Goal: Information Seeking & Learning: Learn about a topic

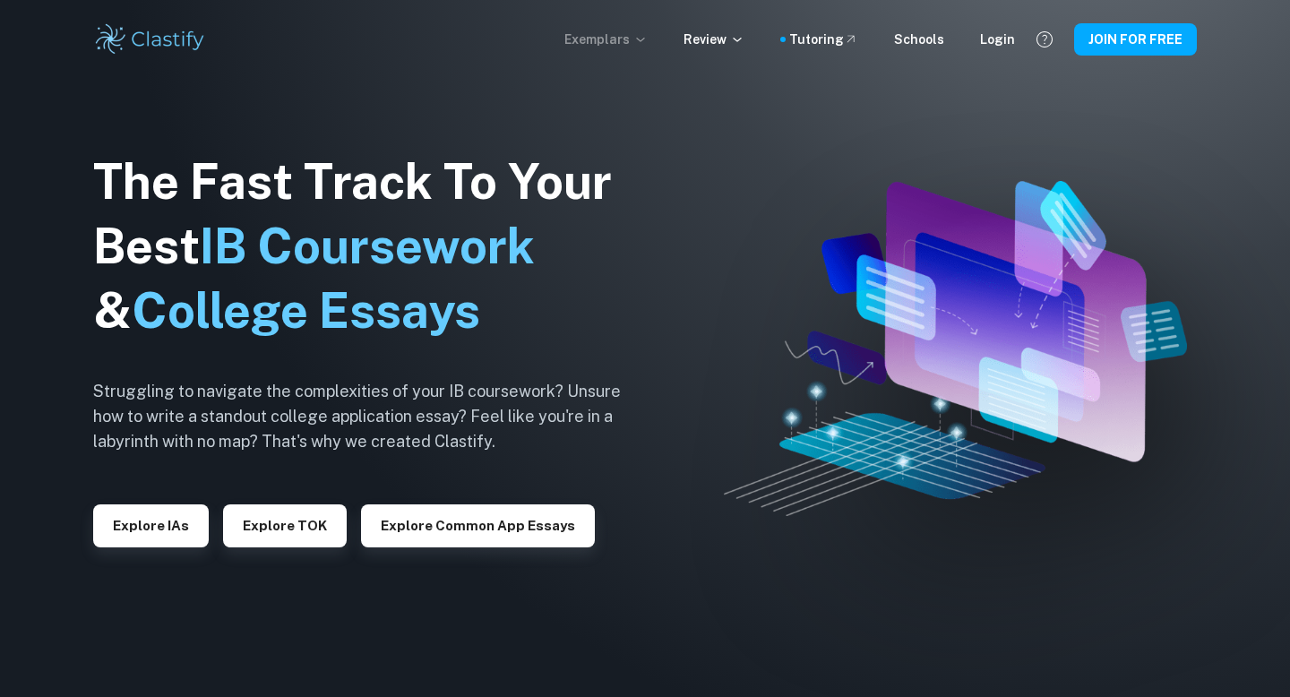
click at [631, 46] on p "Exemplars" at bounding box center [605, 40] width 83 height 20
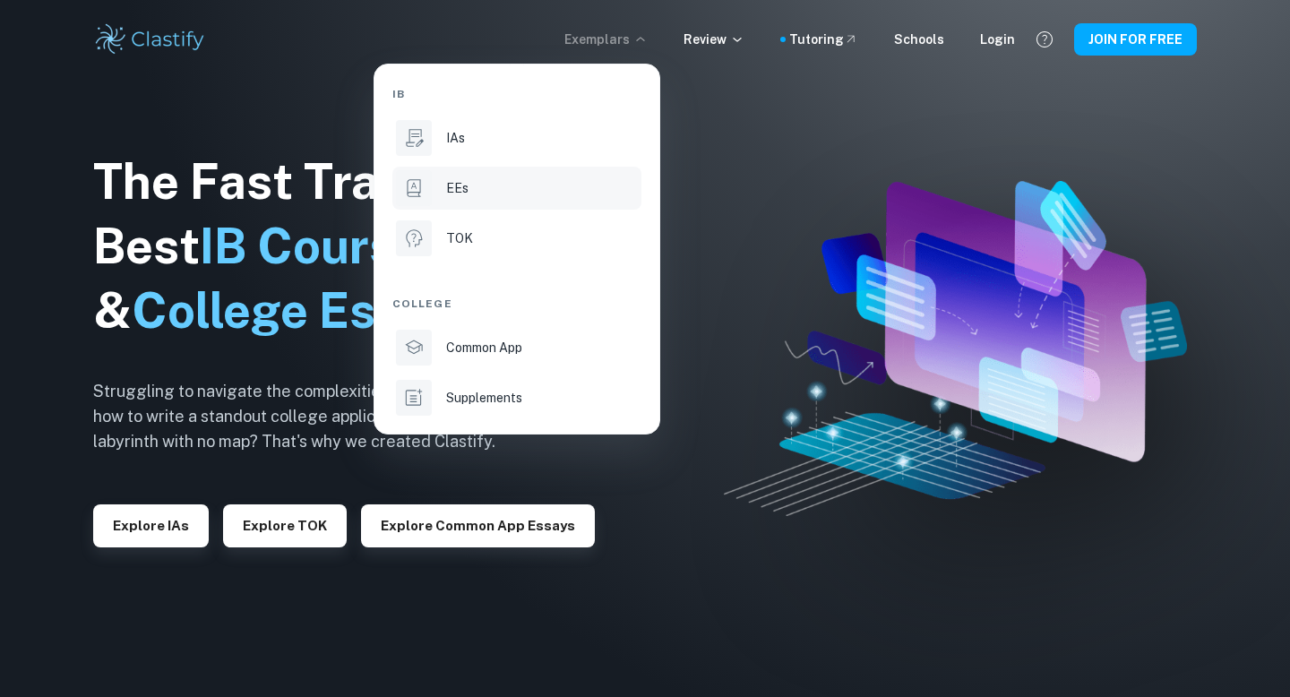
click at [458, 190] on p "EEs" at bounding box center [457, 188] width 22 height 20
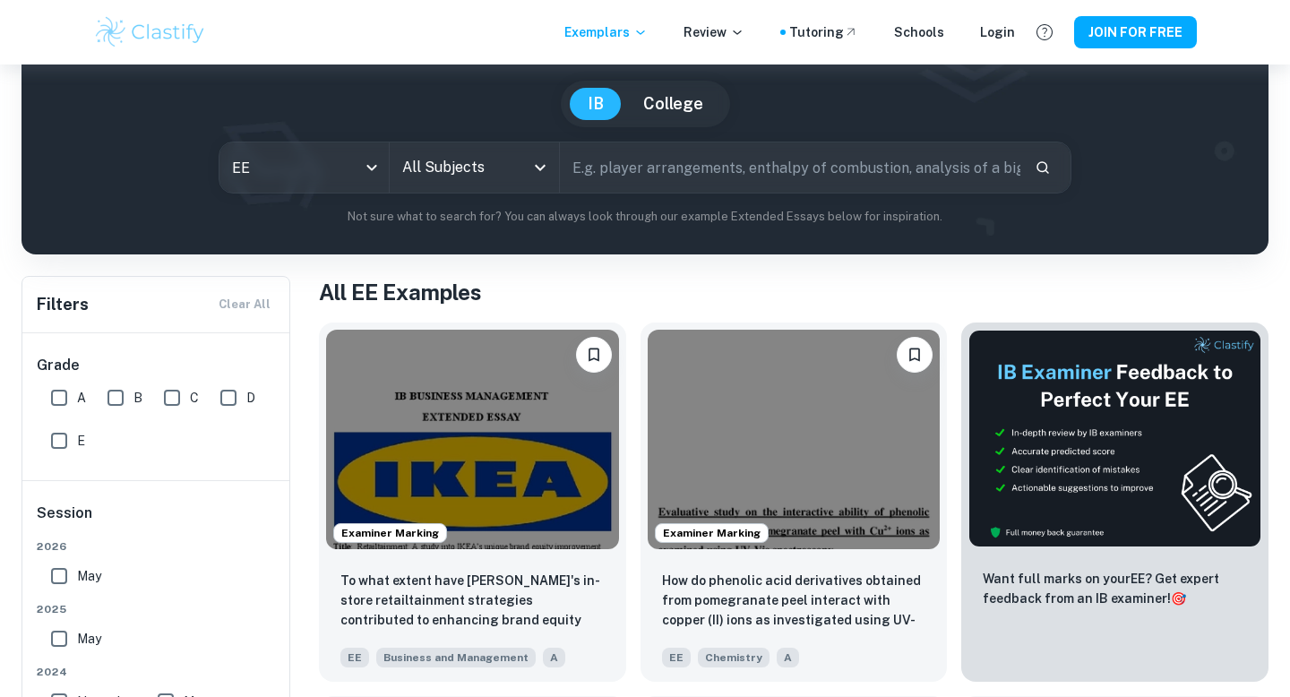
scroll to position [226, 0]
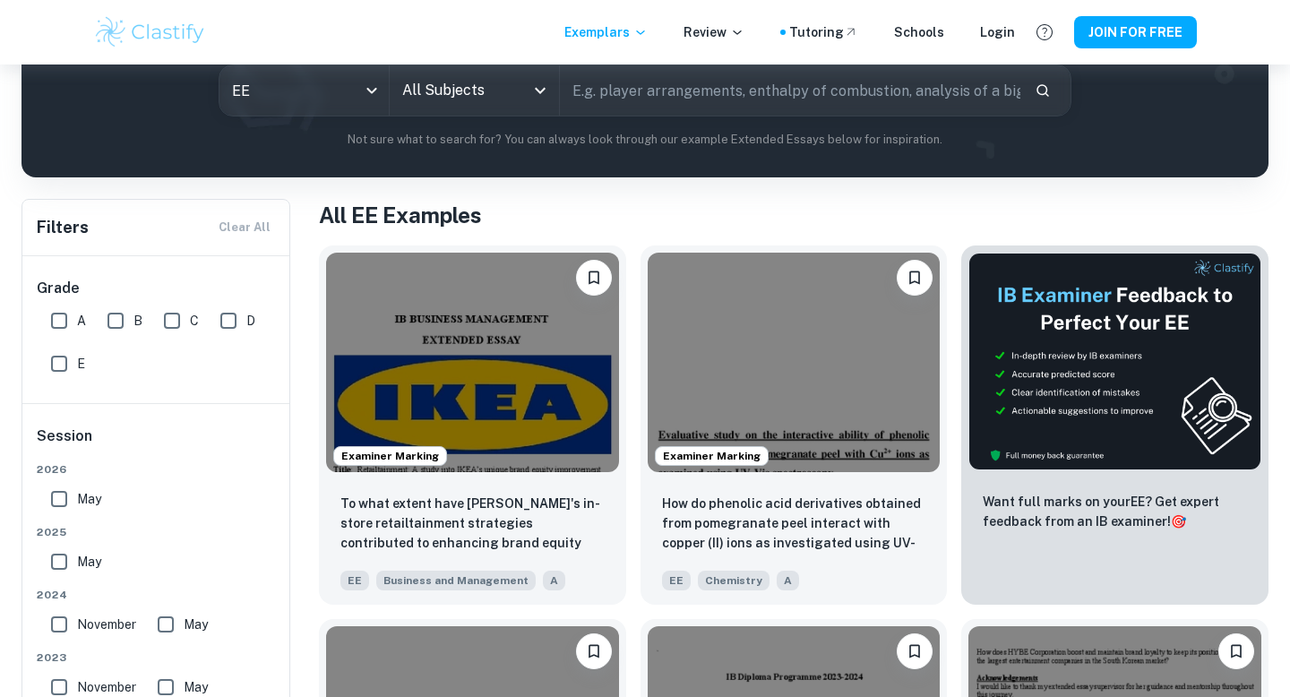
click at [65, 314] on input "A" at bounding box center [59, 321] width 36 height 36
checkbox input "true"
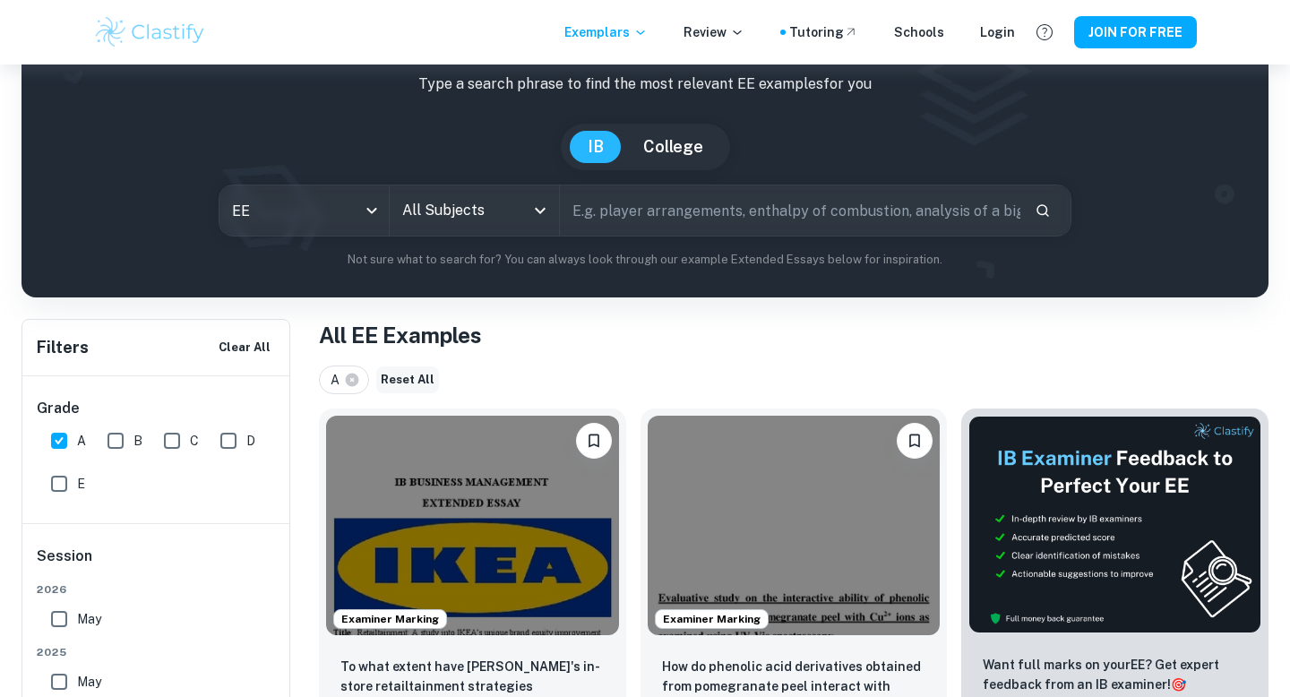
scroll to position [102, 0]
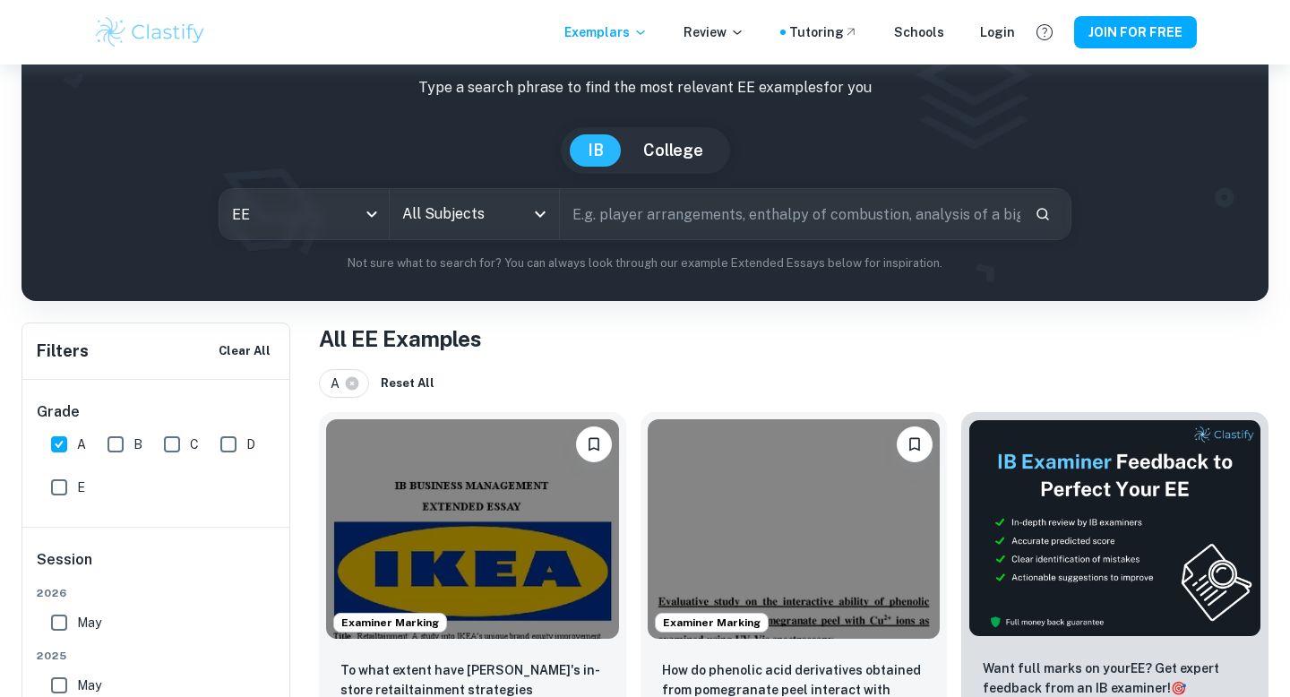
click at [493, 206] on input "All Subjects" at bounding box center [461, 214] width 126 height 34
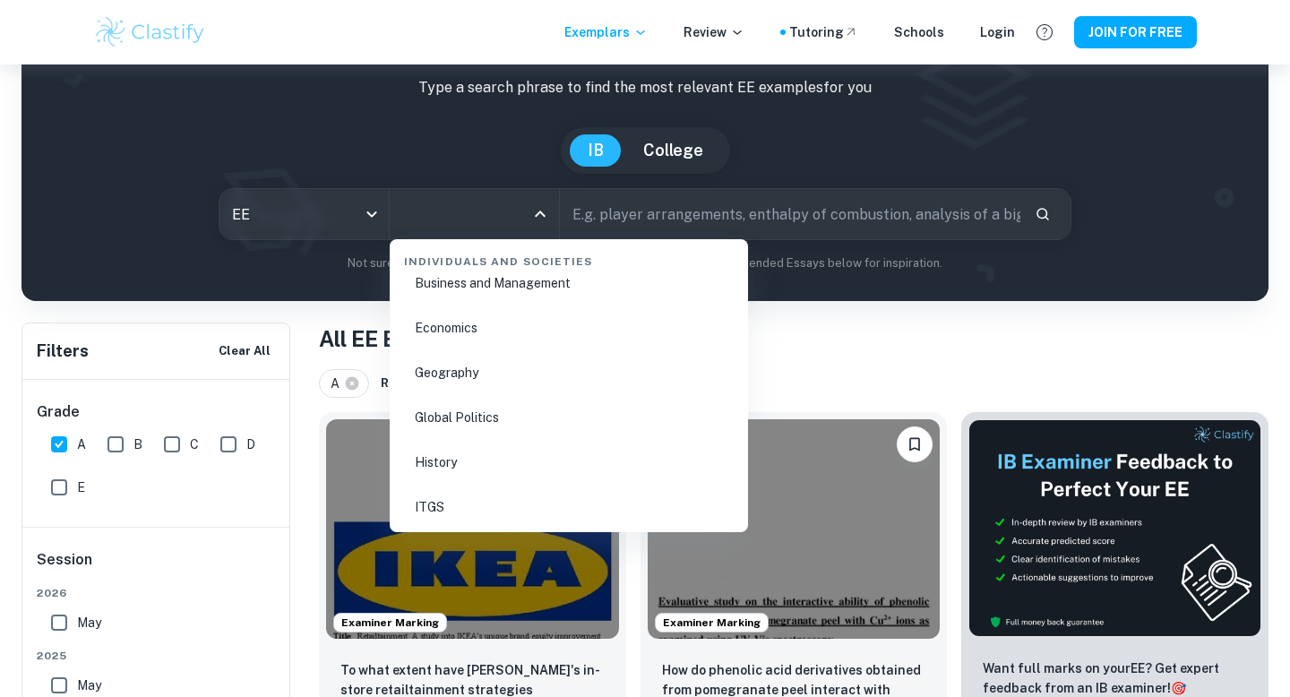
scroll to position [2144, 0]
click at [472, 332] on li "Economics" at bounding box center [569, 334] width 344 height 41
type input "Economics"
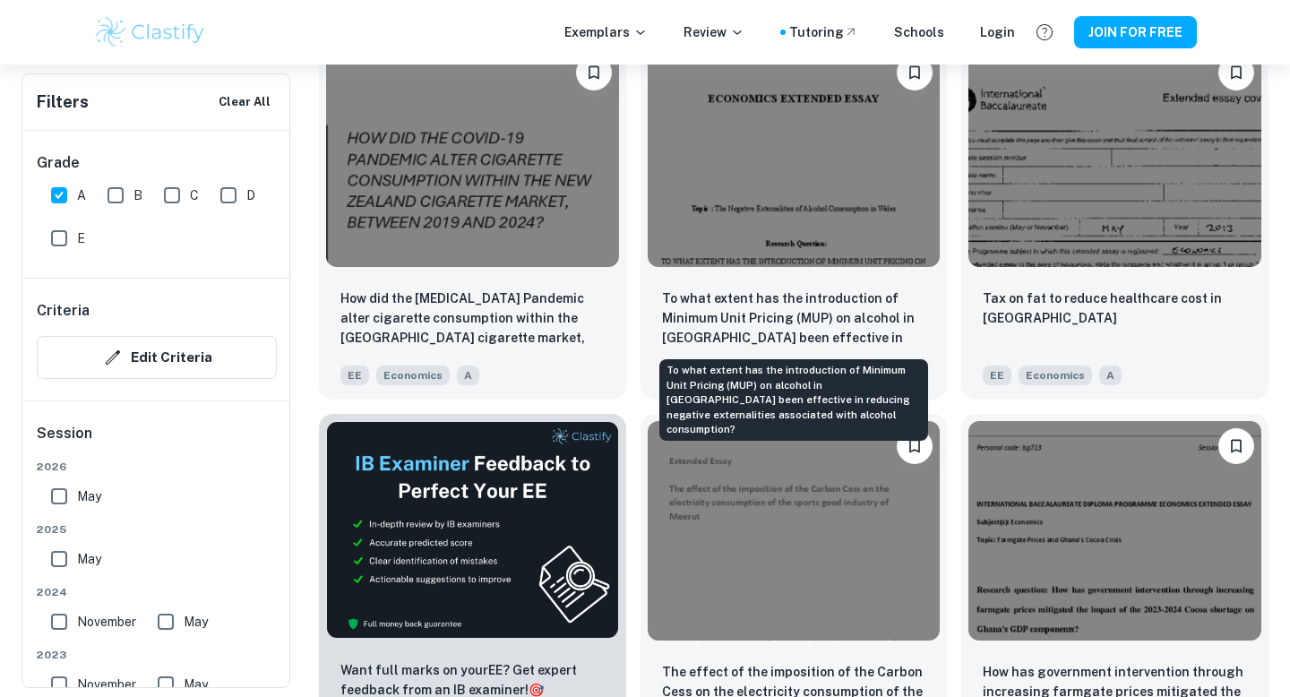
scroll to position [2512, 0]
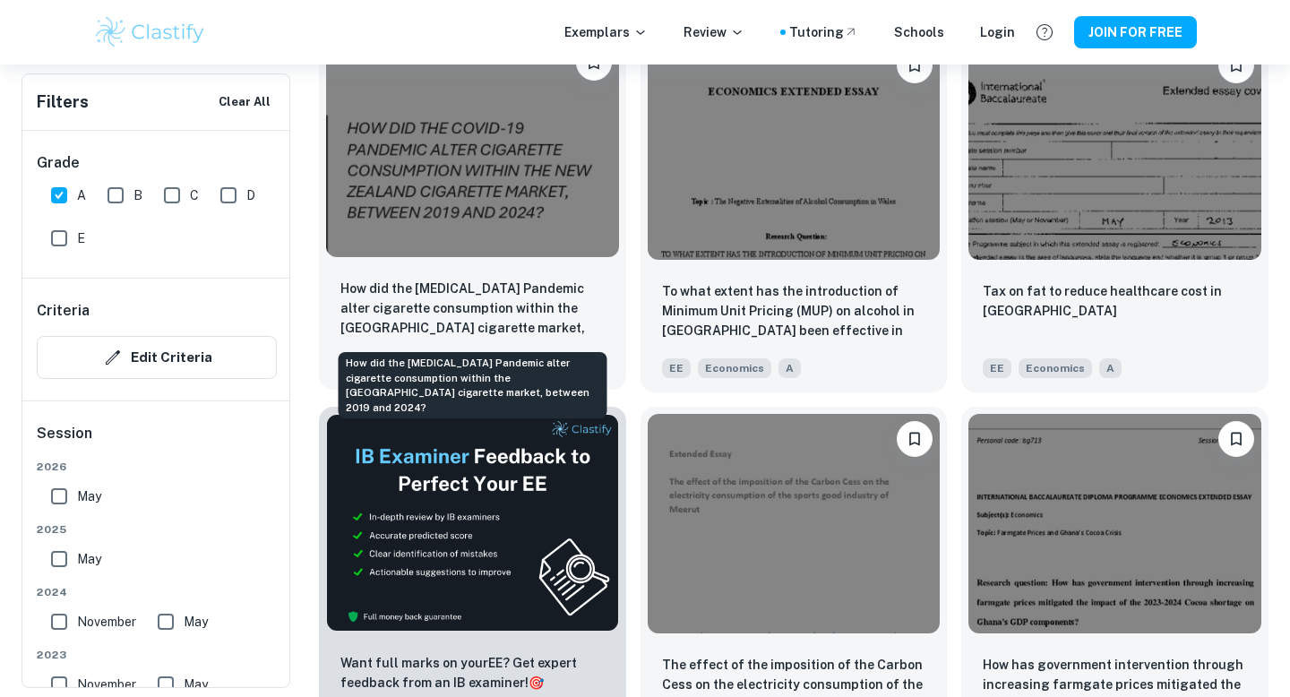
click at [547, 311] on p "How did the [MEDICAL_DATA] Pandemic alter cigarette consumption within the [GEO…" at bounding box center [472, 309] width 264 height 61
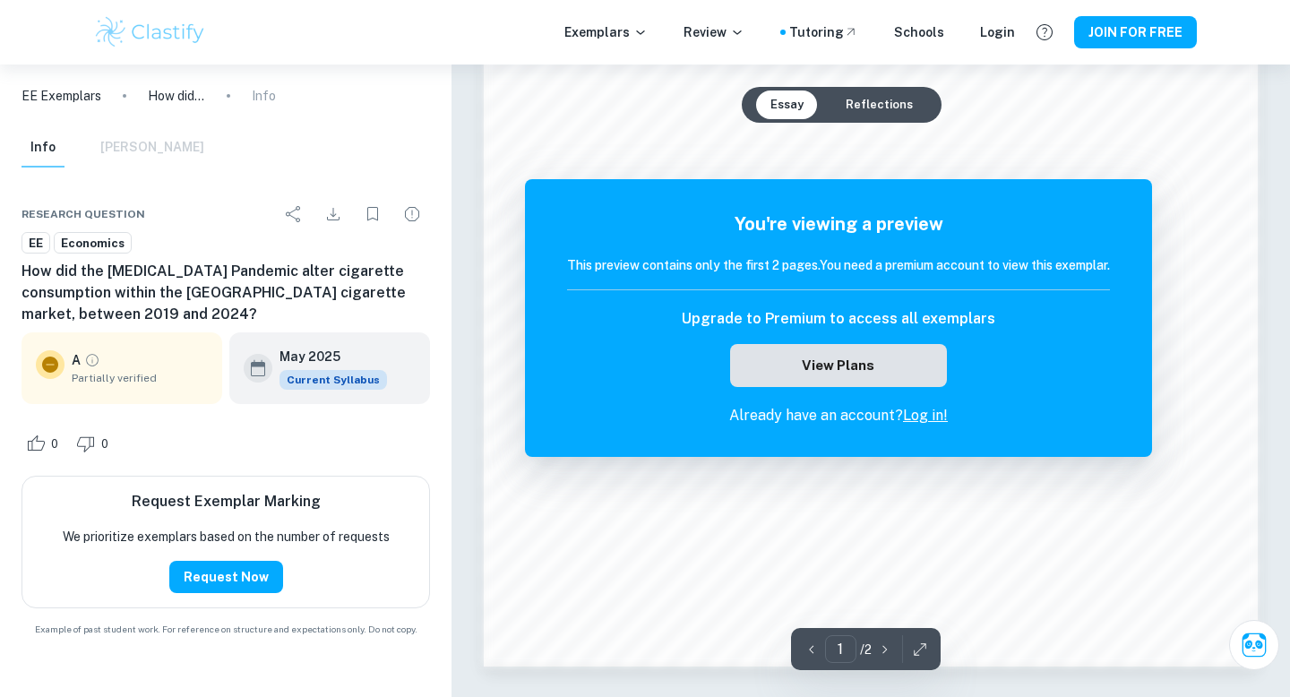
scroll to position [1650, 0]
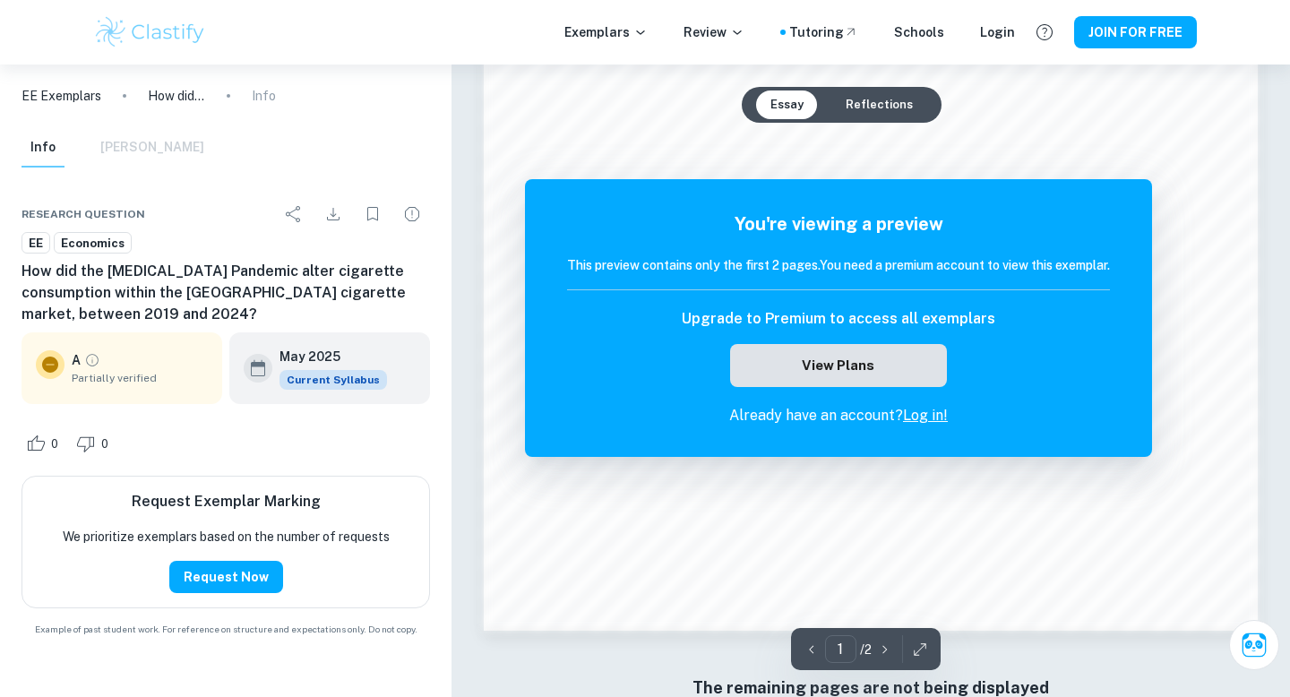
click at [888, 375] on button "View Plans" at bounding box center [838, 365] width 217 height 43
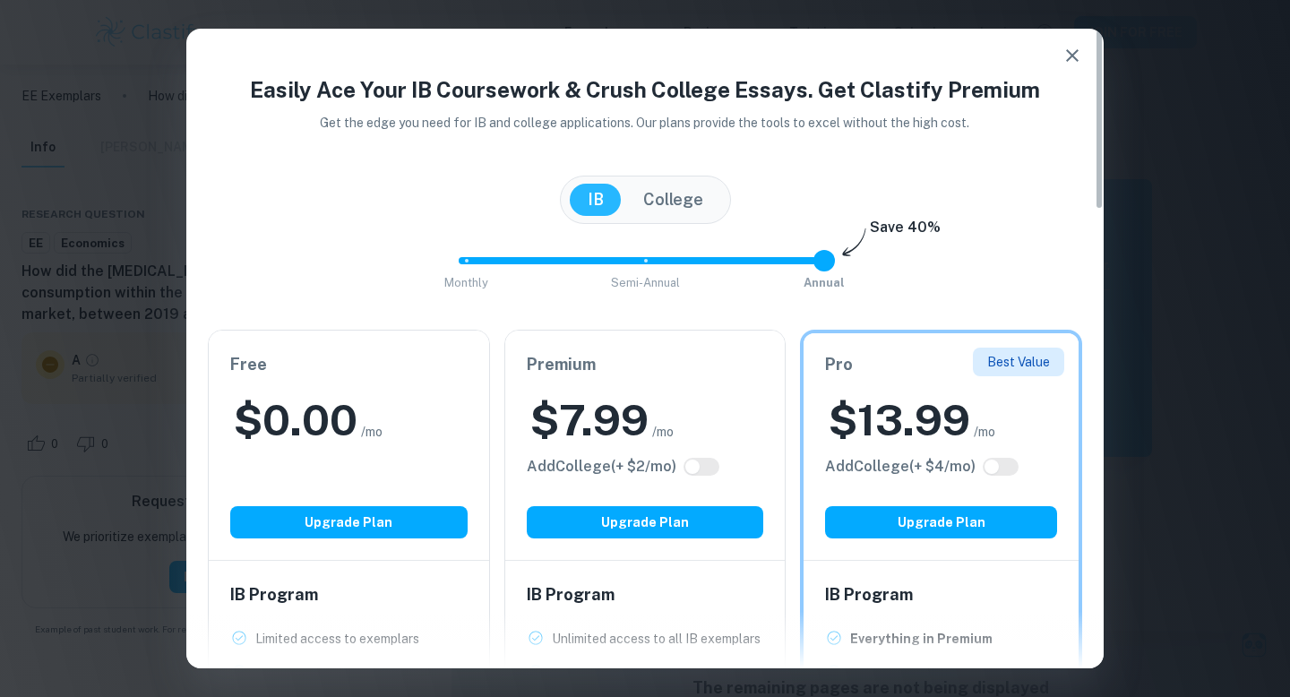
click at [1073, 56] on icon "button" at bounding box center [1072, 55] width 13 height 13
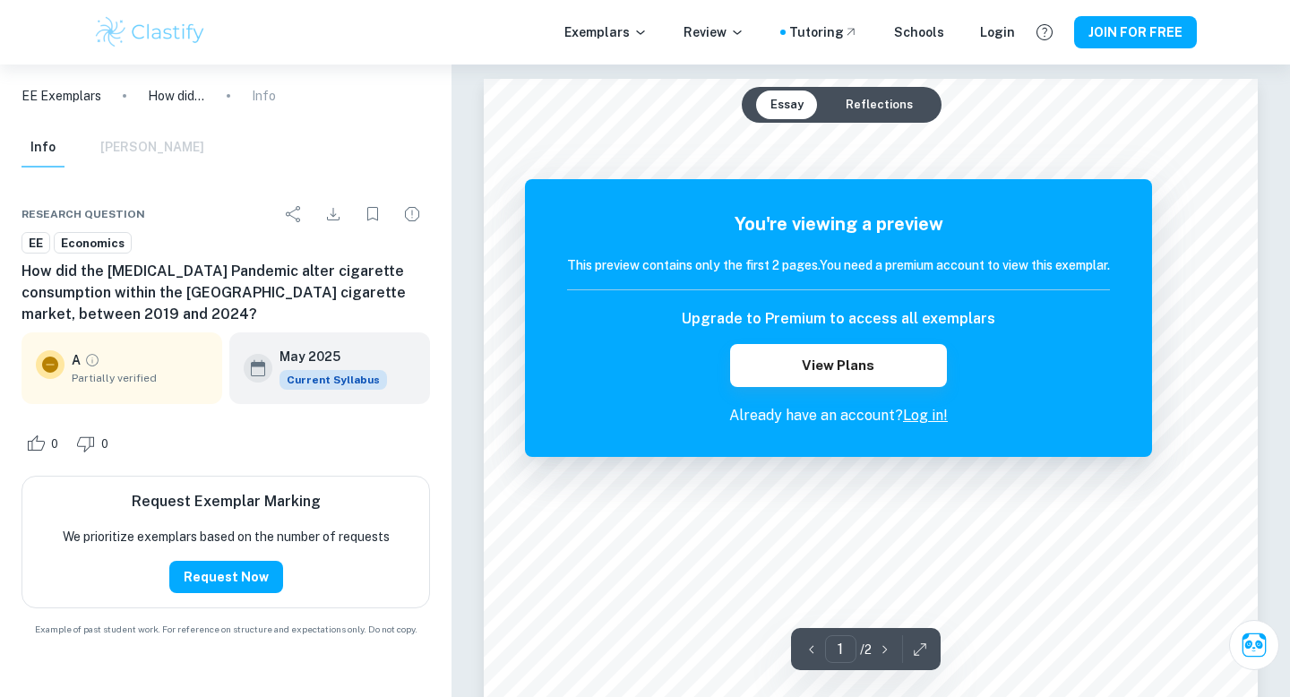
scroll to position [0, 0]
click at [870, 111] on button "Reflections" at bounding box center [879, 104] width 96 height 29
click at [803, 101] on button "Essay" at bounding box center [787, 104] width 62 height 29
click at [918, 419] on link "Log in!" at bounding box center [925, 415] width 45 height 17
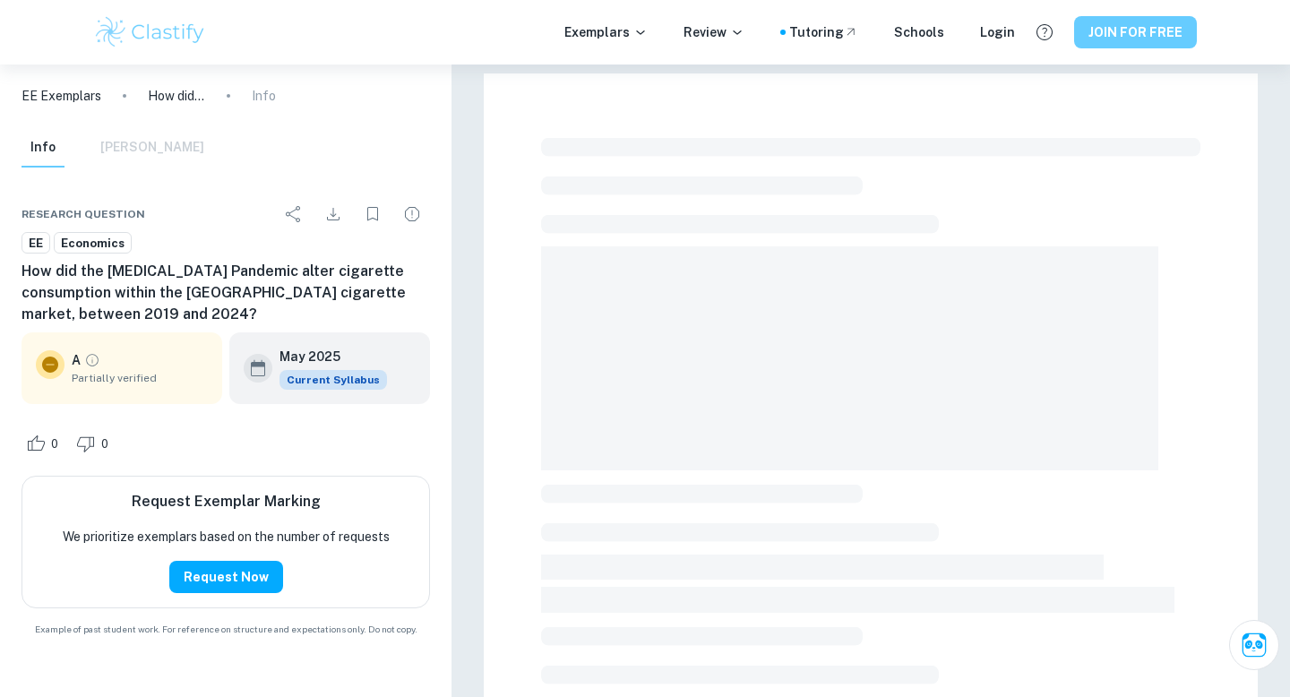
click at [1123, 38] on button "JOIN FOR FREE" at bounding box center [1135, 32] width 123 height 32
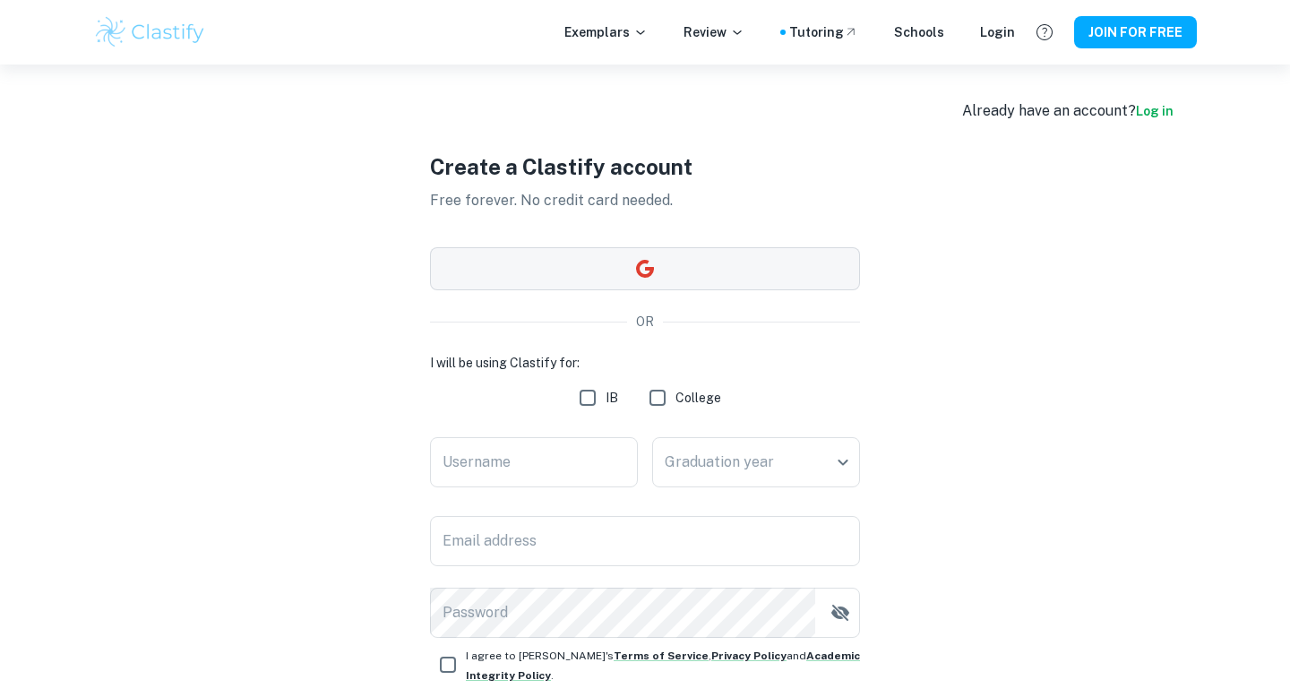
click at [645, 280] on button "button" at bounding box center [645, 268] width 430 height 43
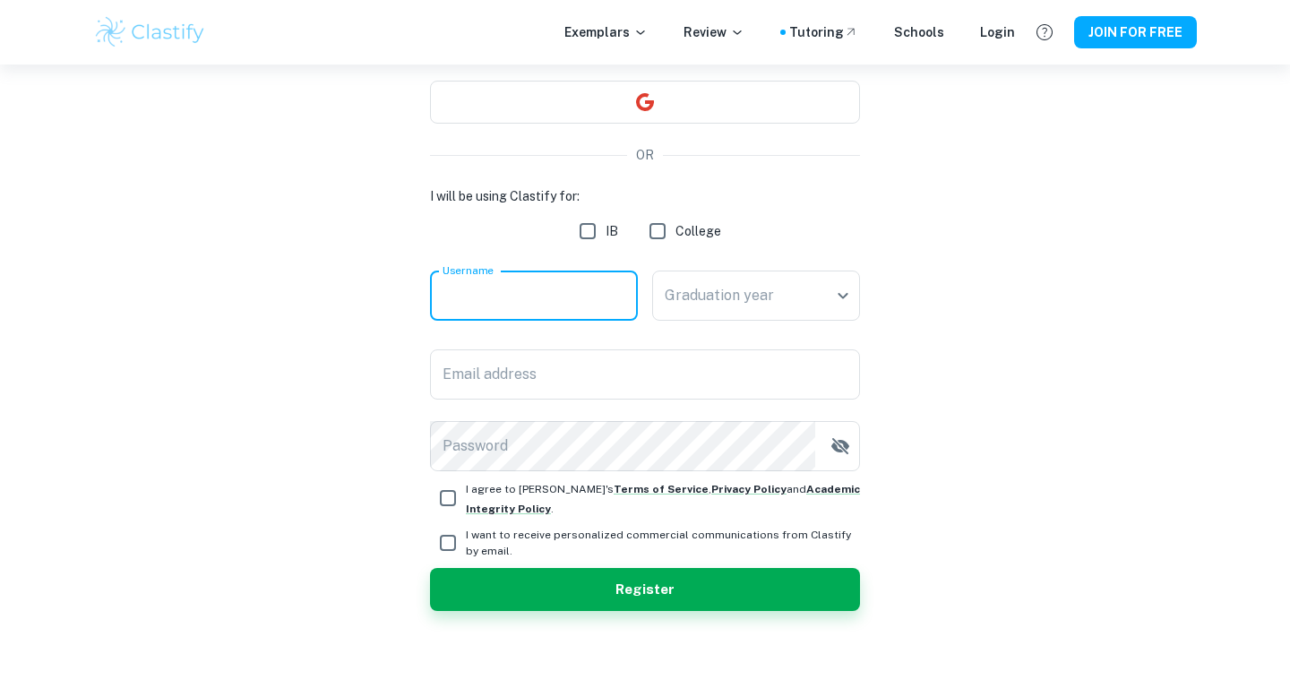
click at [576, 281] on input "Username" at bounding box center [534, 296] width 208 height 50
type input "catarina"
click at [598, 228] on input "IB" at bounding box center [588, 231] width 36 height 36
checkbox input "true"
click at [747, 297] on body "We value your privacy We use cookies to enhance your browsing experience, serve…" at bounding box center [645, 246] width 1290 height 697
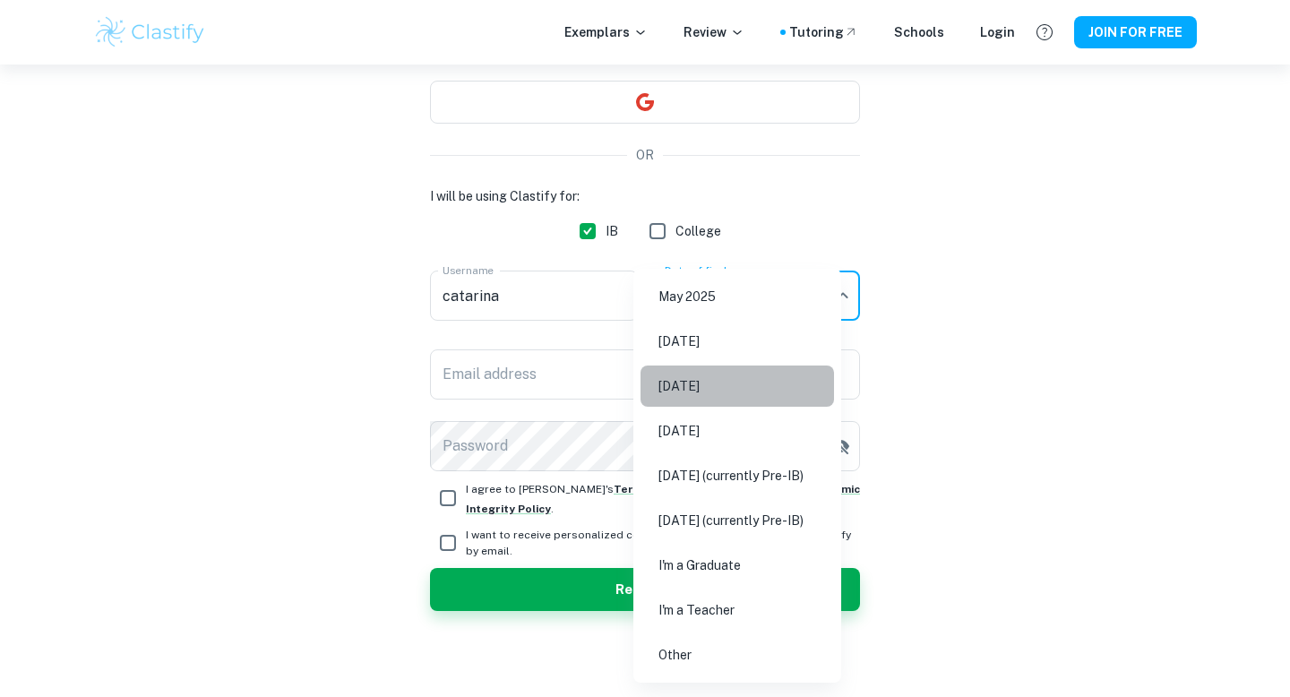
click at [736, 391] on li "[DATE]" at bounding box center [738, 386] width 194 height 41
type input "M26"
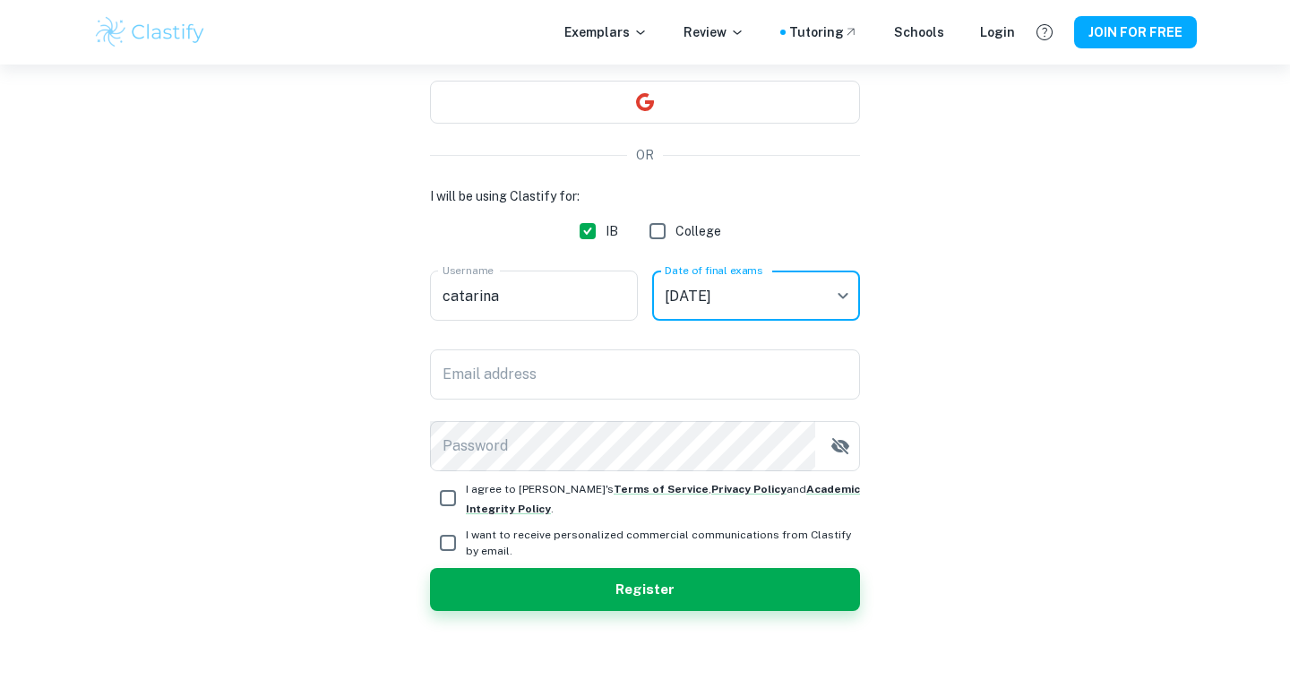
click at [736, 391] on input "Email address" at bounding box center [645, 374] width 430 height 50
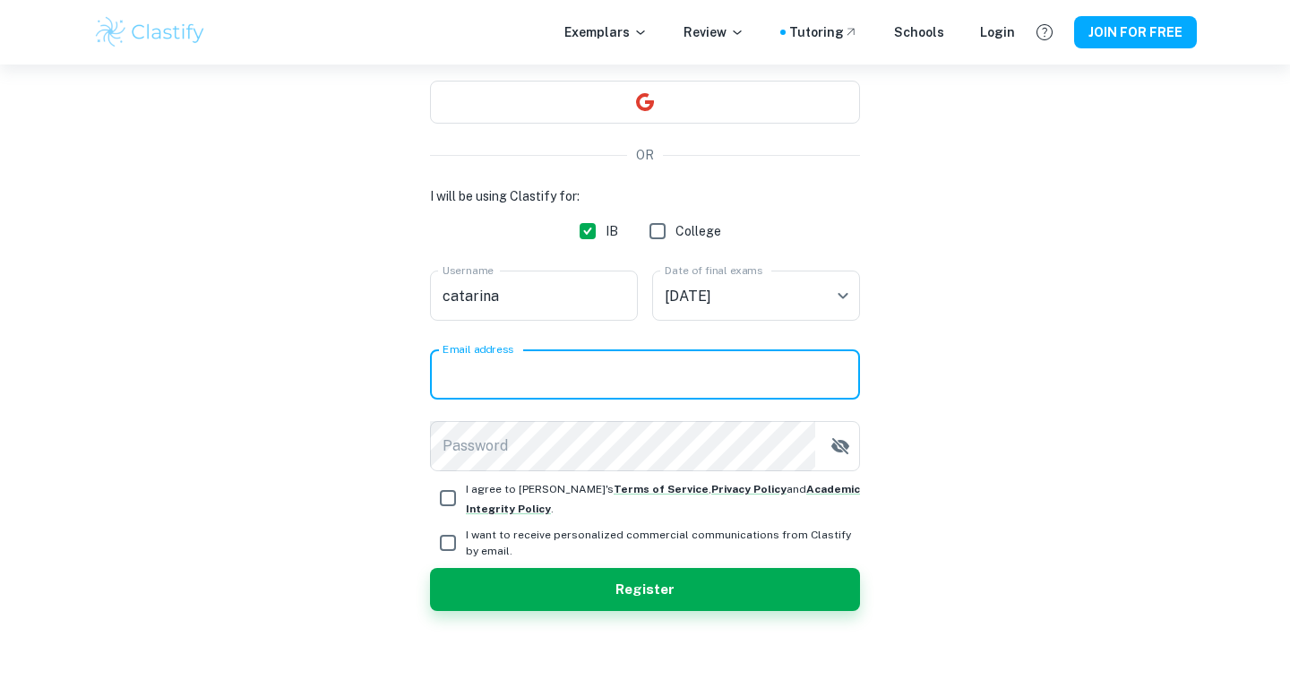
type input "[EMAIL_ADDRESS][DOMAIN_NAME]"
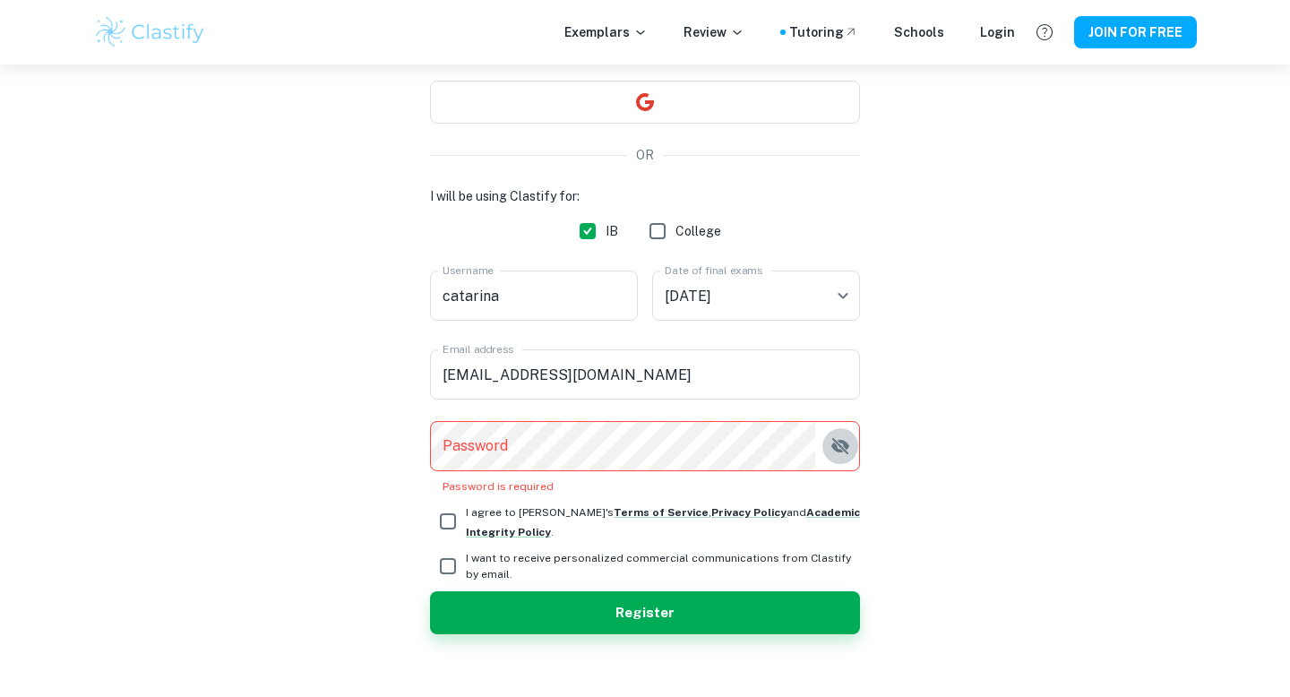
click at [842, 436] on icon "button" at bounding box center [841, 446] width 22 height 22
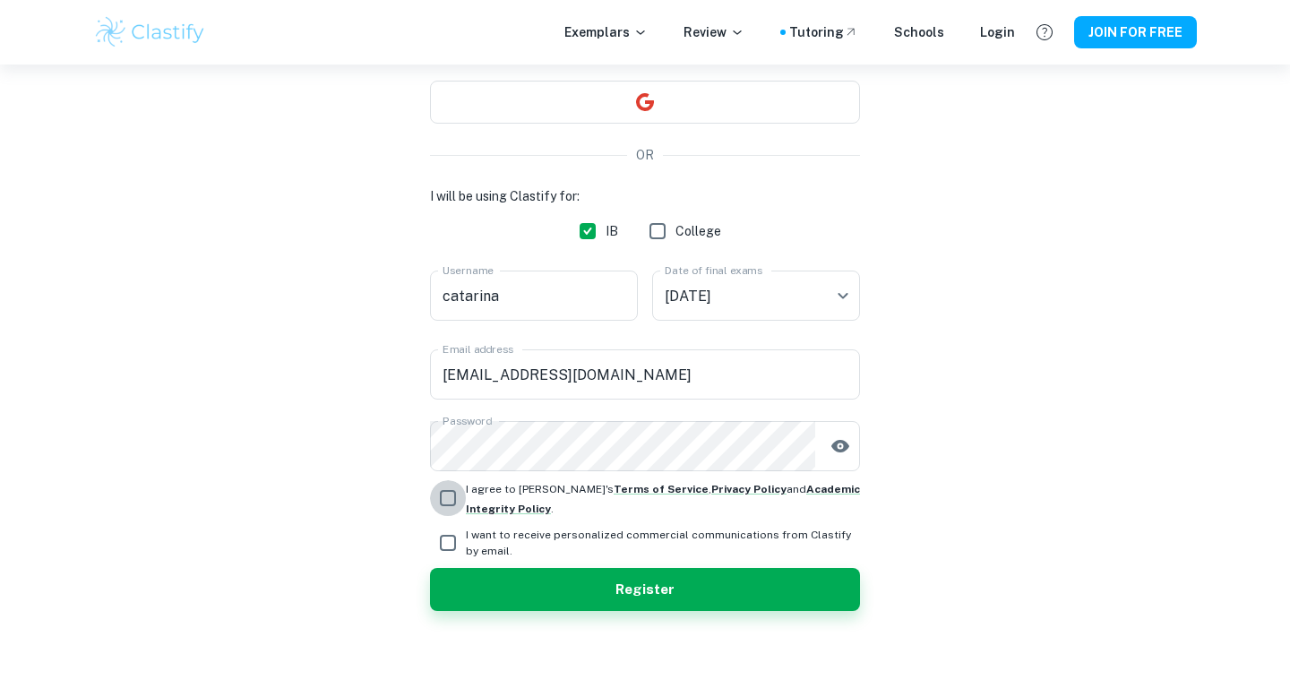
click at [436, 489] on input "I agree to [PERSON_NAME]'s Terms of Service , Privacy Policy and Academic Integ…" at bounding box center [448, 498] width 36 height 36
checkbox input "true"
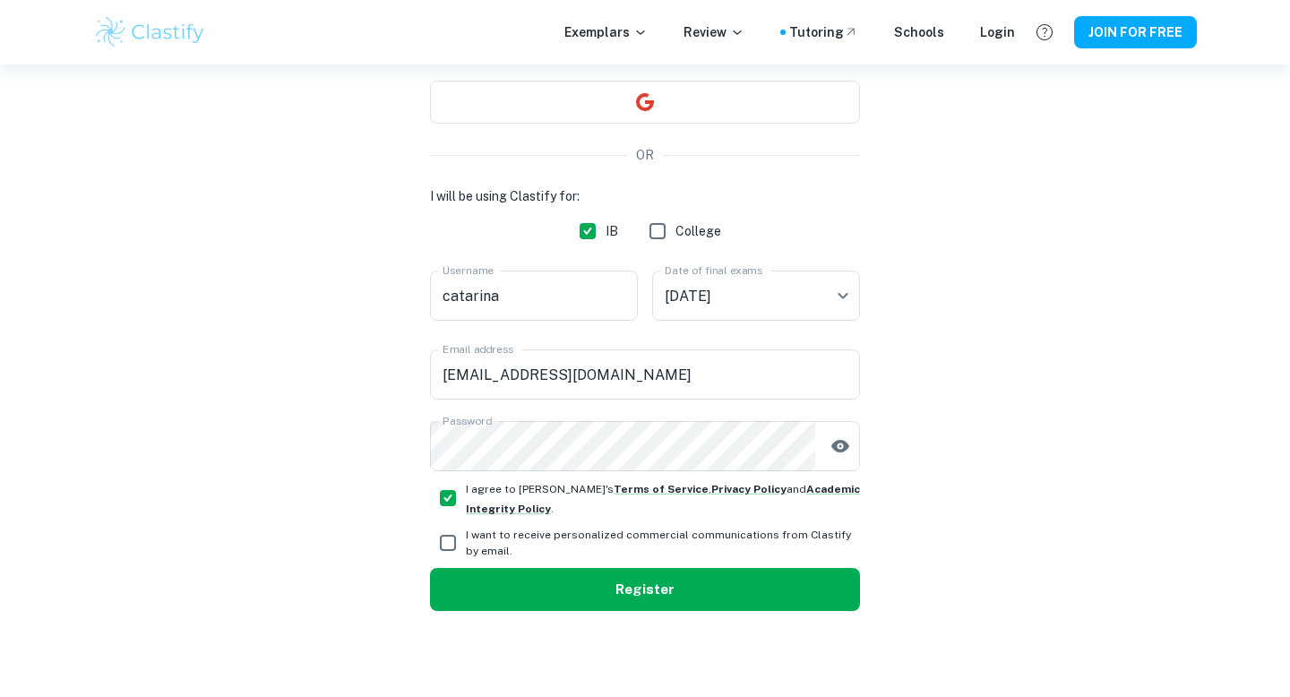
click at [504, 591] on button "Register" at bounding box center [645, 589] width 430 height 43
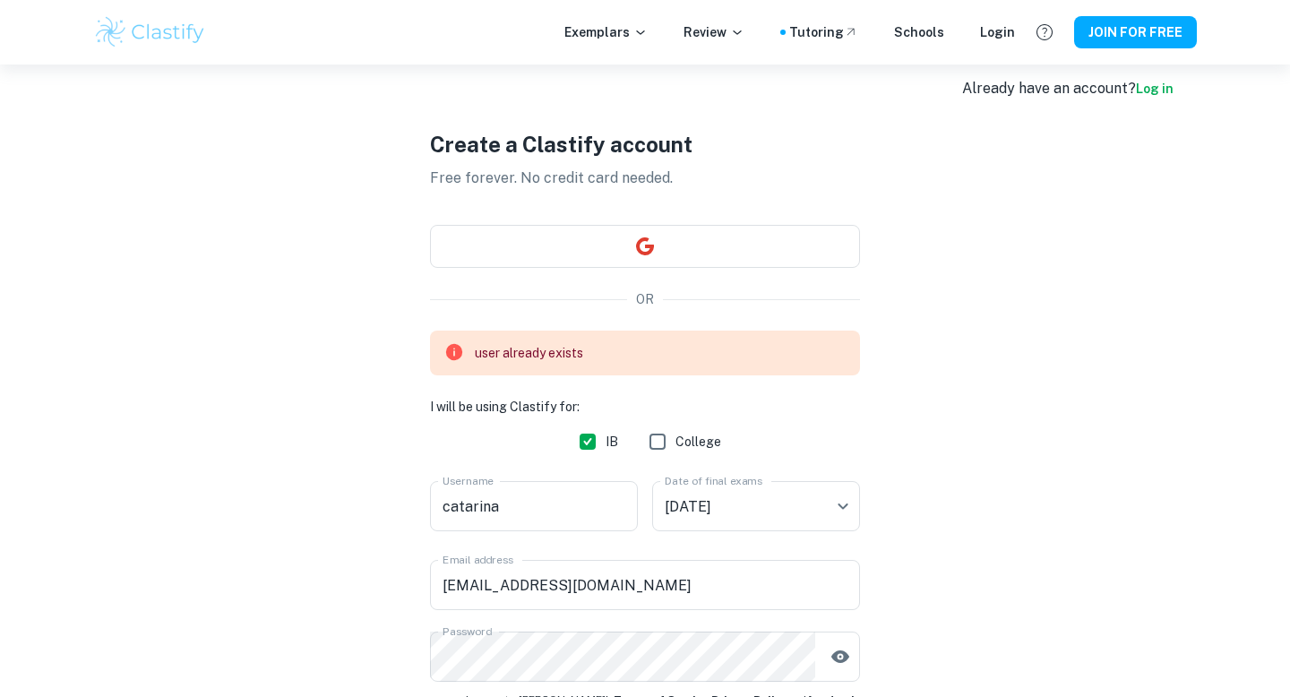
scroll to position [20, 0]
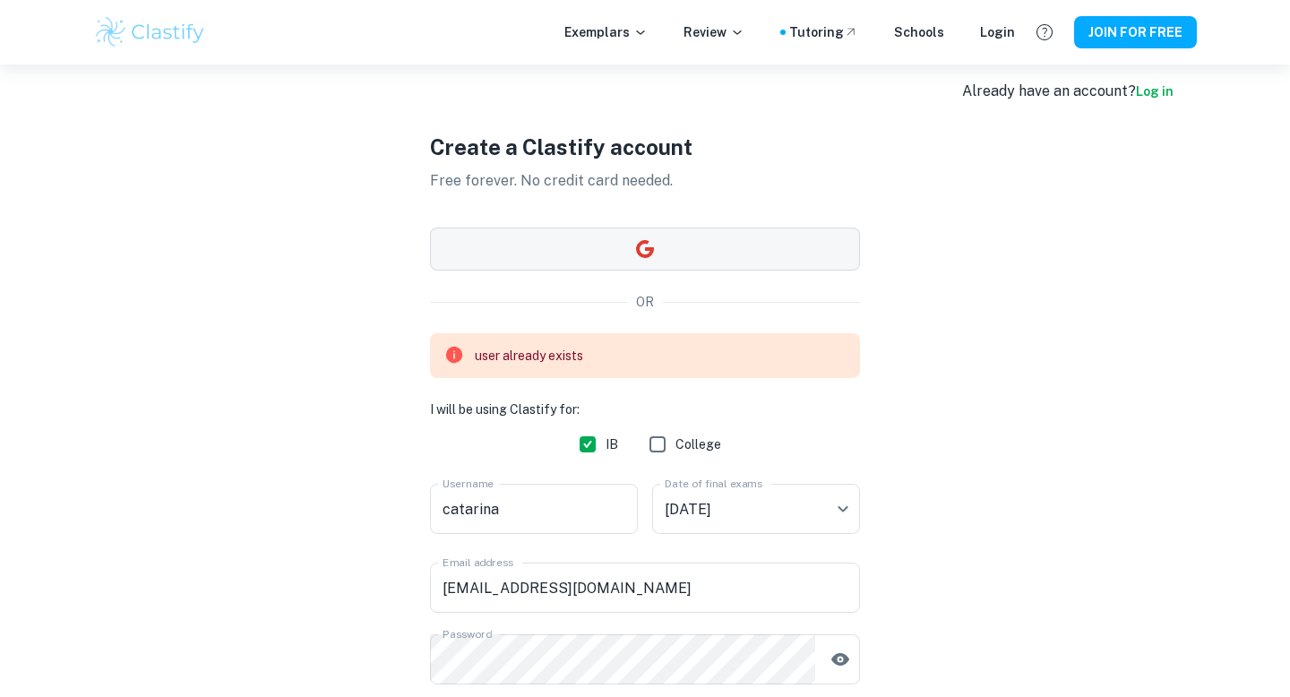
click at [625, 251] on button "button" at bounding box center [645, 249] width 430 height 43
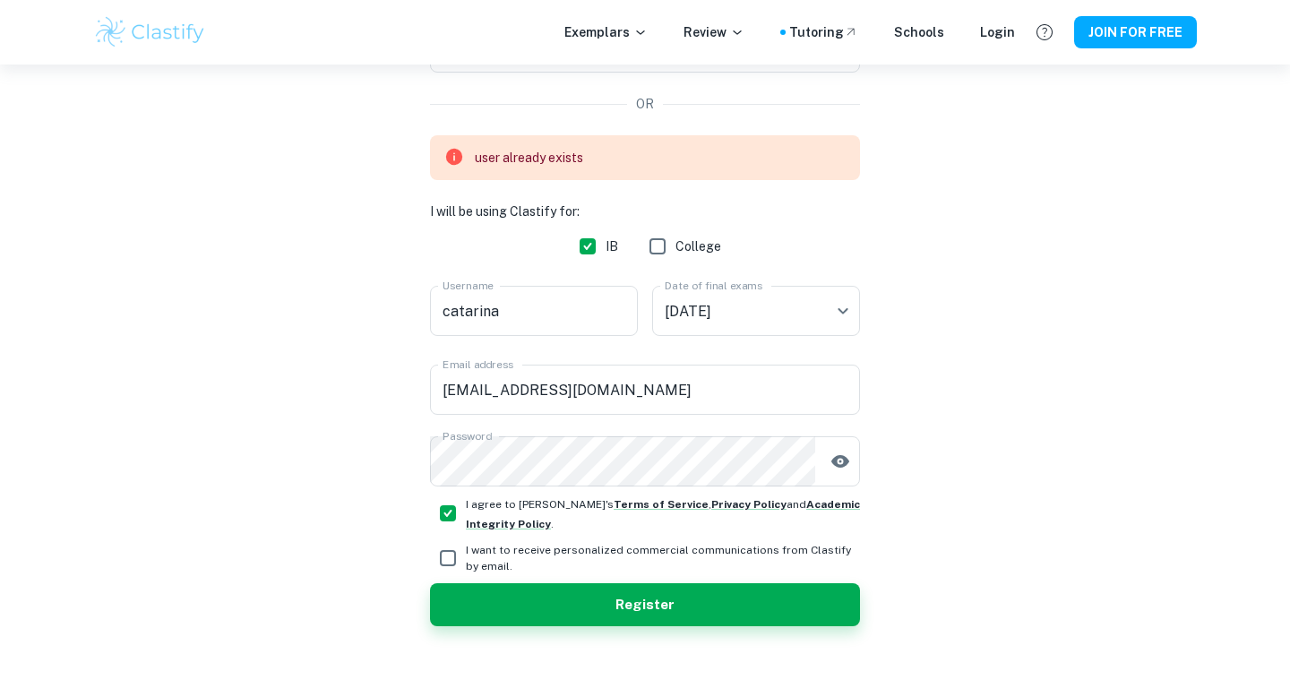
scroll to position [233, 0]
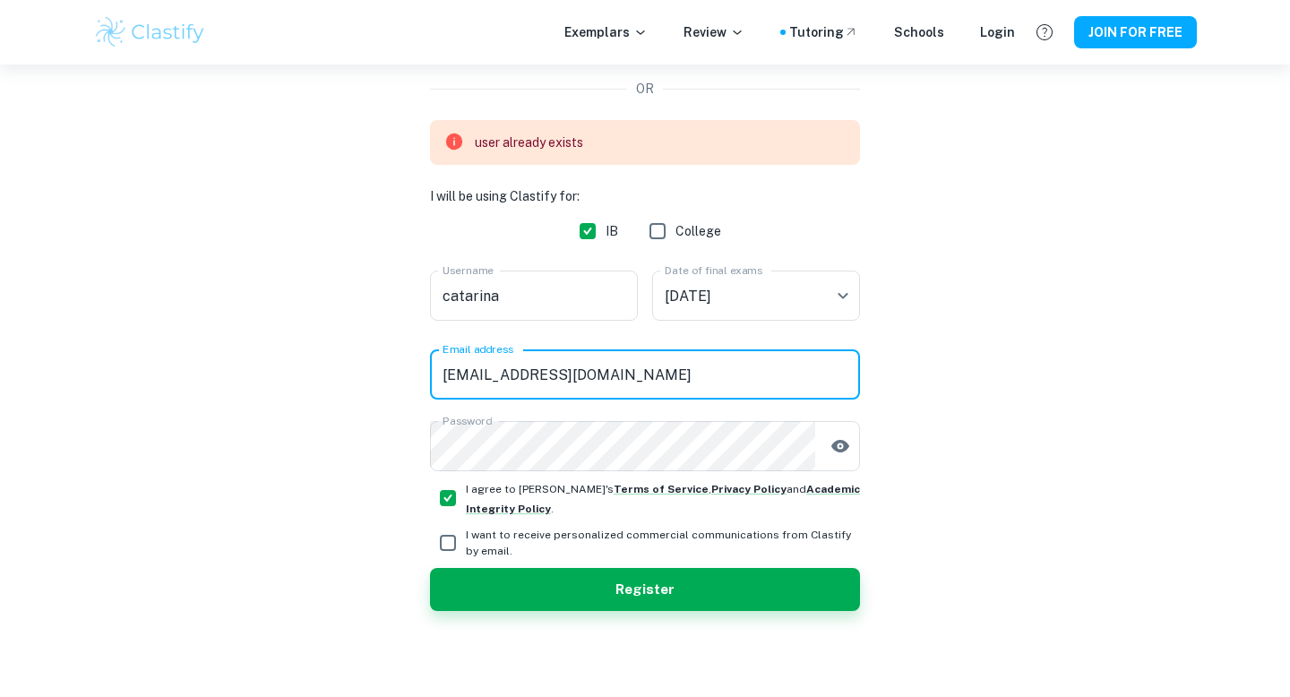
drag, startPoint x: 719, startPoint y: 370, endPoint x: 366, endPoint y: 369, distance: 353.0
click at [366, 369] on div "Create a Clastify account Free forever. No credit card needed. OR user already …" at bounding box center [645, 264] width 1104 height 865
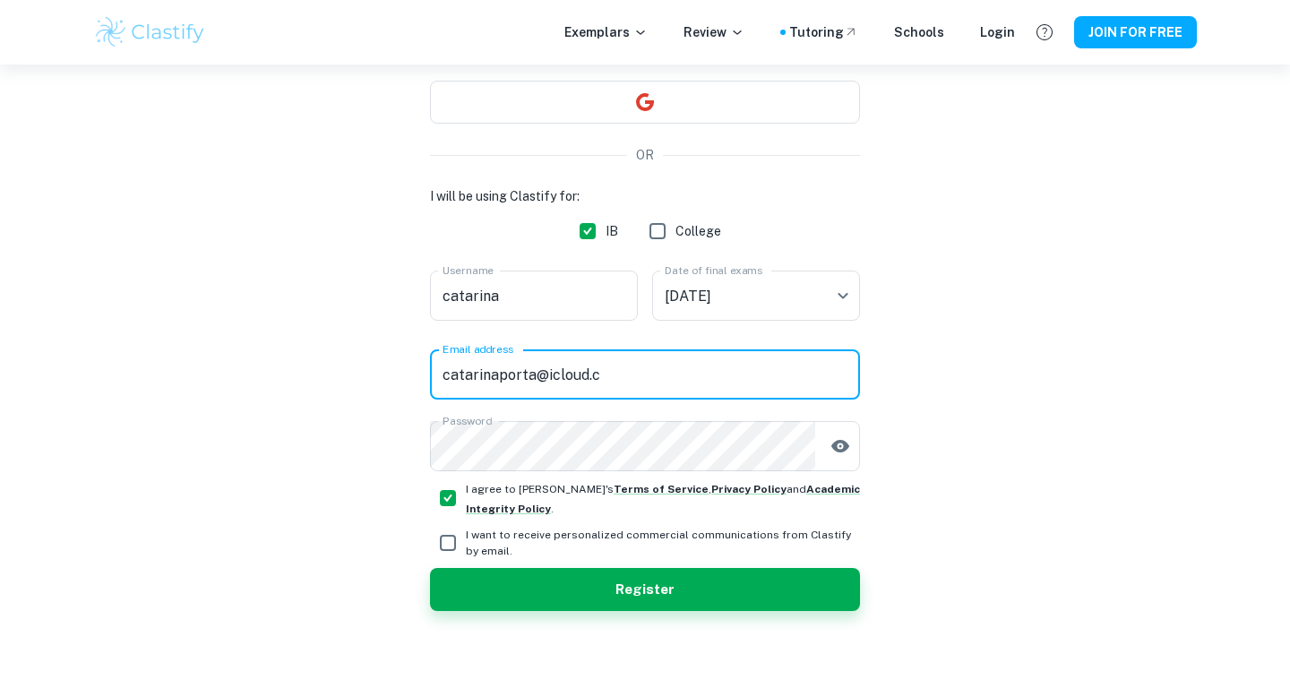
scroll to position [167, 0]
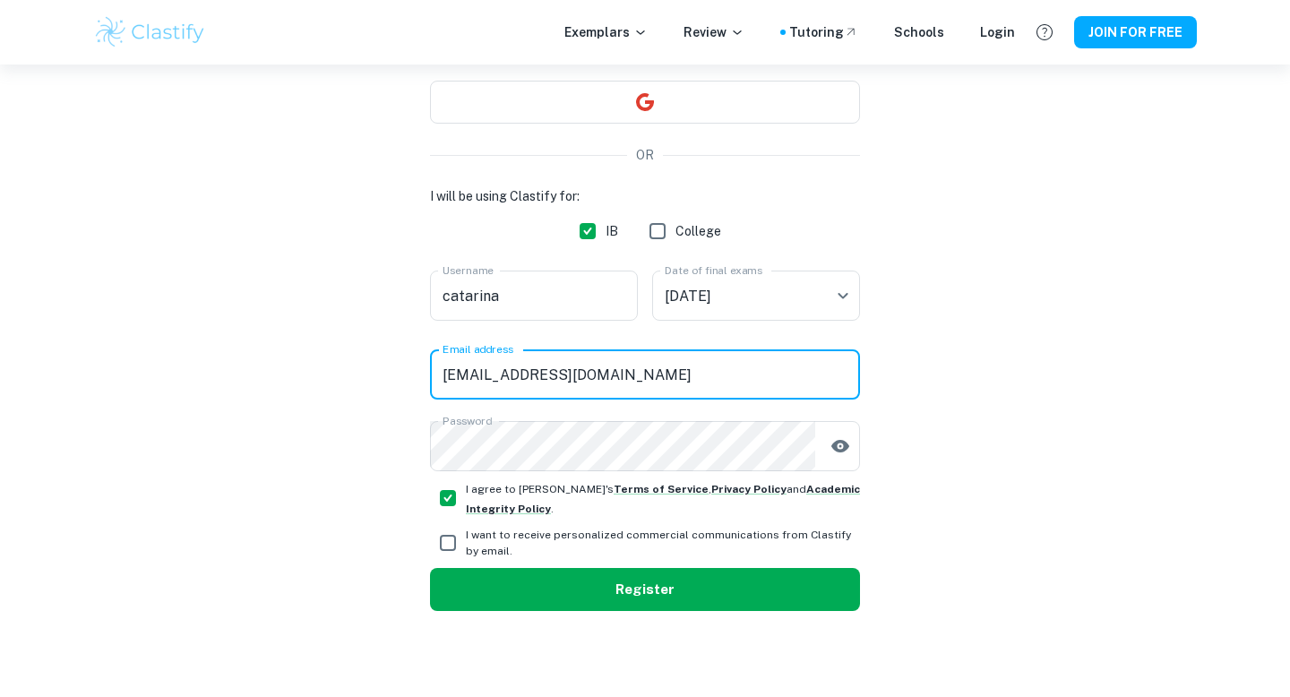
type input "[EMAIL_ADDRESS][DOMAIN_NAME]"
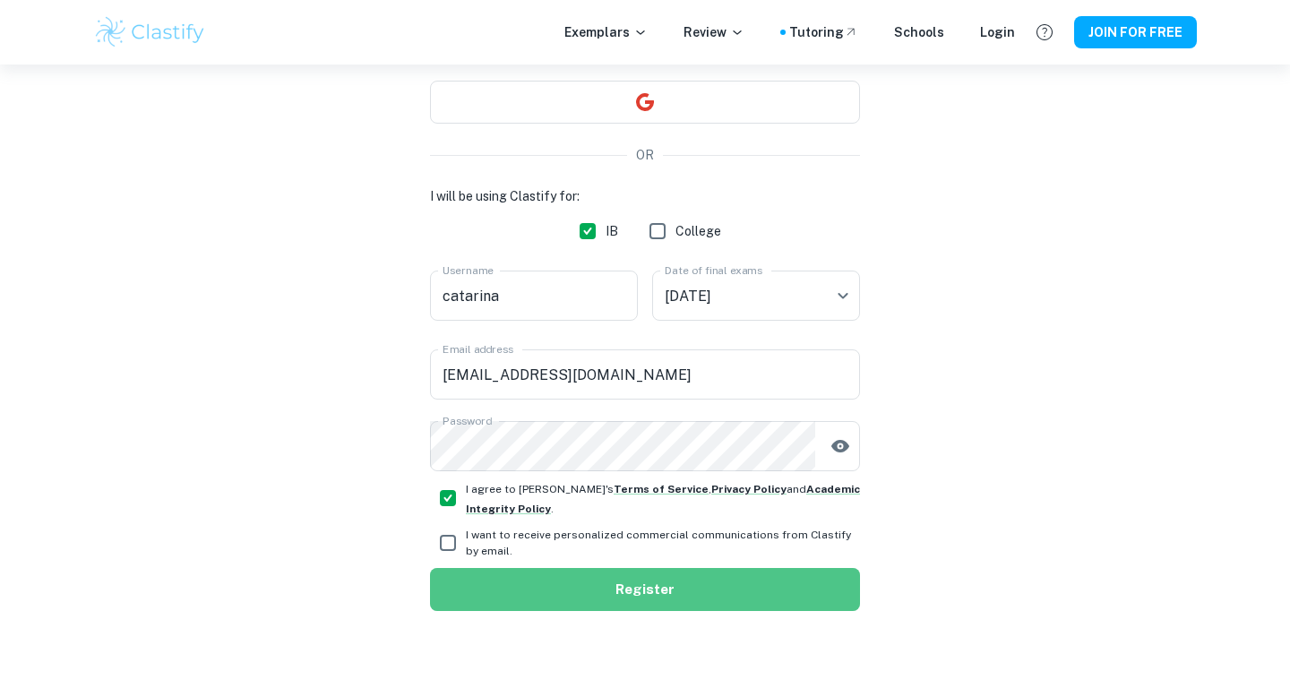
click at [547, 572] on button "Register" at bounding box center [645, 589] width 430 height 43
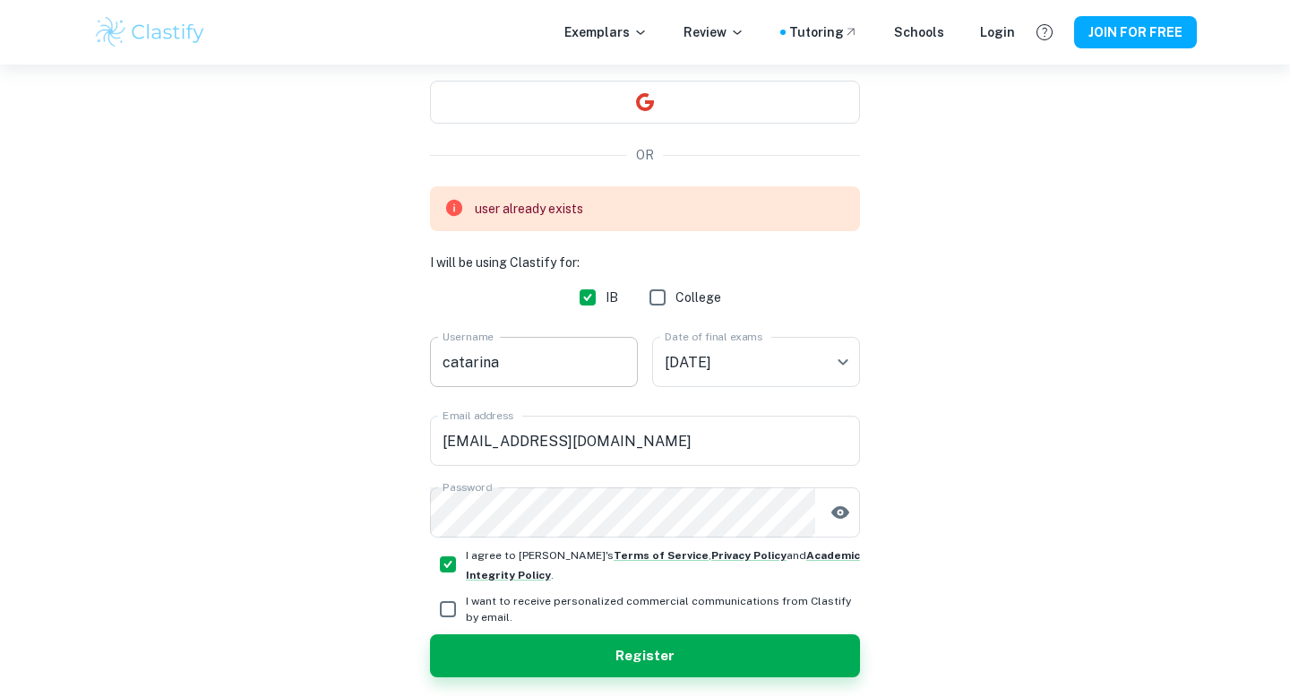
click at [535, 363] on input "catarina" at bounding box center [534, 362] width 208 height 50
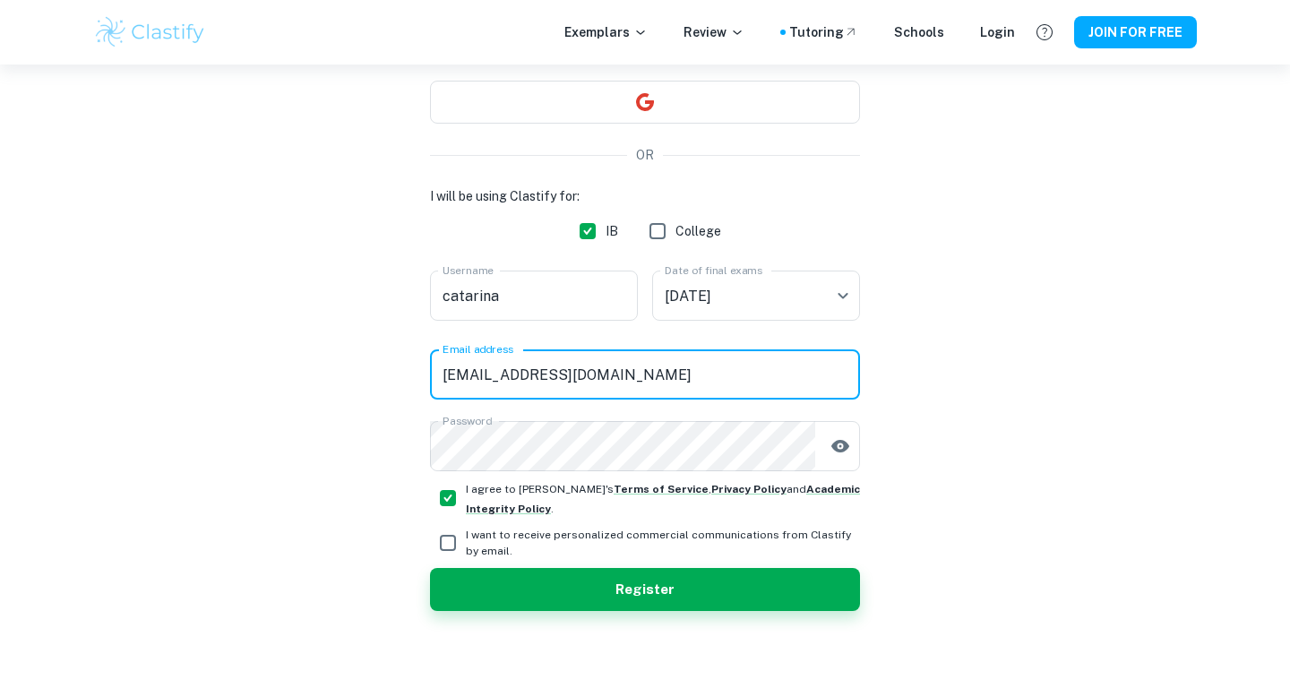
drag, startPoint x: 633, startPoint y: 440, endPoint x: 433, endPoint y: 382, distance: 209.0
click at [433, 382] on input "[EMAIL_ADDRESS][DOMAIN_NAME]" at bounding box center [645, 374] width 430 height 50
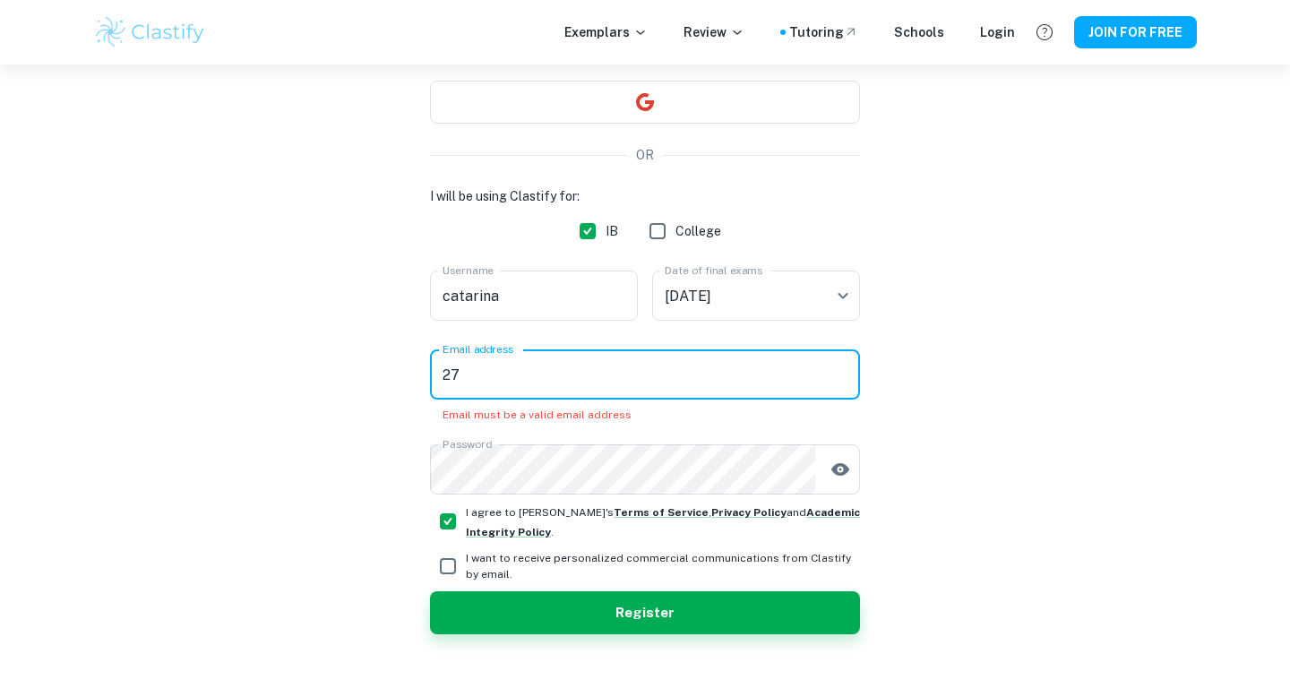
type input "[EMAIL_ADDRESS][DOMAIN_NAME]"
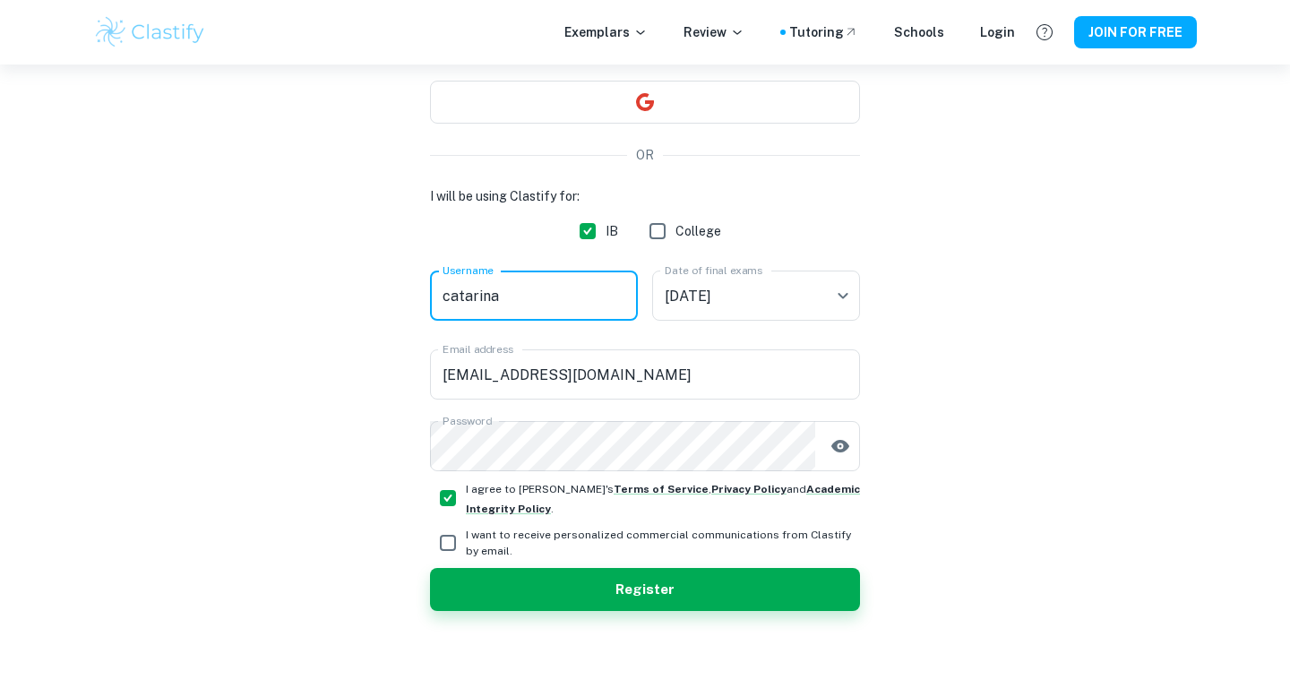
click at [557, 298] on input "catarina" at bounding box center [534, 296] width 208 height 50
type input "cporta"
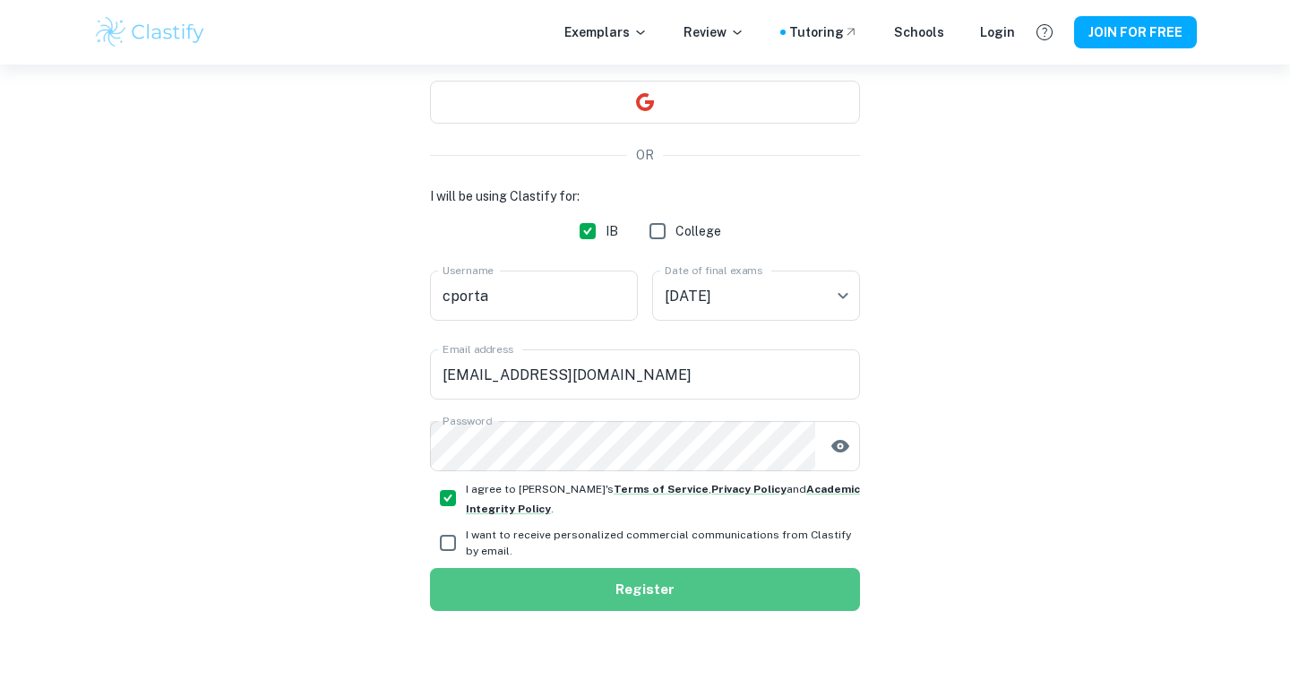
click at [637, 586] on button "Register" at bounding box center [645, 589] width 430 height 43
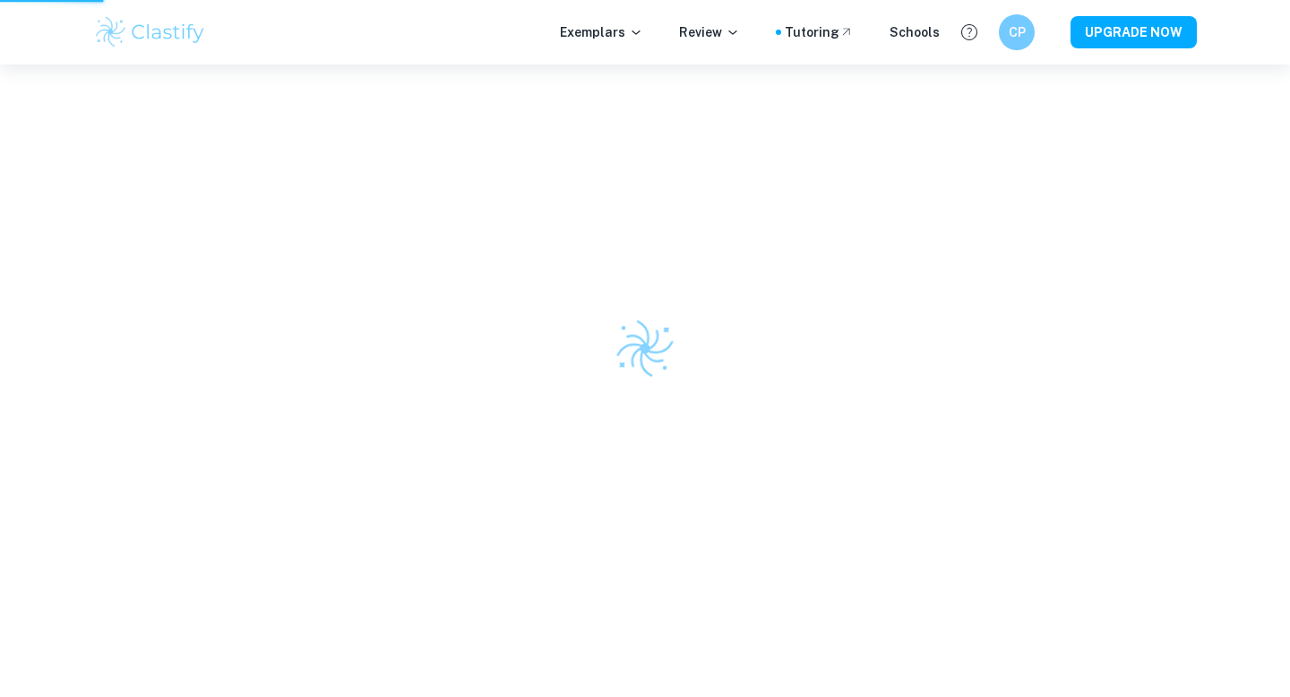
scroll to position [65, 0]
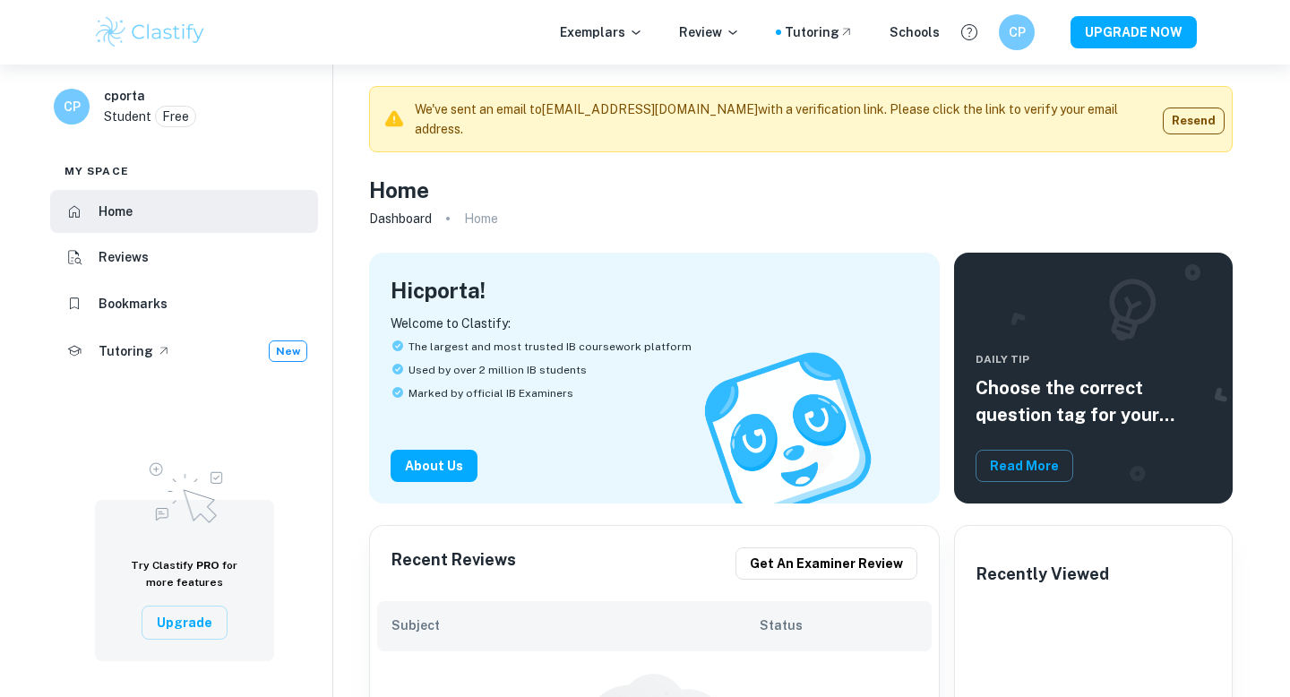
click at [644, 45] on div "Exemplars Review Tutoring Schools CP UPGRADE NOW" at bounding box center [645, 32] width 1147 height 36
click at [643, 30] on icon at bounding box center [636, 32] width 14 height 14
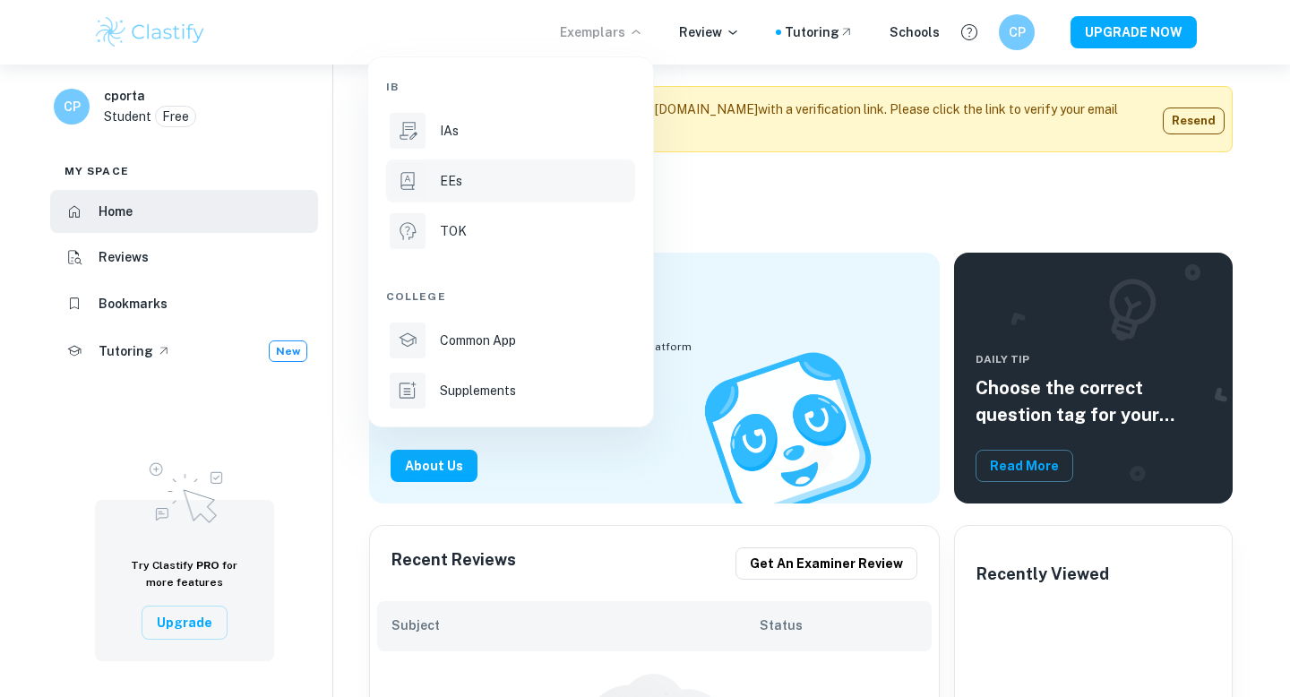
click at [458, 188] on p "EEs" at bounding box center [451, 181] width 22 height 20
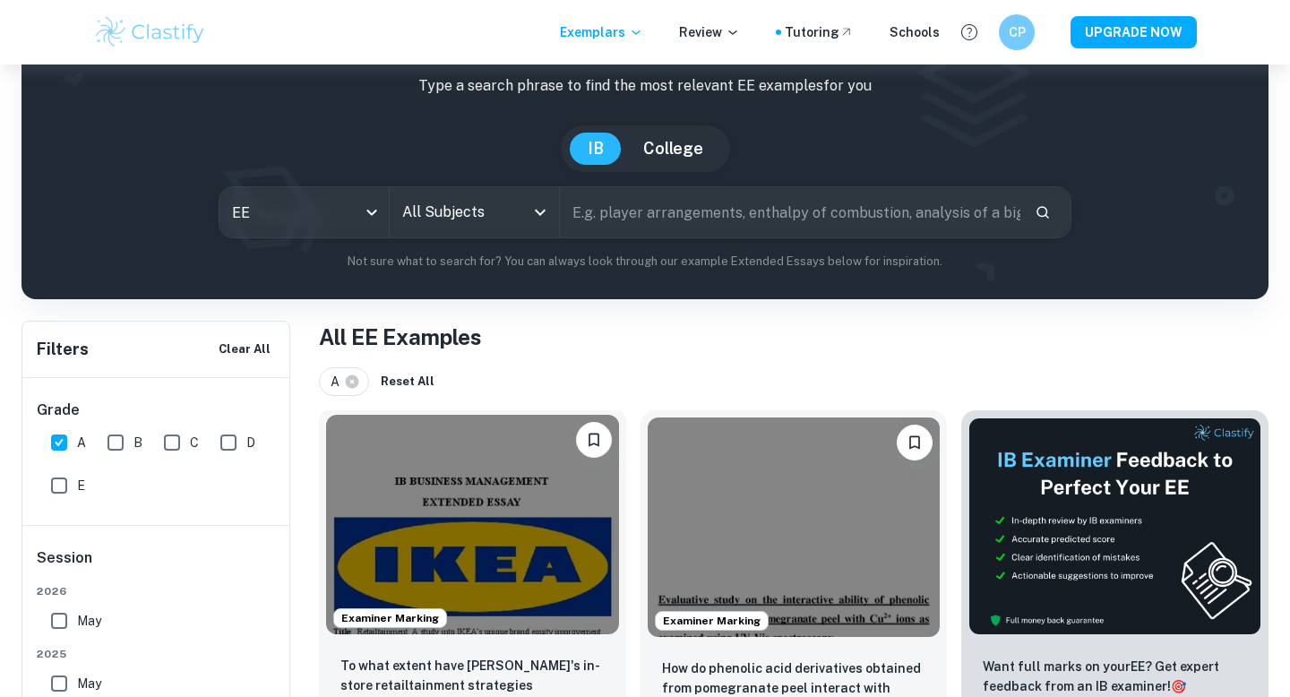
scroll to position [99, 0]
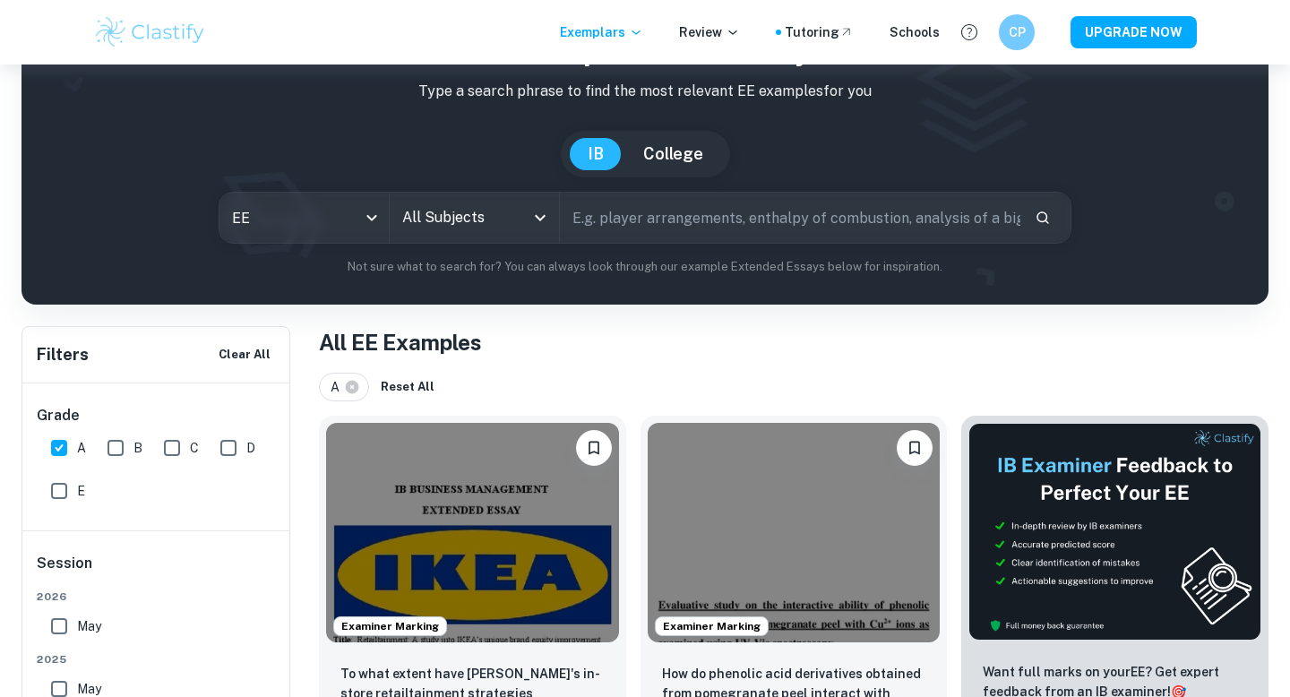
click at [497, 224] on input "All Subjects" at bounding box center [461, 218] width 126 height 34
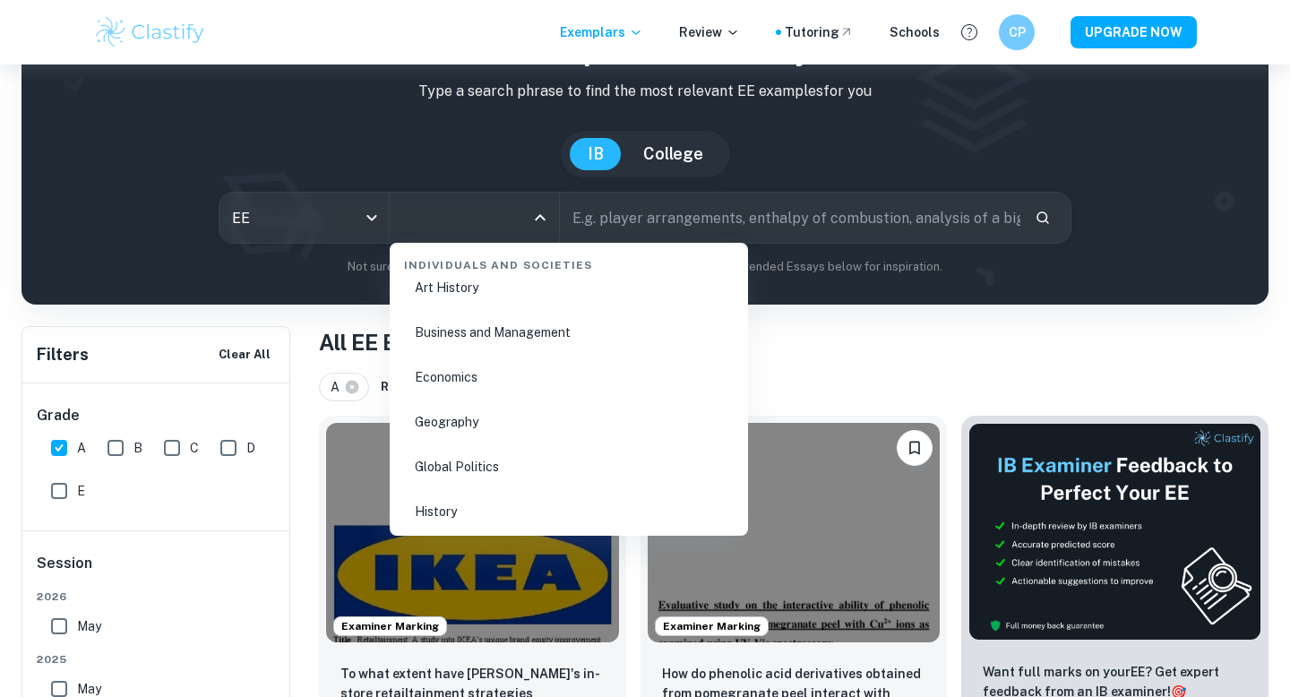
scroll to position [2106, 0]
click at [455, 381] on li "Economics" at bounding box center [569, 375] width 344 height 41
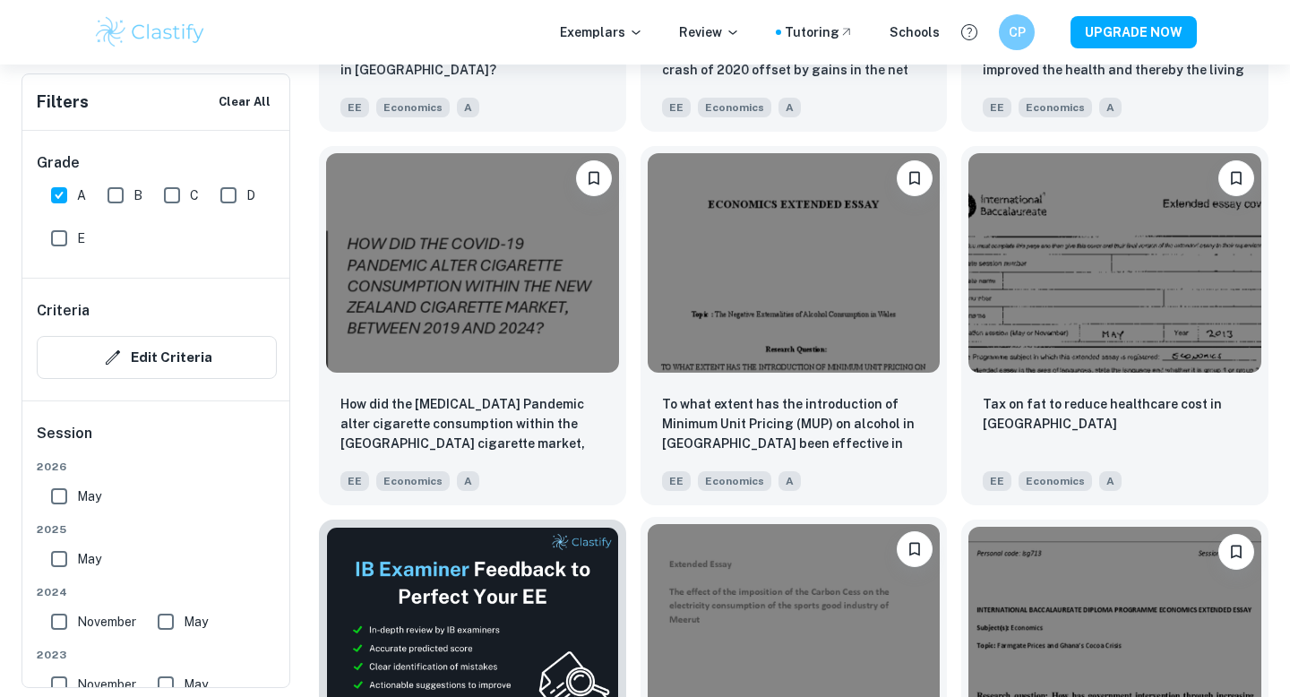
scroll to position [2390, 0]
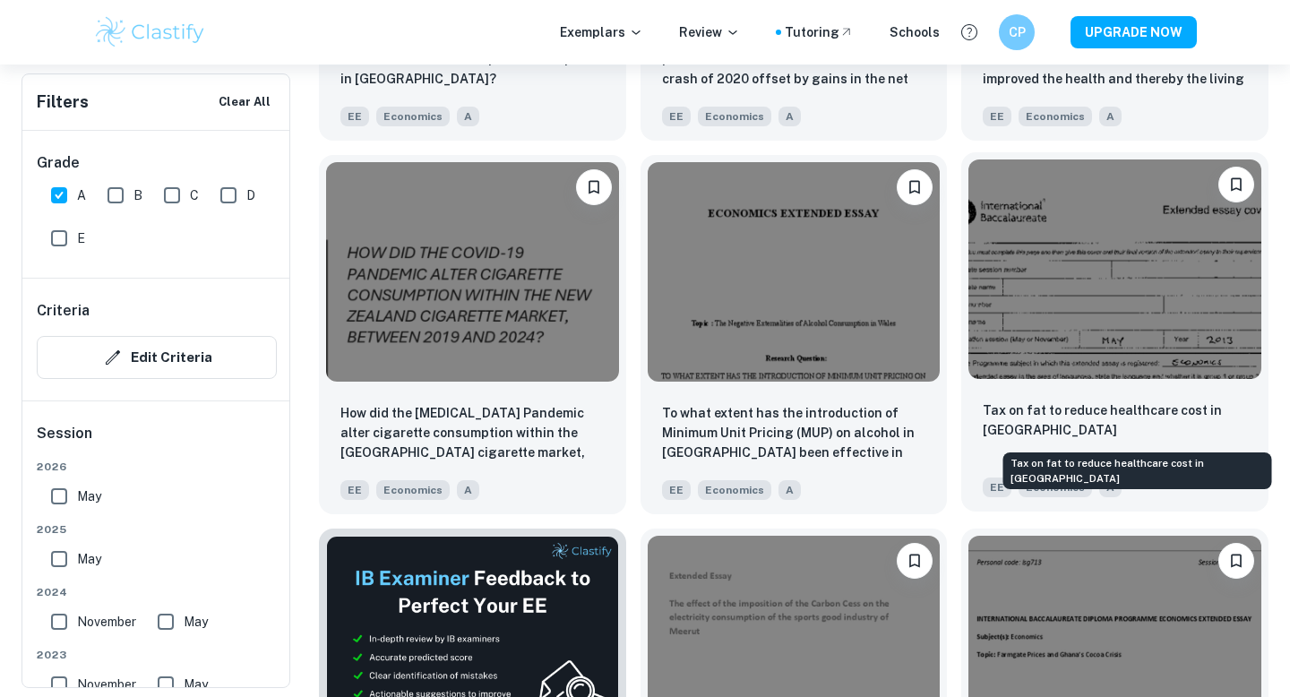
click at [1067, 423] on p "Tax on fat to reduce healthcare cost in [GEOGRAPHIC_DATA]" at bounding box center [1115, 419] width 264 height 39
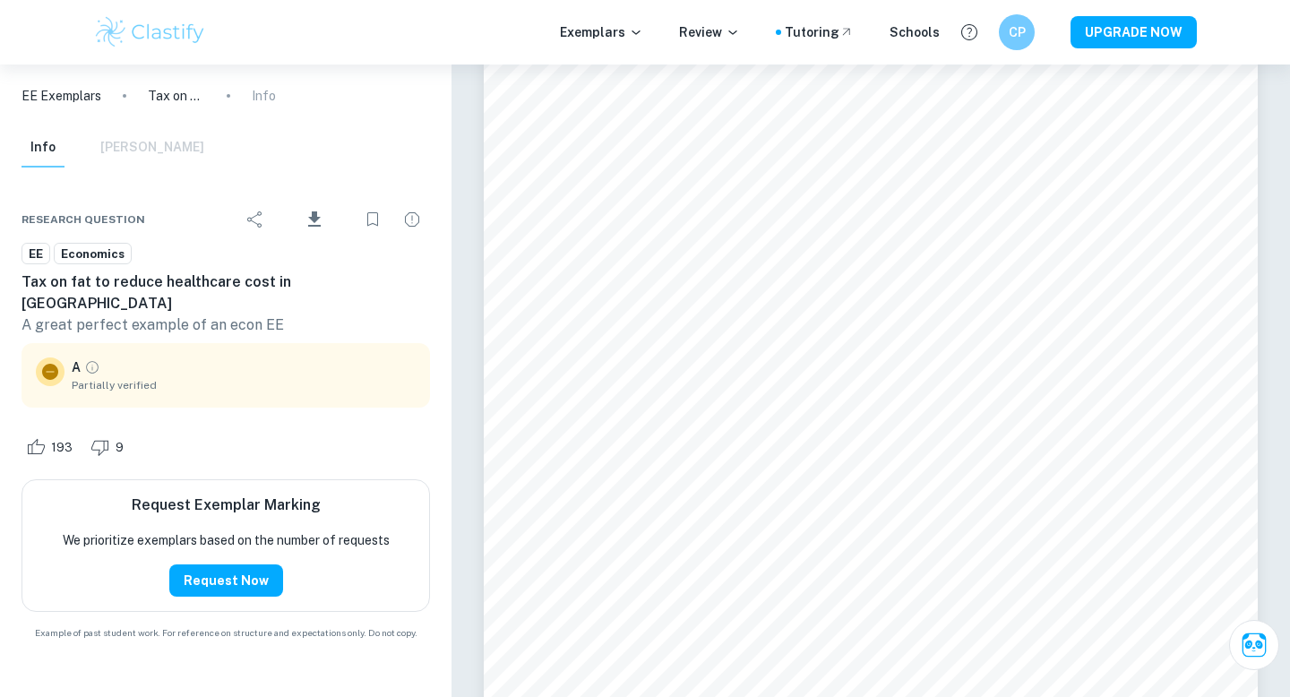
scroll to position [9440, 0]
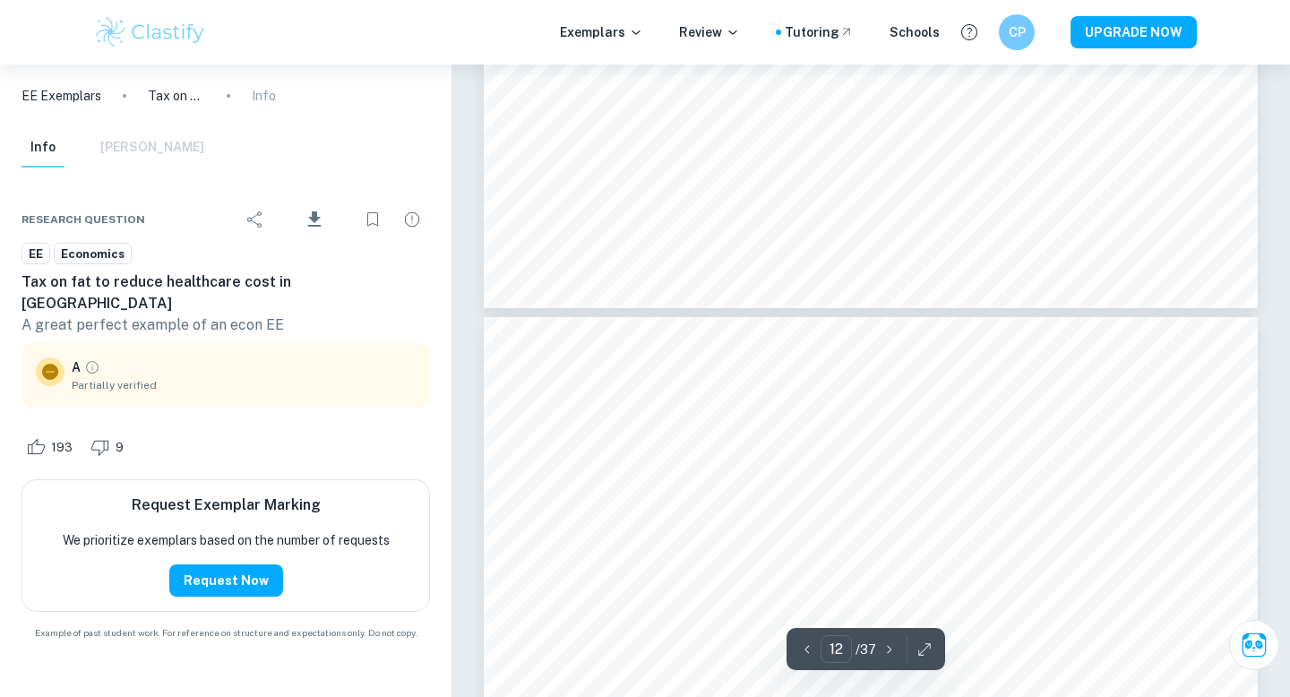
type input "13"
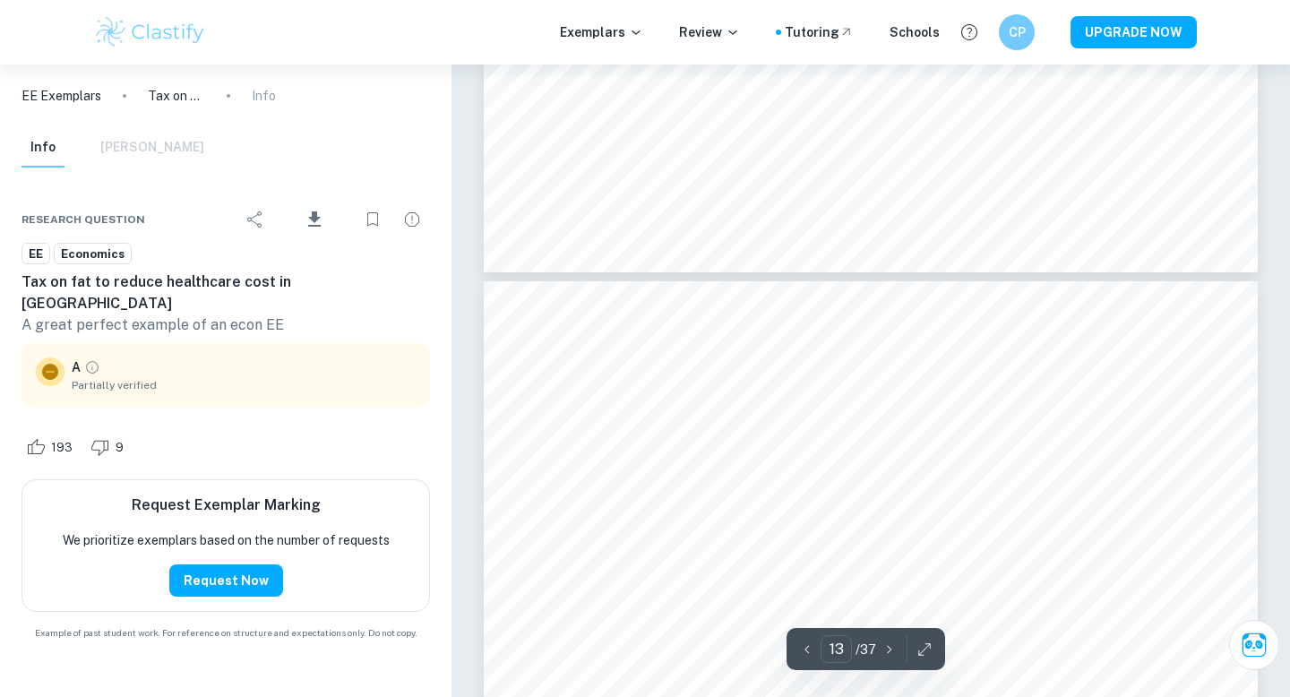
scroll to position [13473, 0]
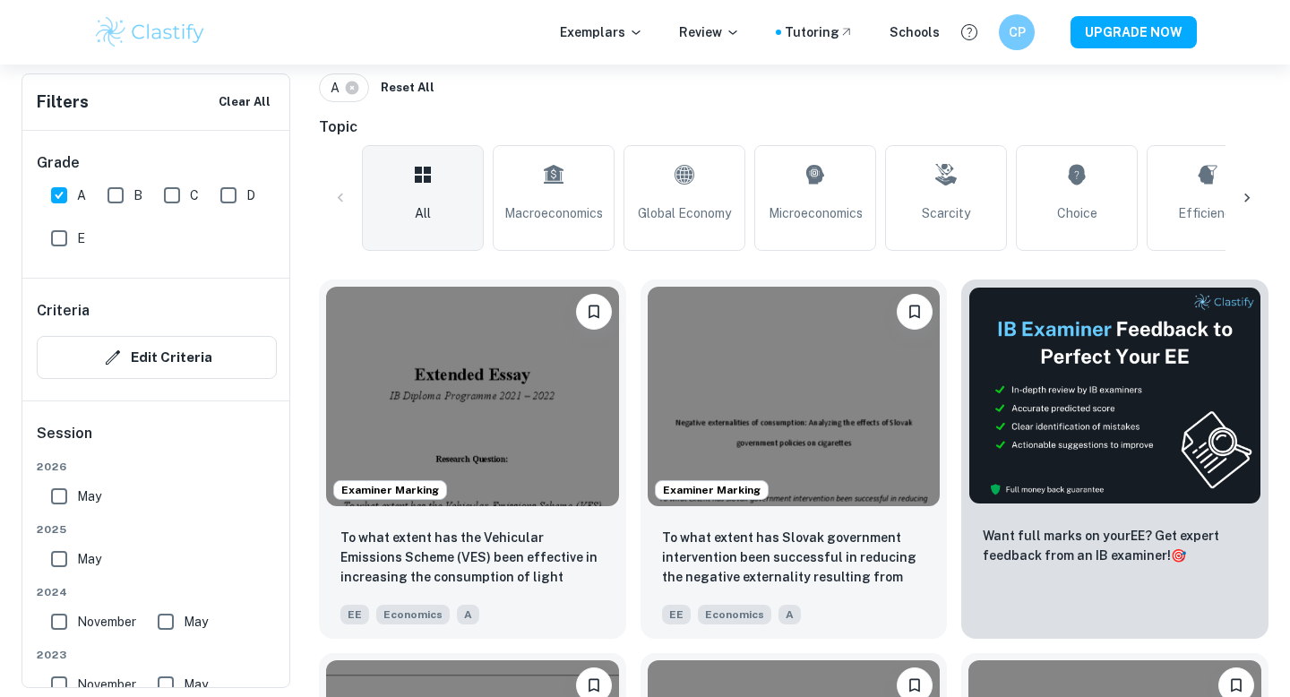
scroll to position [858, 0]
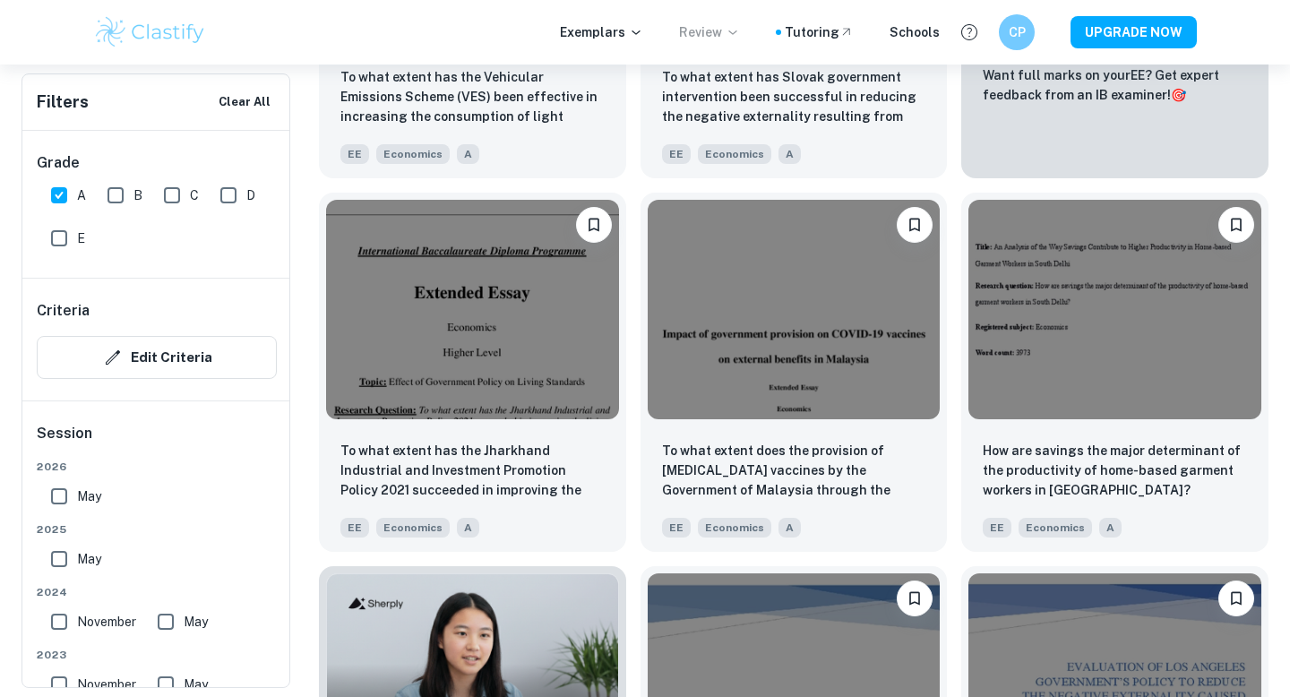
click at [736, 33] on icon at bounding box center [733, 32] width 14 height 14
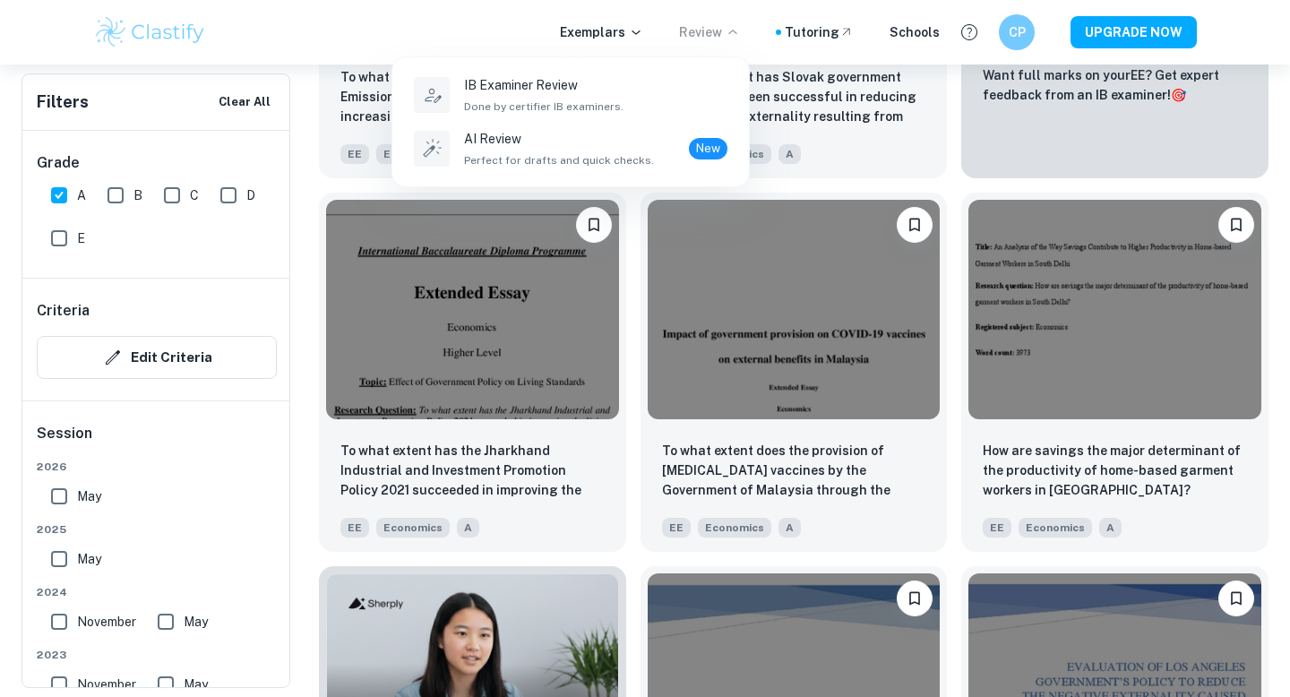
click at [493, 32] on div at bounding box center [645, 348] width 1290 height 697
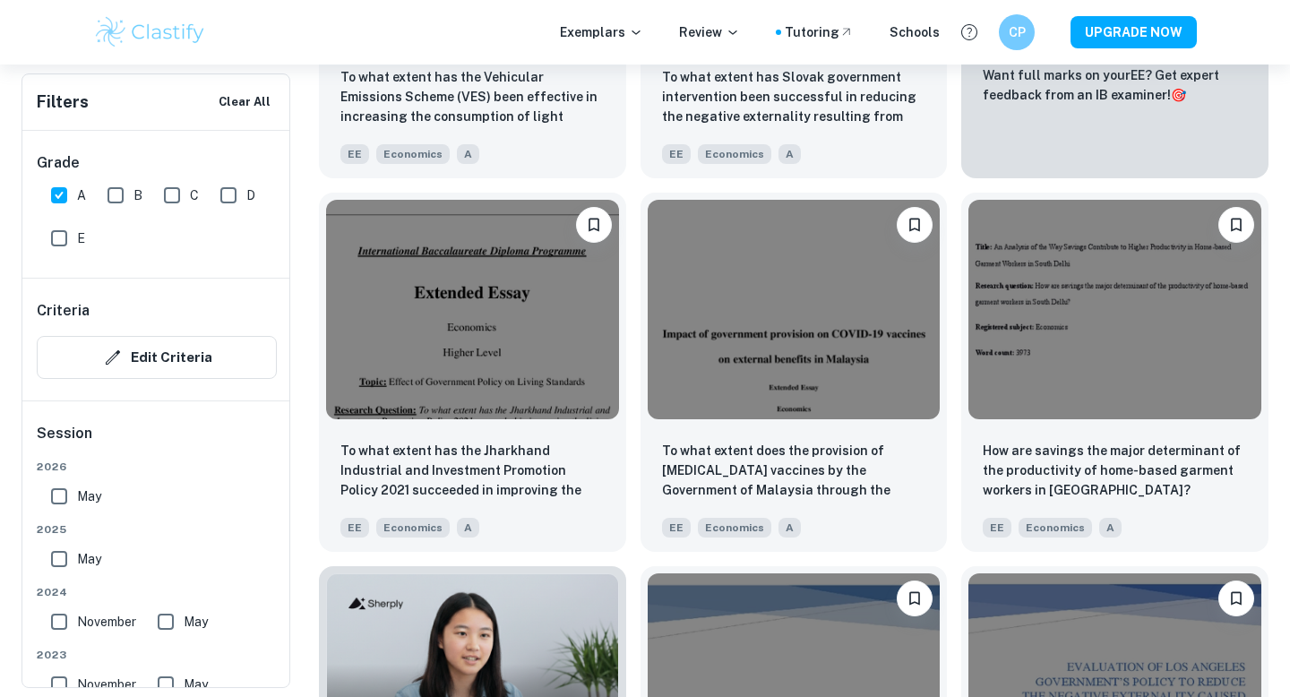
click at [636, 353] on div "To what extent does the provision of [MEDICAL_DATA] vaccines by the Government …" at bounding box center [787, 365] width 322 height 374
click at [321, 437] on div "To what extent has the Jharkhand Industrial and Investment Promotion Policy 202…" at bounding box center [472, 486] width 307 height 125
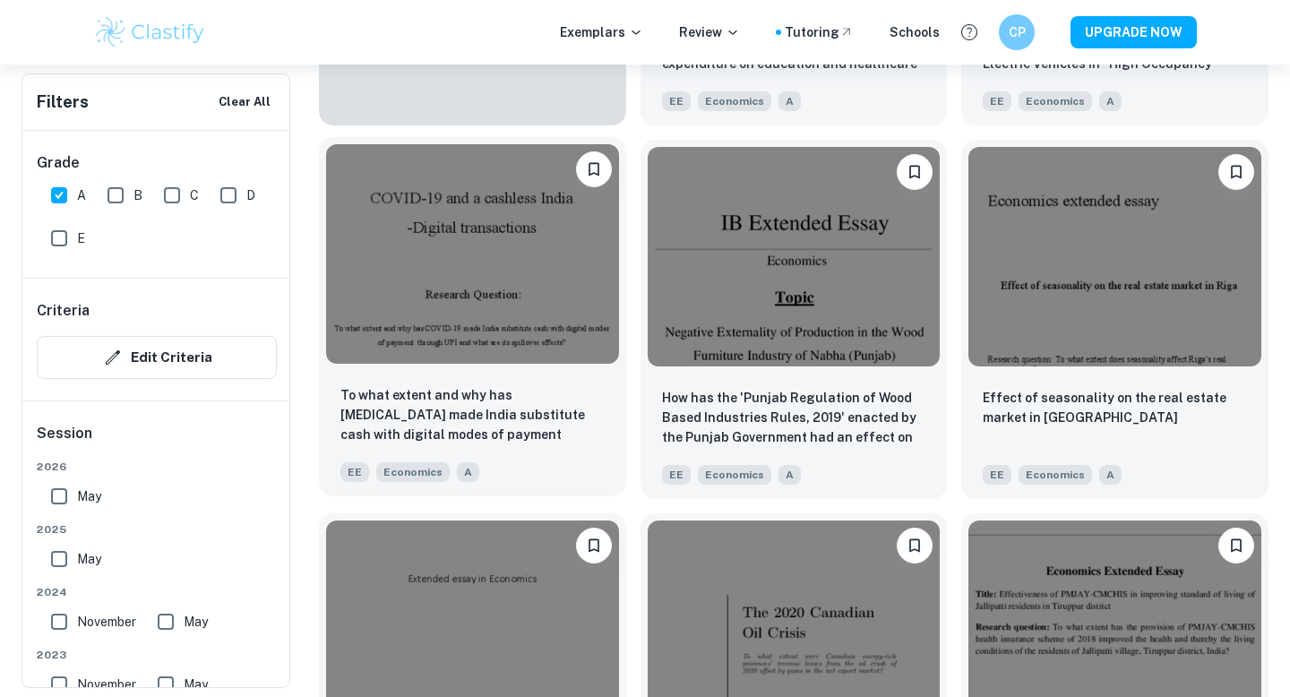
click at [503, 372] on div "To what extent and why has [MEDICAL_DATA] made India substitute cash with digit…" at bounding box center [472, 433] width 307 height 125
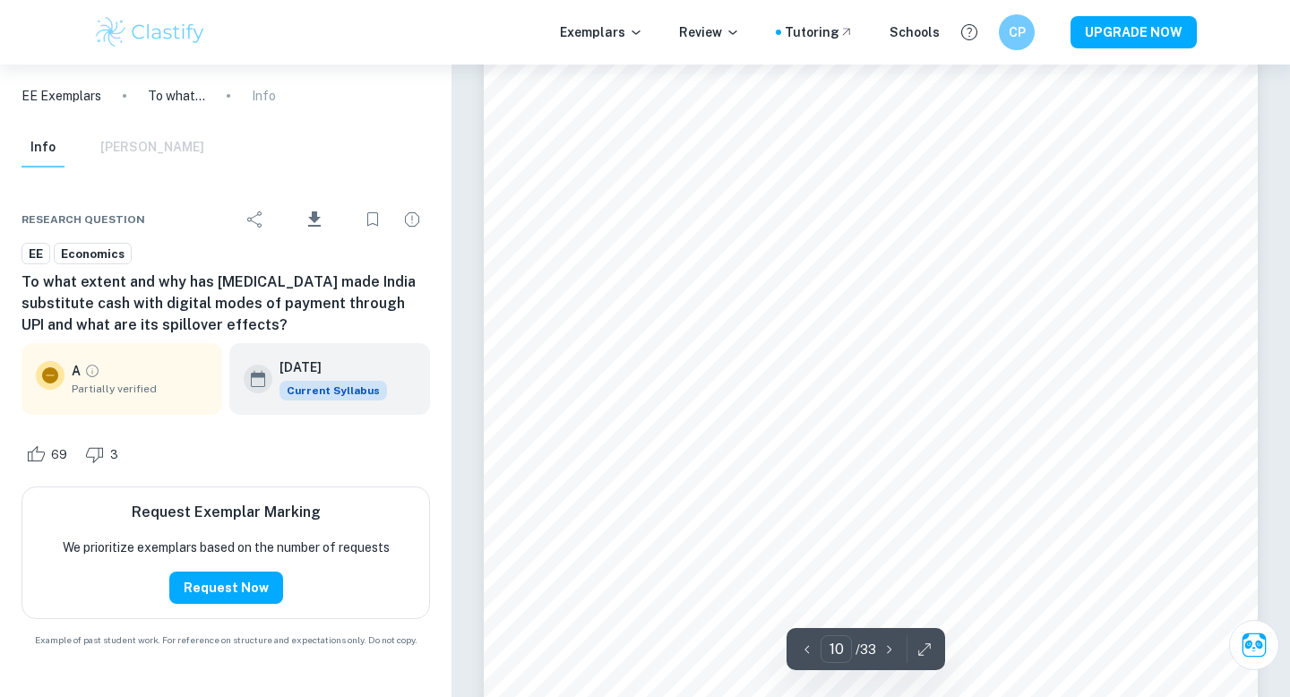
scroll to position [10347, 0]
type input "11"
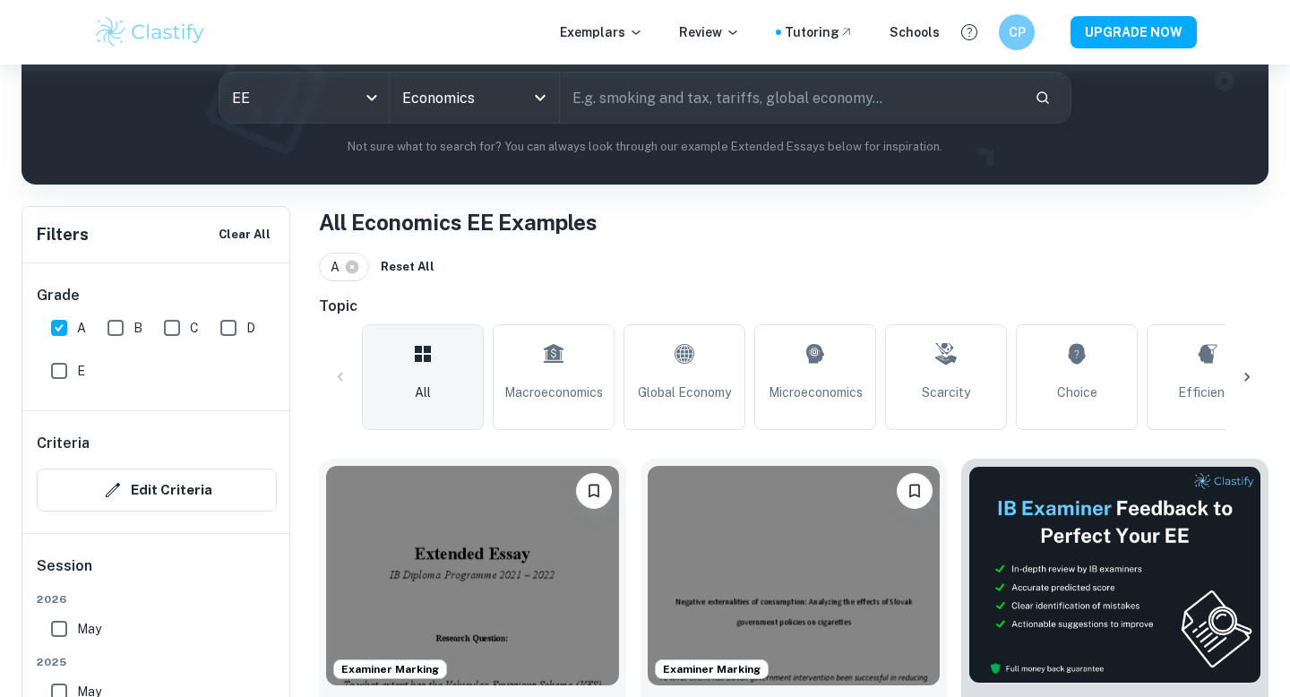
scroll to position [151, 0]
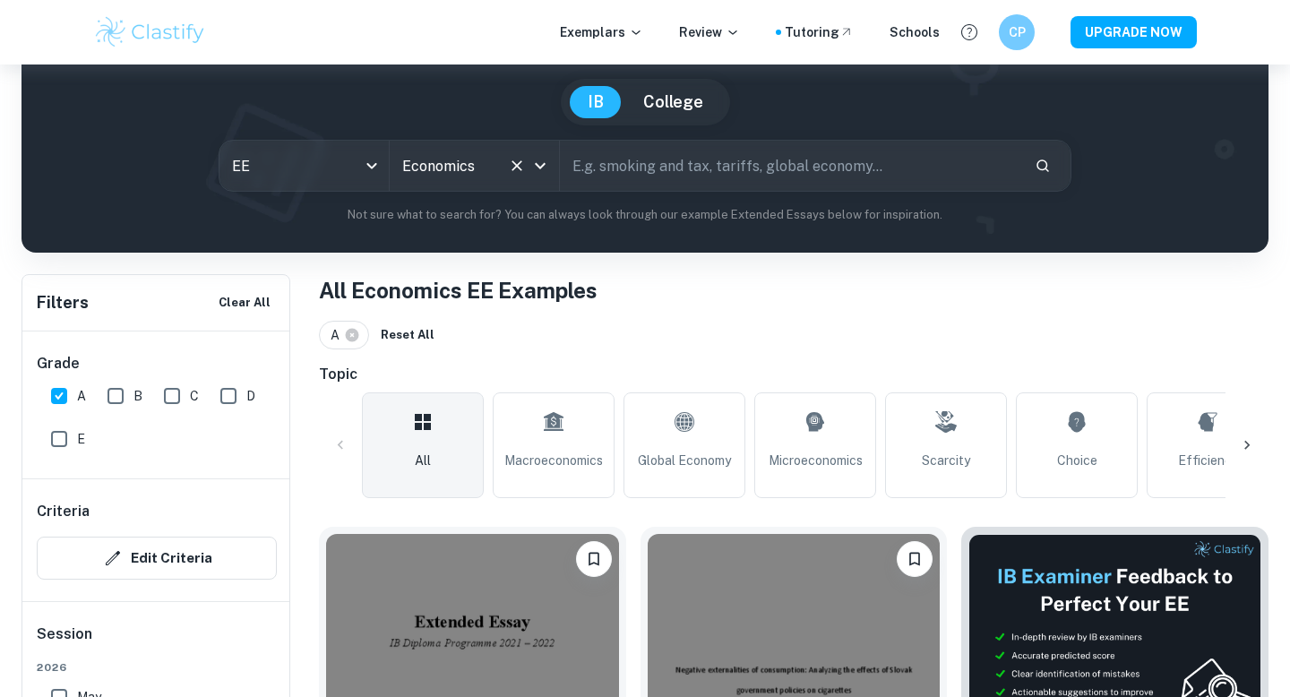
click at [504, 177] on div at bounding box center [527, 165] width 47 height 25
click at [531, 170] on icon "Open" at bounding box center [540, 166] width 22 height 22
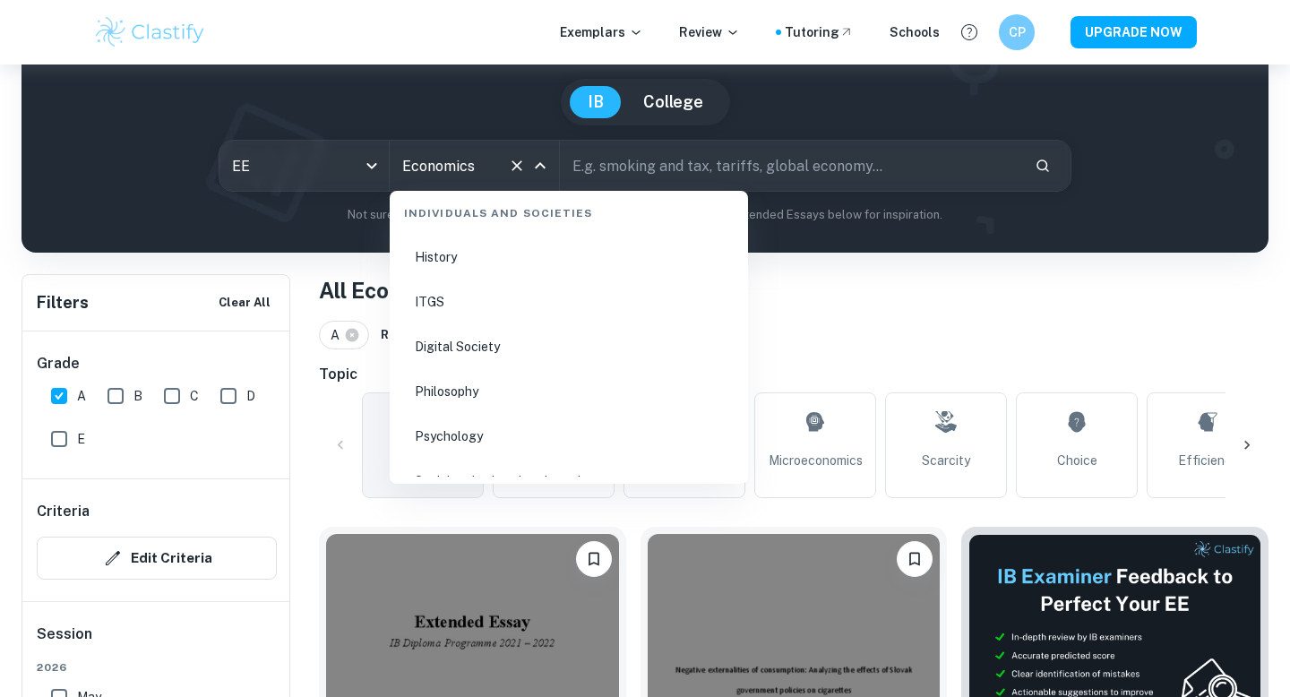
scroll to position [2309, 0]
click at [460, 252] on li "History" at bounding box center [569, 255] width 344 height 41
type input "History"
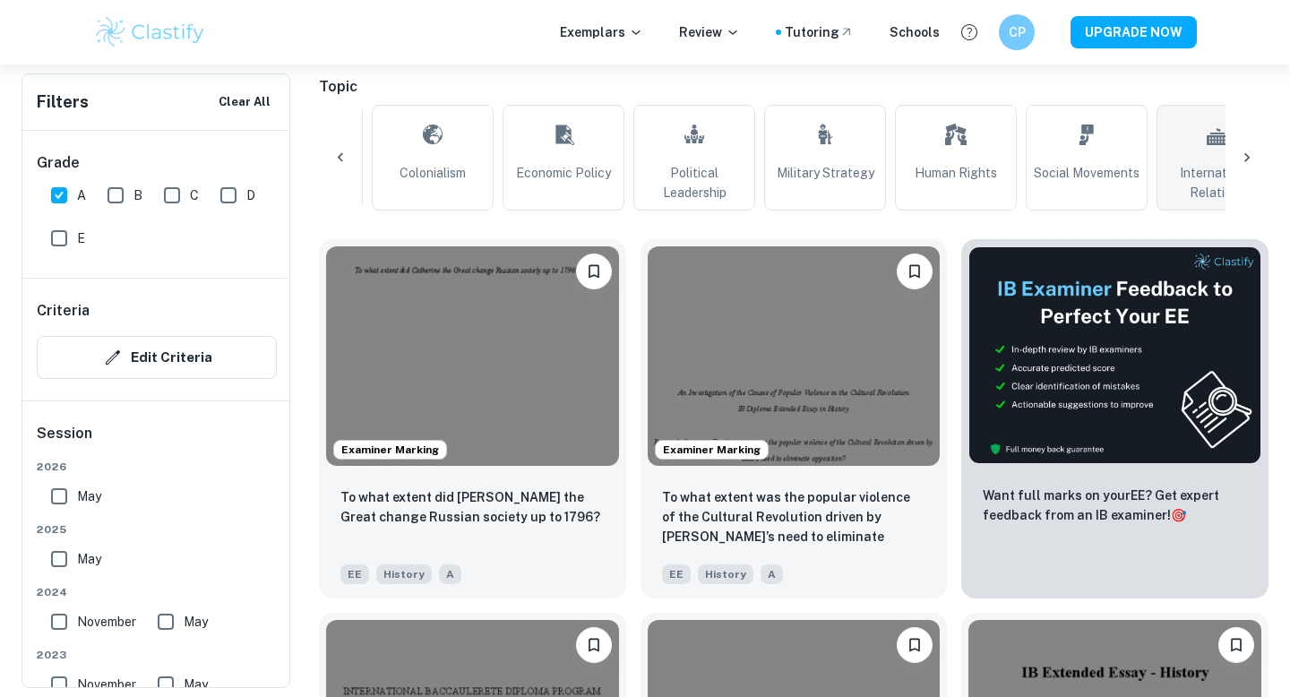
scroll to position [0, 1035]
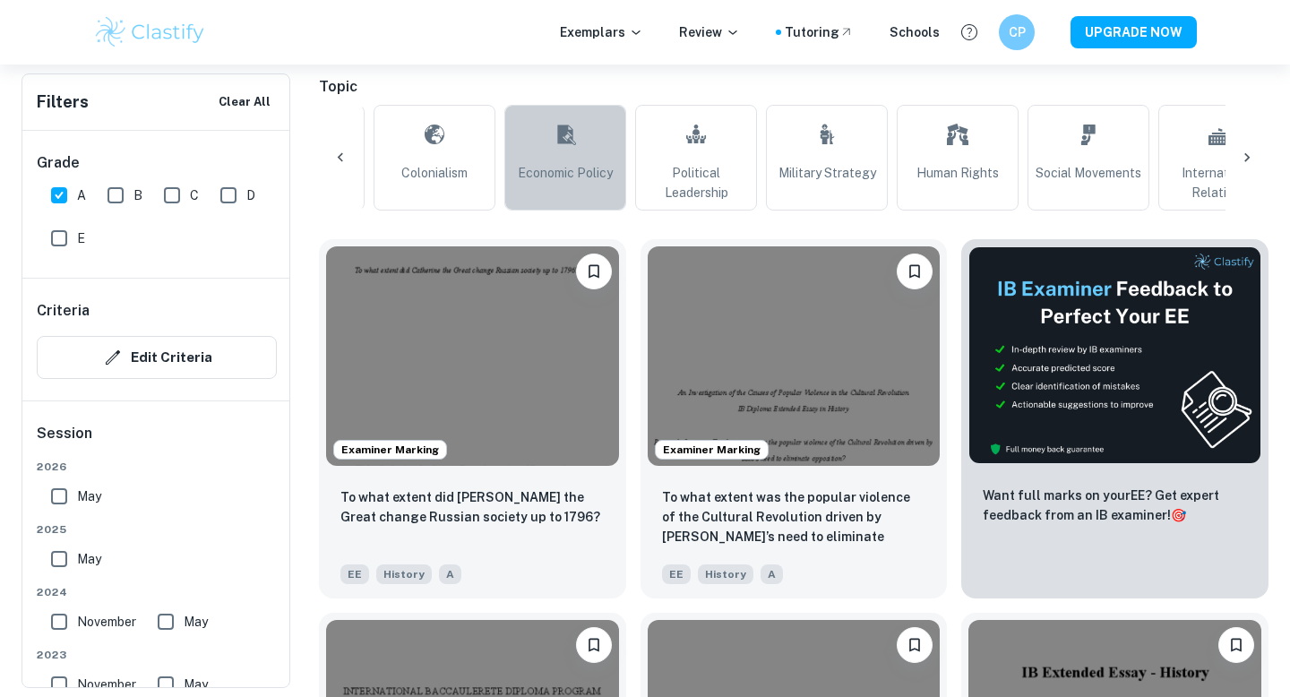
click at [606, 155] on link "Economic Policy" at bounding box center [565, 158] width 122 height 106
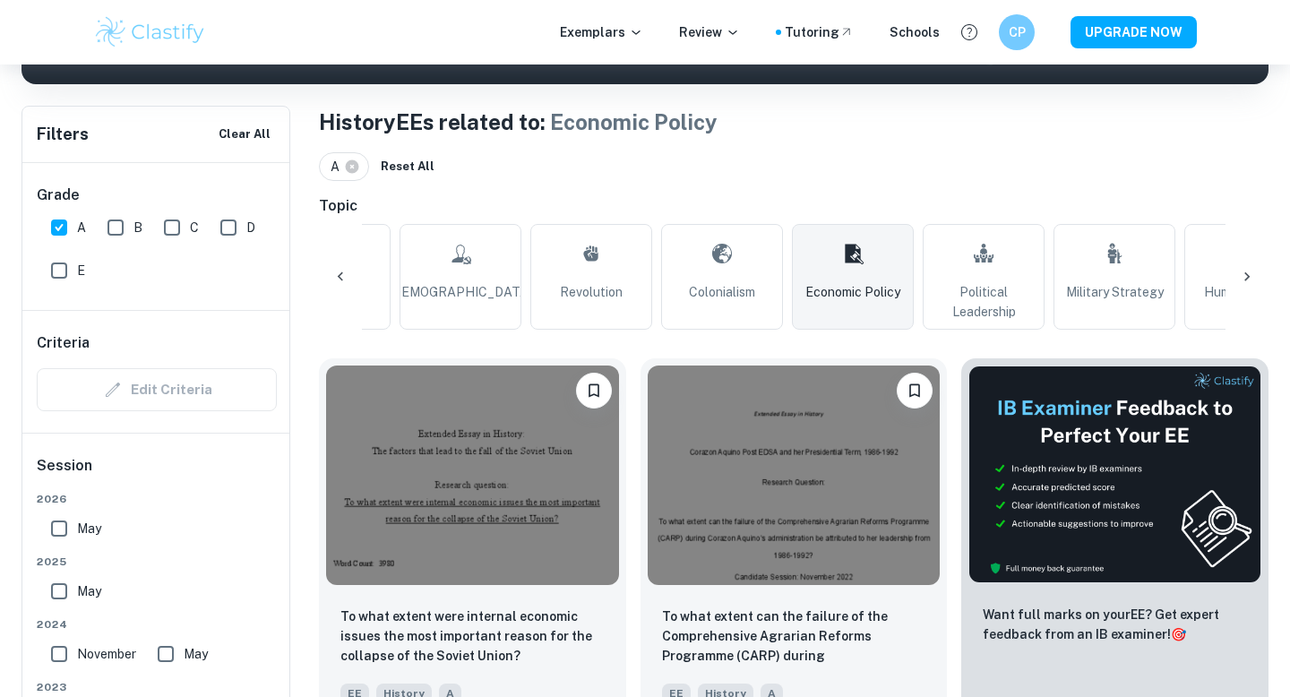
scroll to position [0, 673]
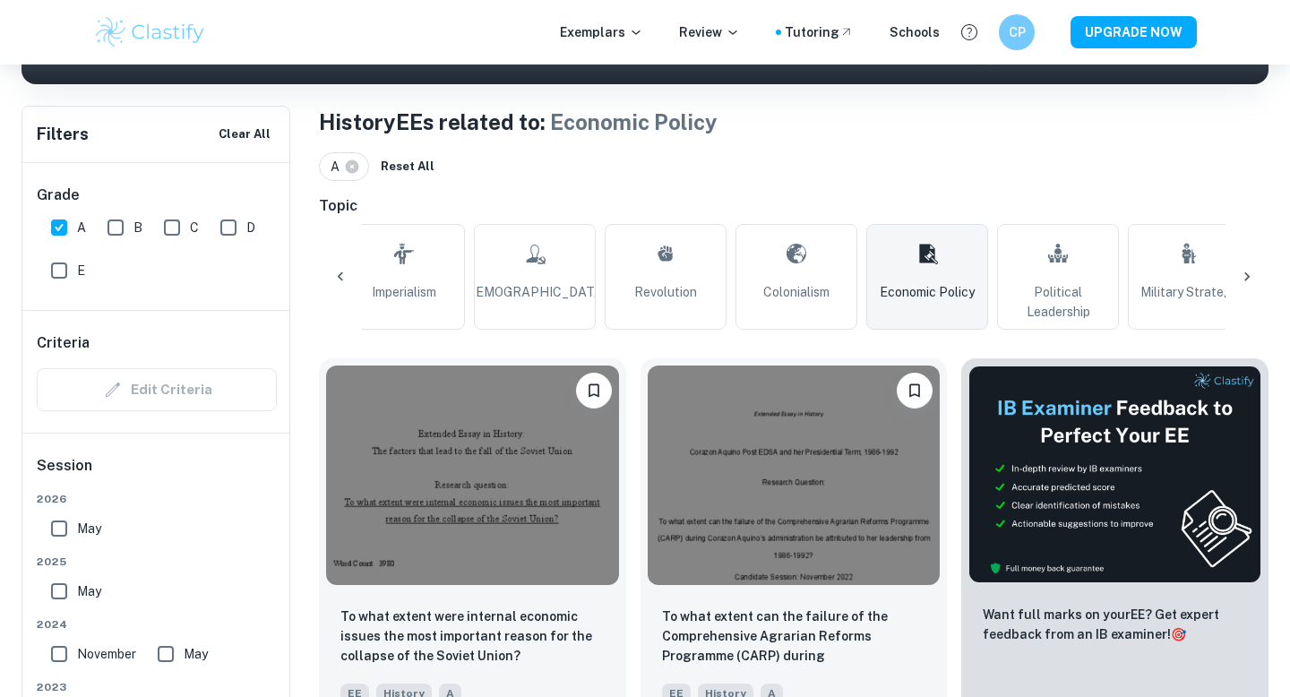
click at [813, 288] on span "Colonialism" at bounding box center [796, 292] width 66 height 20
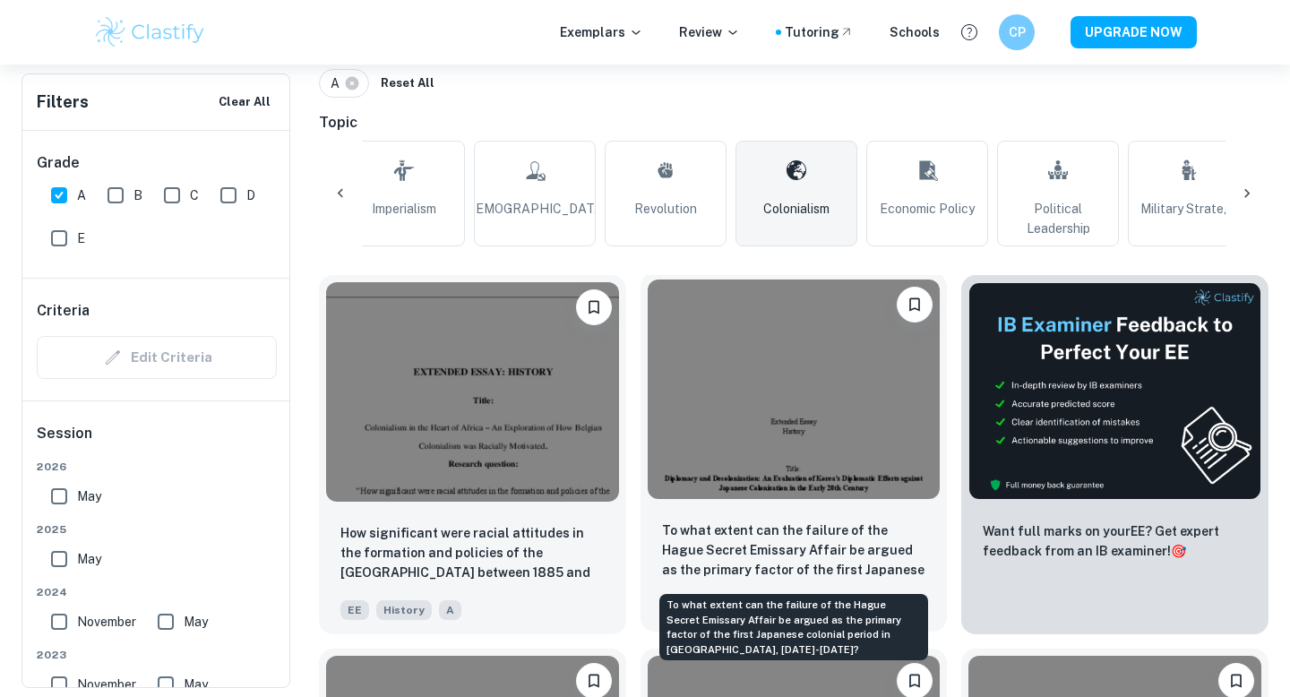
scroll to position [399, 0]
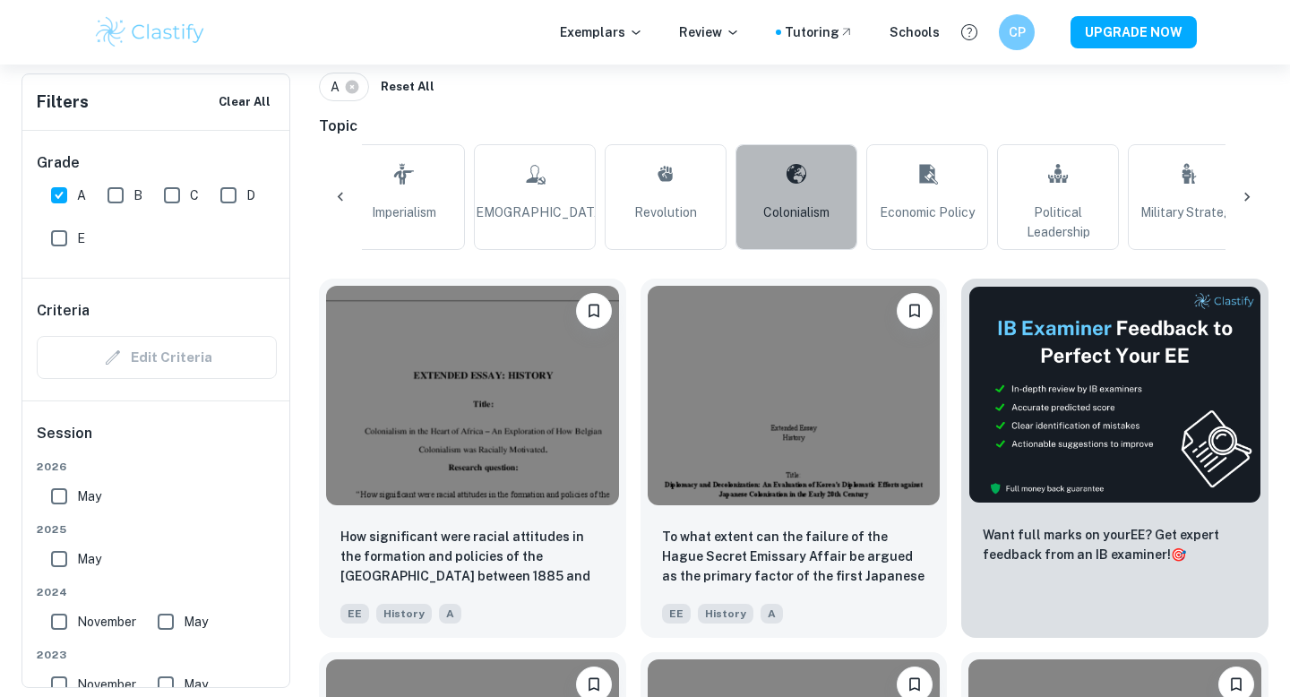
click at [793, 209] on span "Colonialism" at bounding box center [796, 212] width 66 height 20
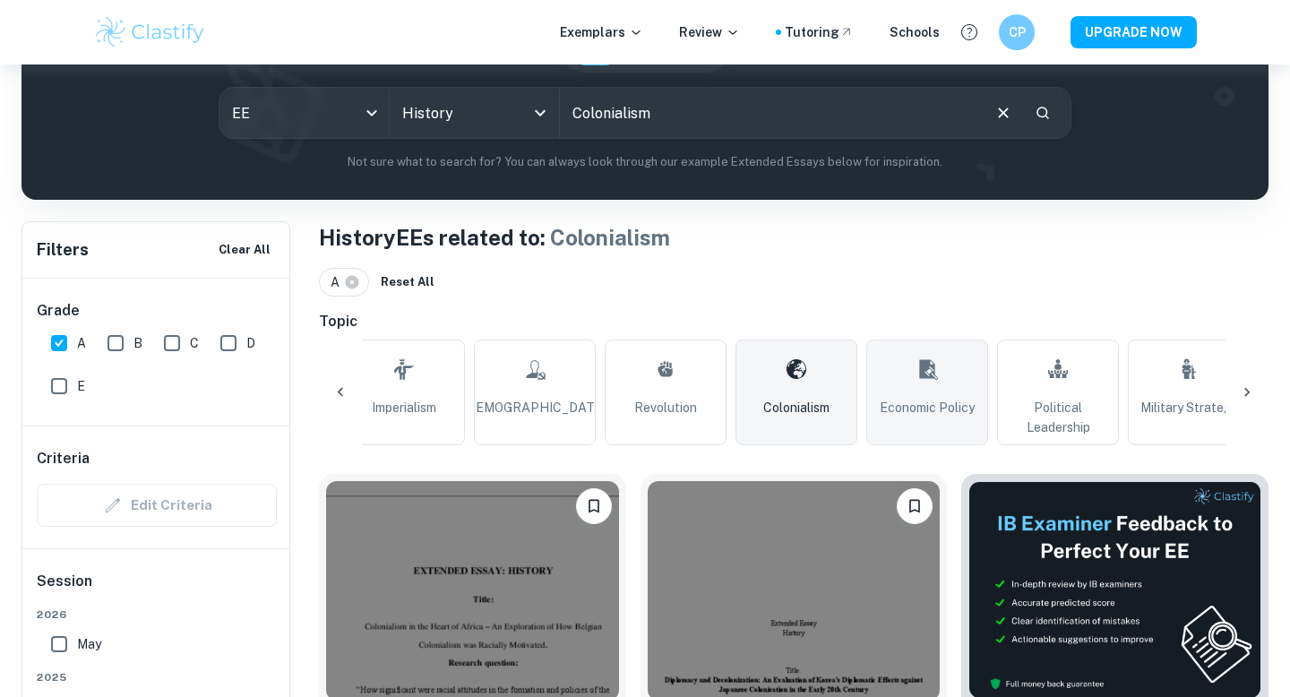
scroll to position [212, 0]
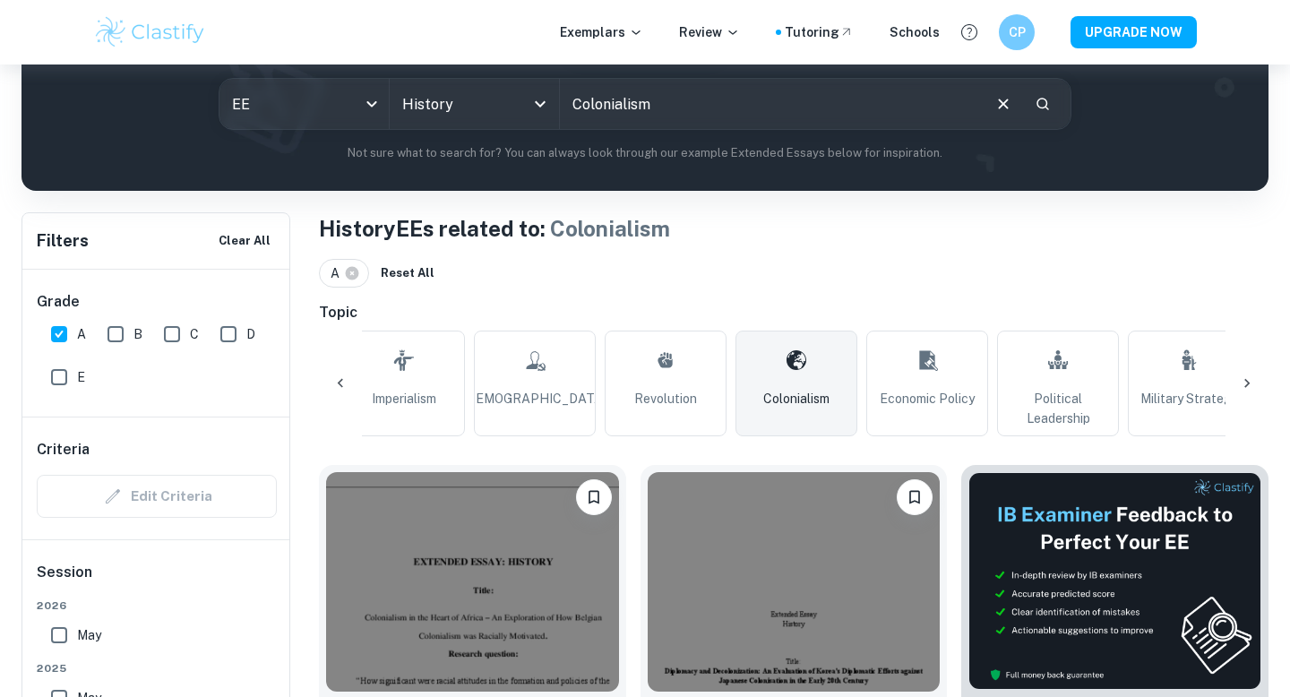
click at [918, 405] on span "Economic Policy" at bounding box center [927, 399] width 95 height 20
type input "Economic Policy"
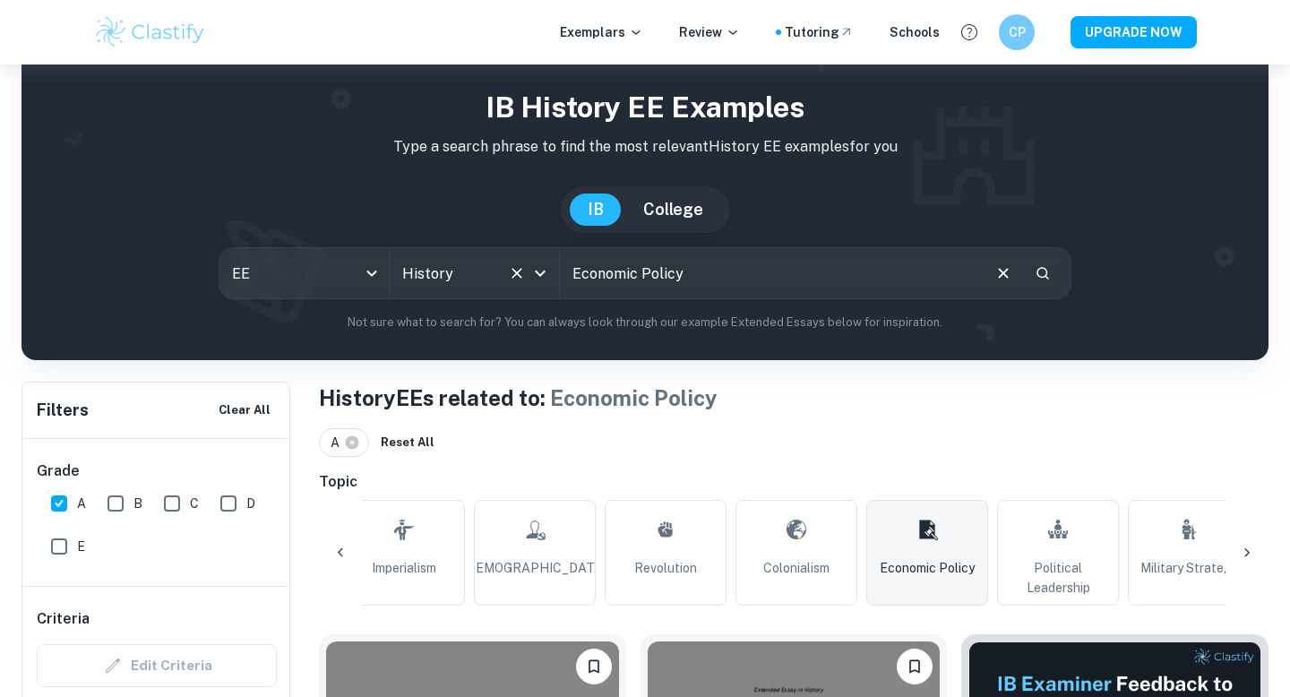
scroll to position [29, 0]
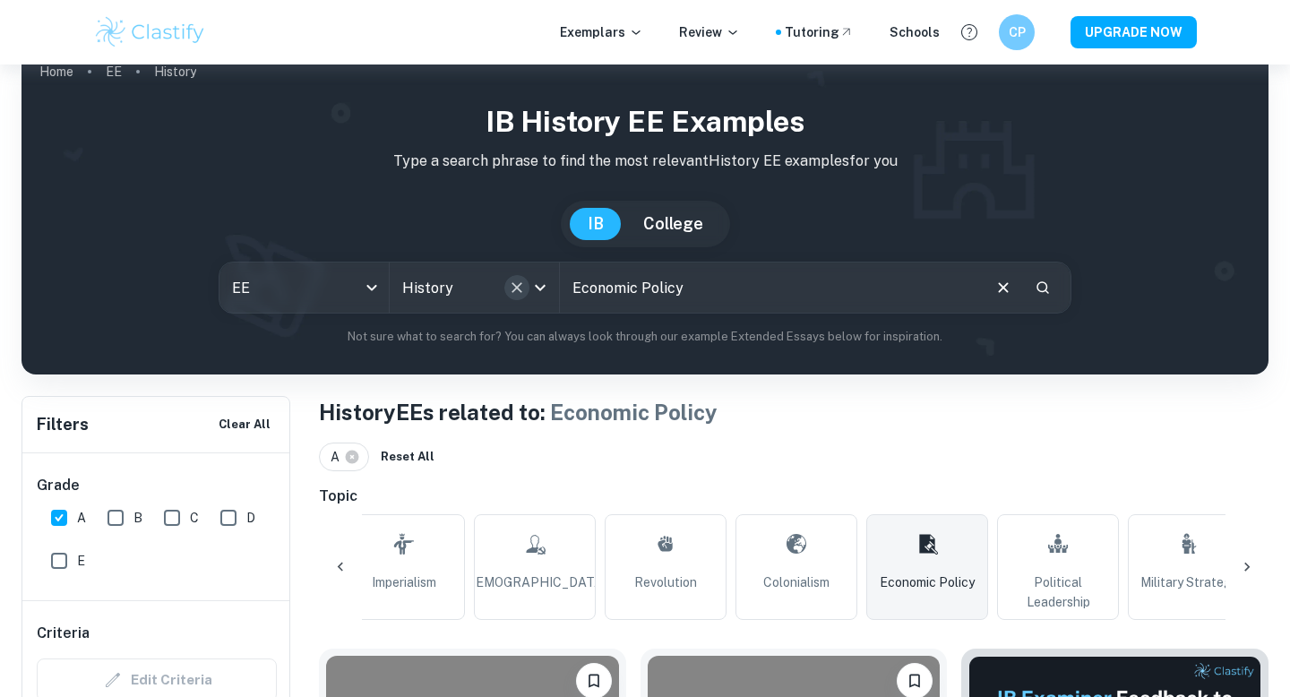
click at [522, 279] on icon "Clear" at bounding box center [517, 288] width 18 height 18
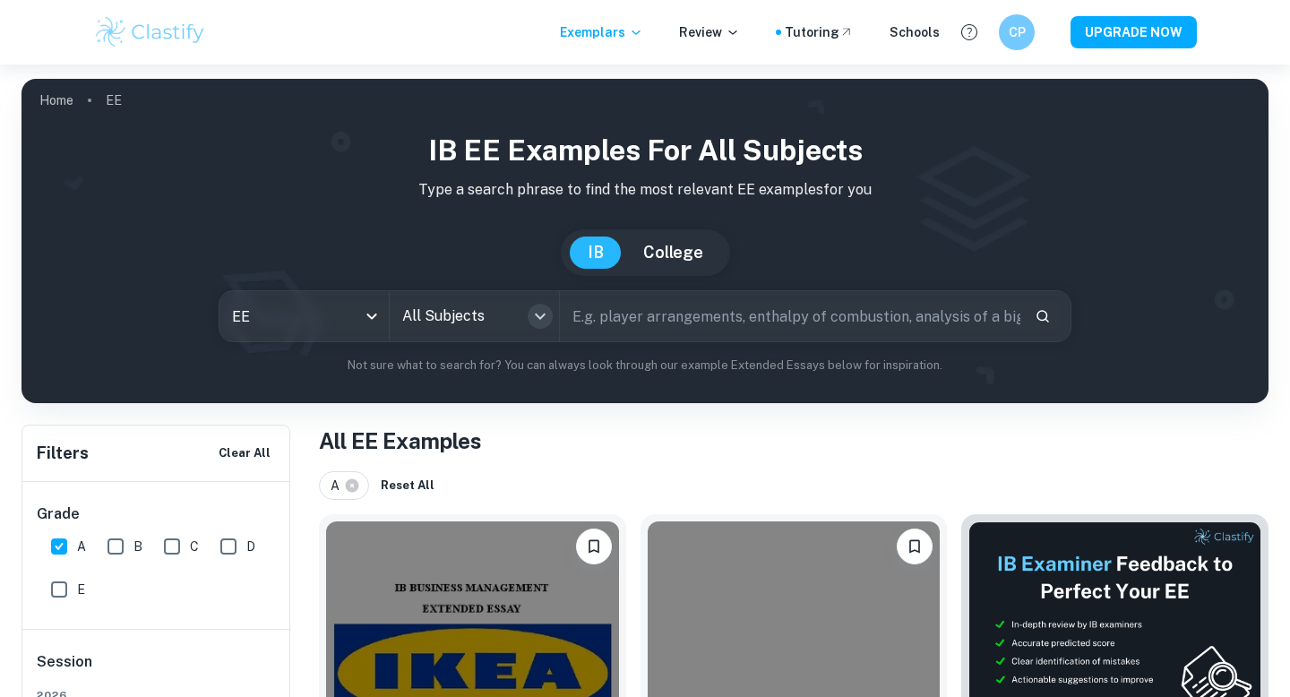
click at [541, 313] on icon "Open" at bounding box center [540, 316] width 22 height 22
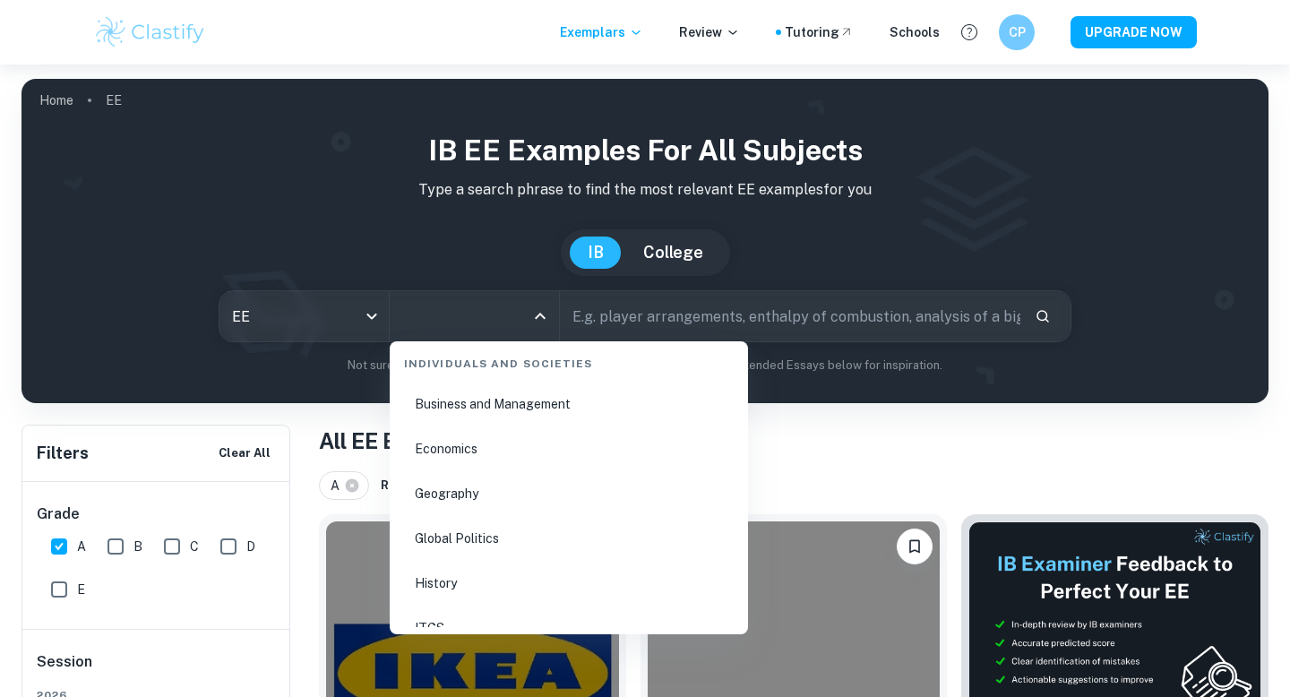
scroll to position [2138, 0]
click at [467, 438] on li "Economics" at bounding box center [569, 442] width 344 height 41
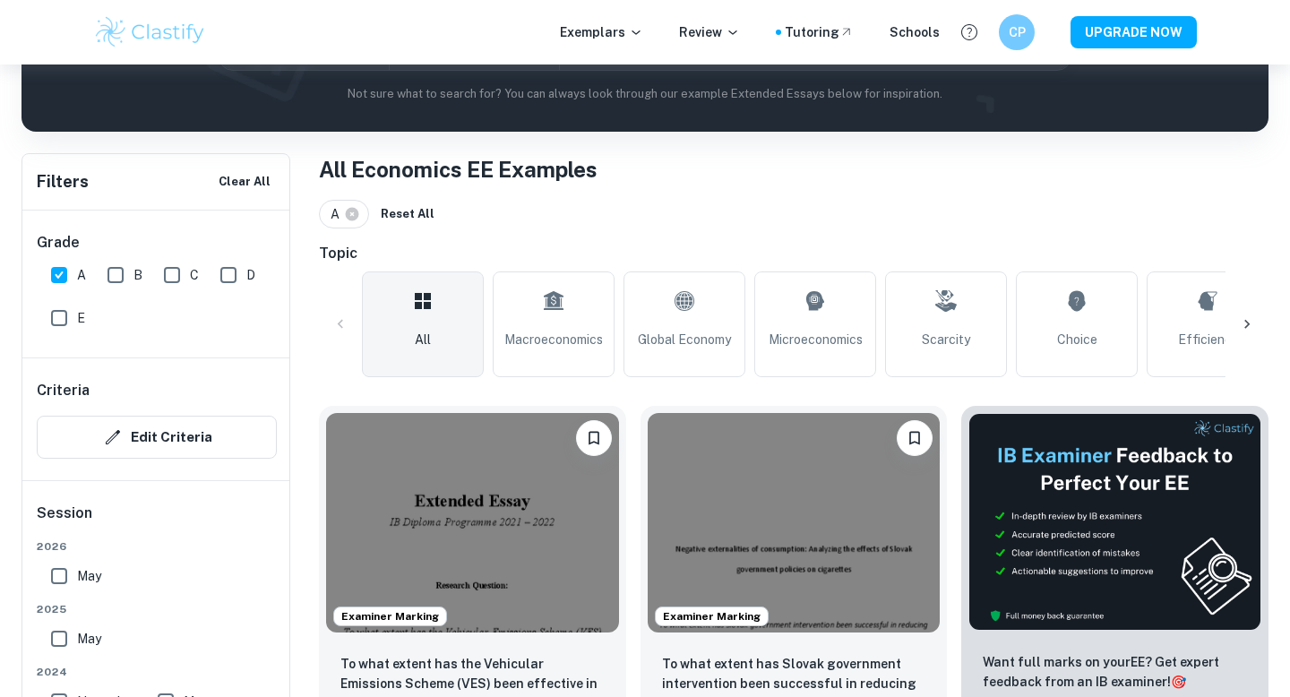
scroll to position [276, 0]
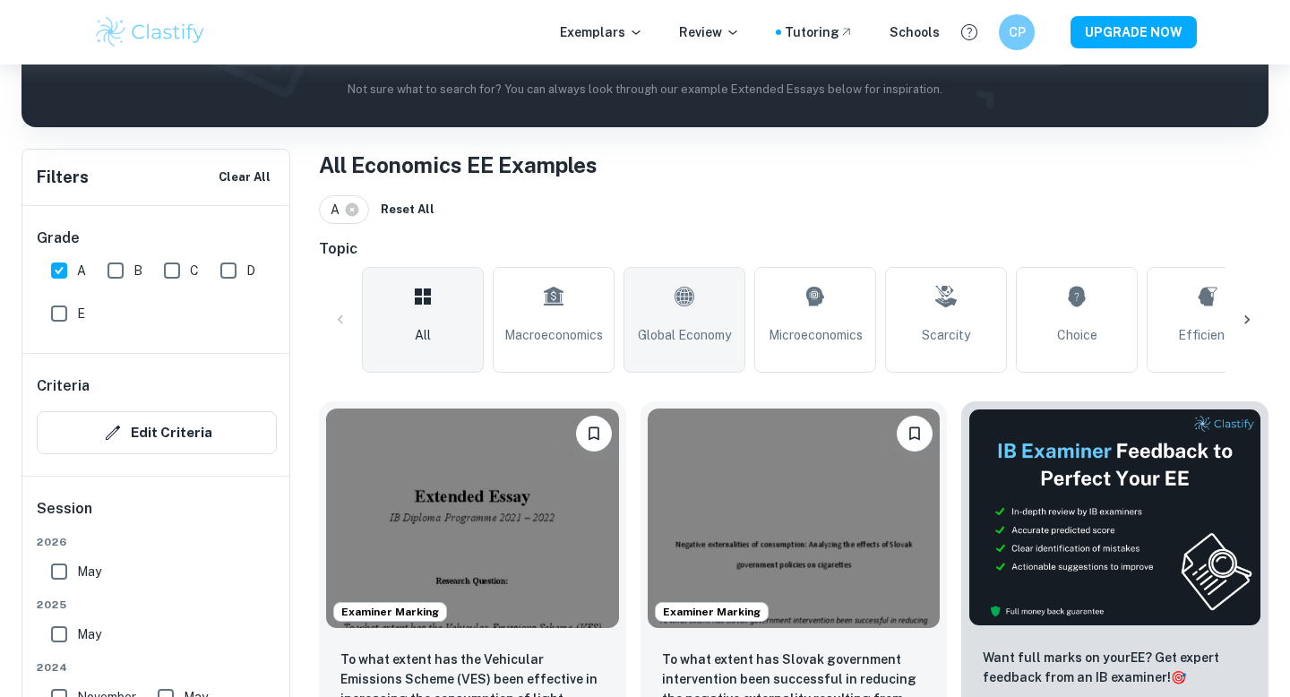
click at [678, 296] on icon at bounding box center [685, 296] width 22 height 43
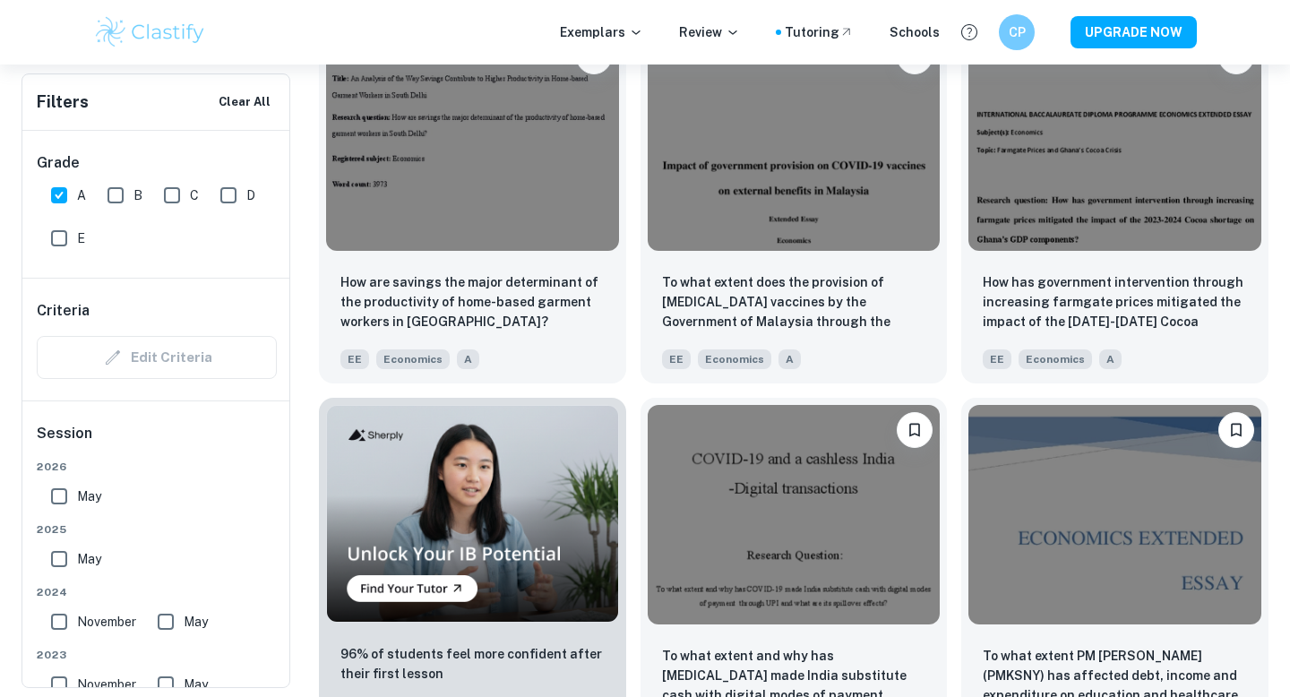
scroll to position [1028, 0]
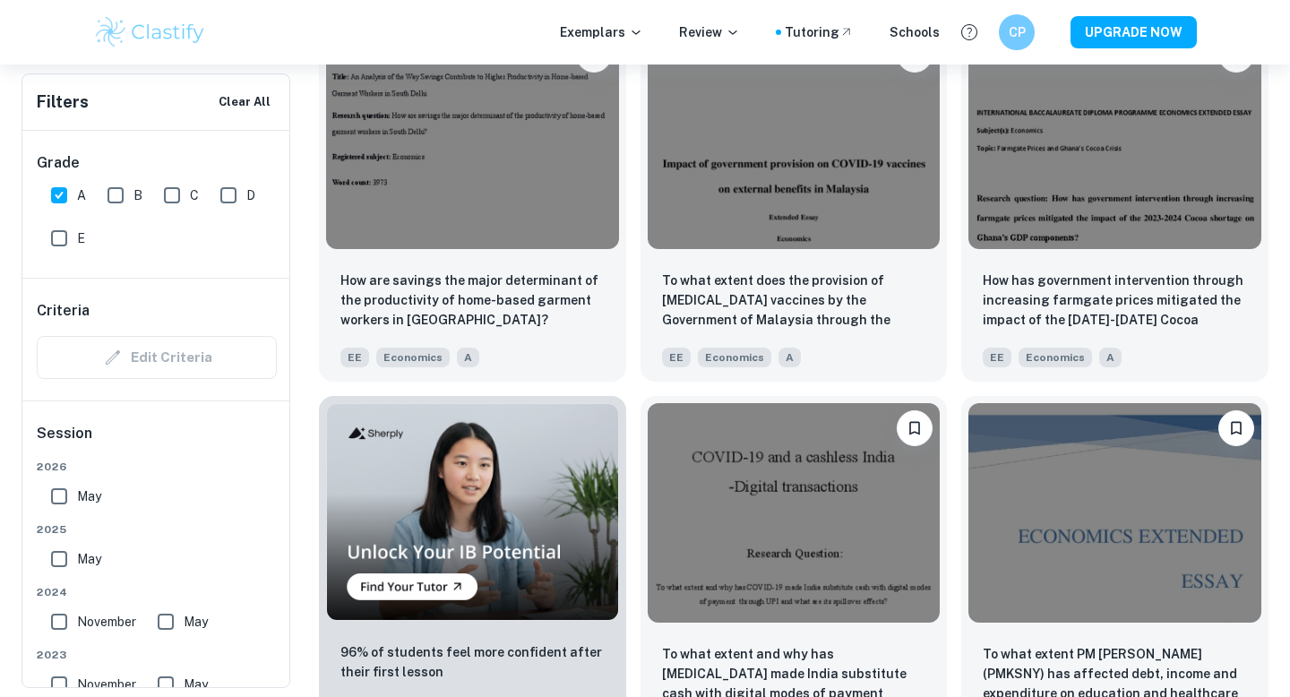
click at [635, 346] on div "To what extent does the provision of [MEDICAL_DATA] vaccines by the Government …" at bounding box center [787, 195] width 322 height 374
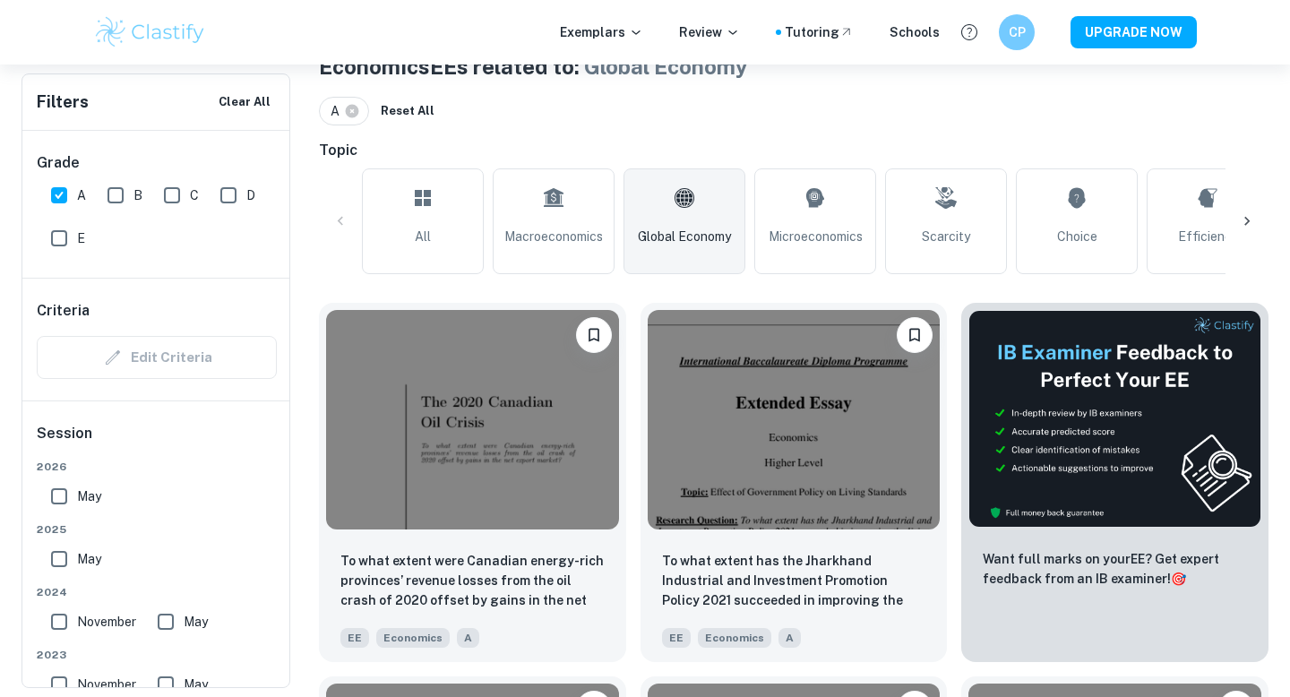
scroll to position [375, 0]
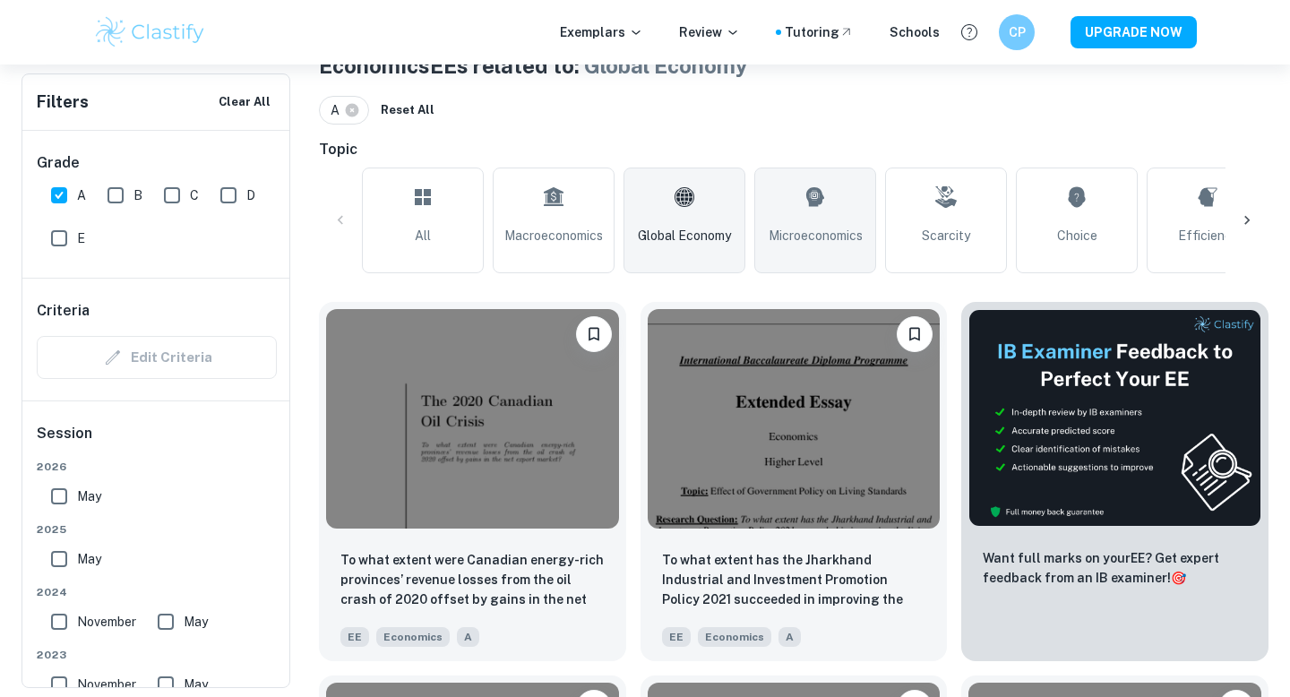
click at [815, 222] on link "Microeconomics" at bounding box center [815, 221] width 122 height 106
type input "Microeconomics"
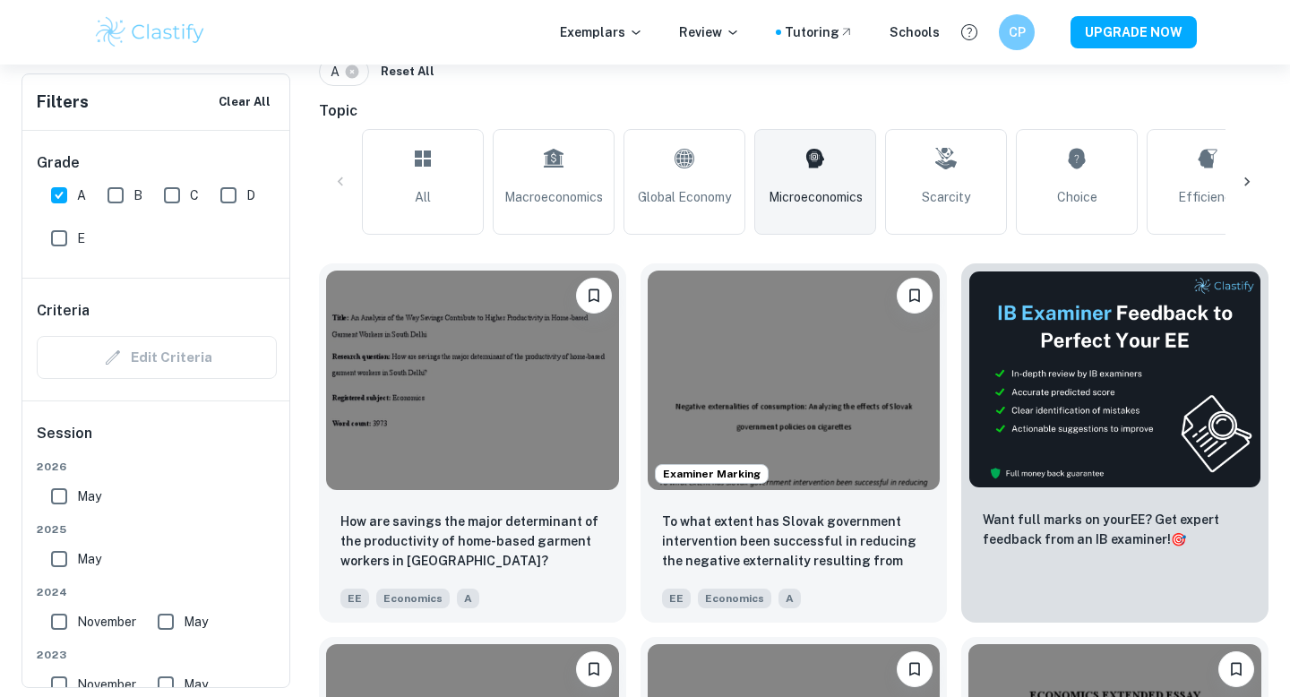
scroll to position [398, 0]
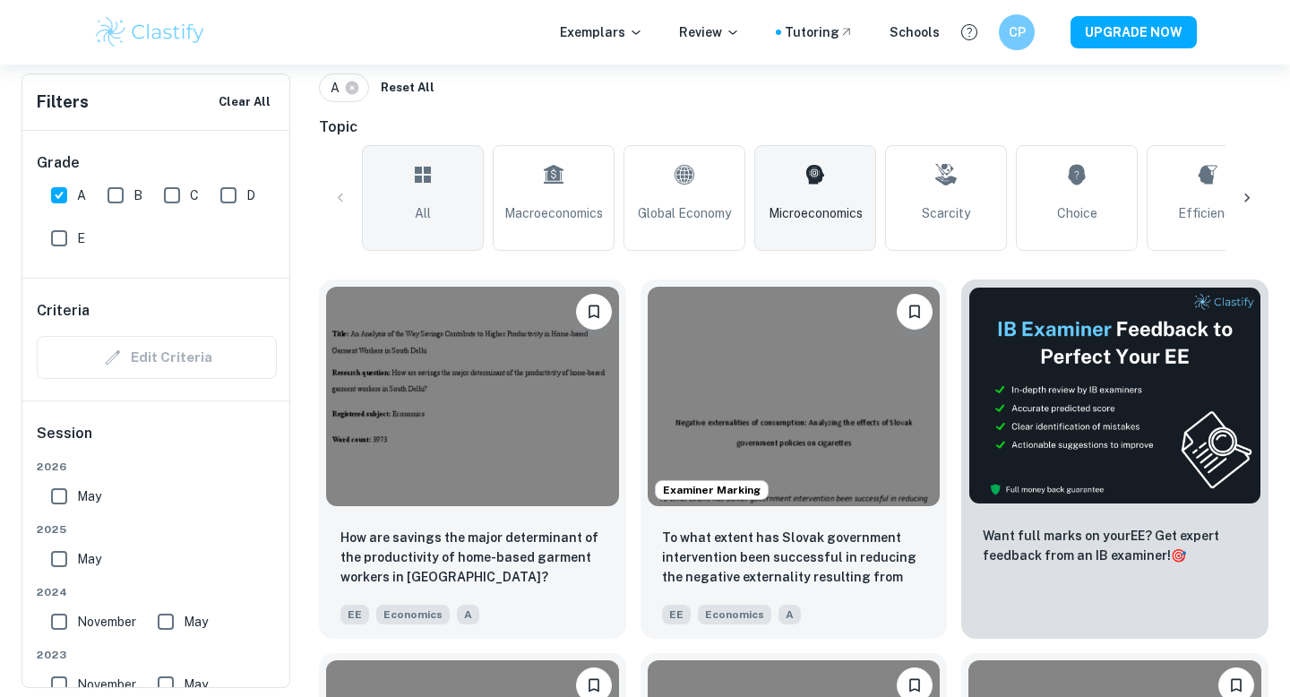
click at [427, 197] on link "All" at bounding box center [423, 198] width 122 height 106
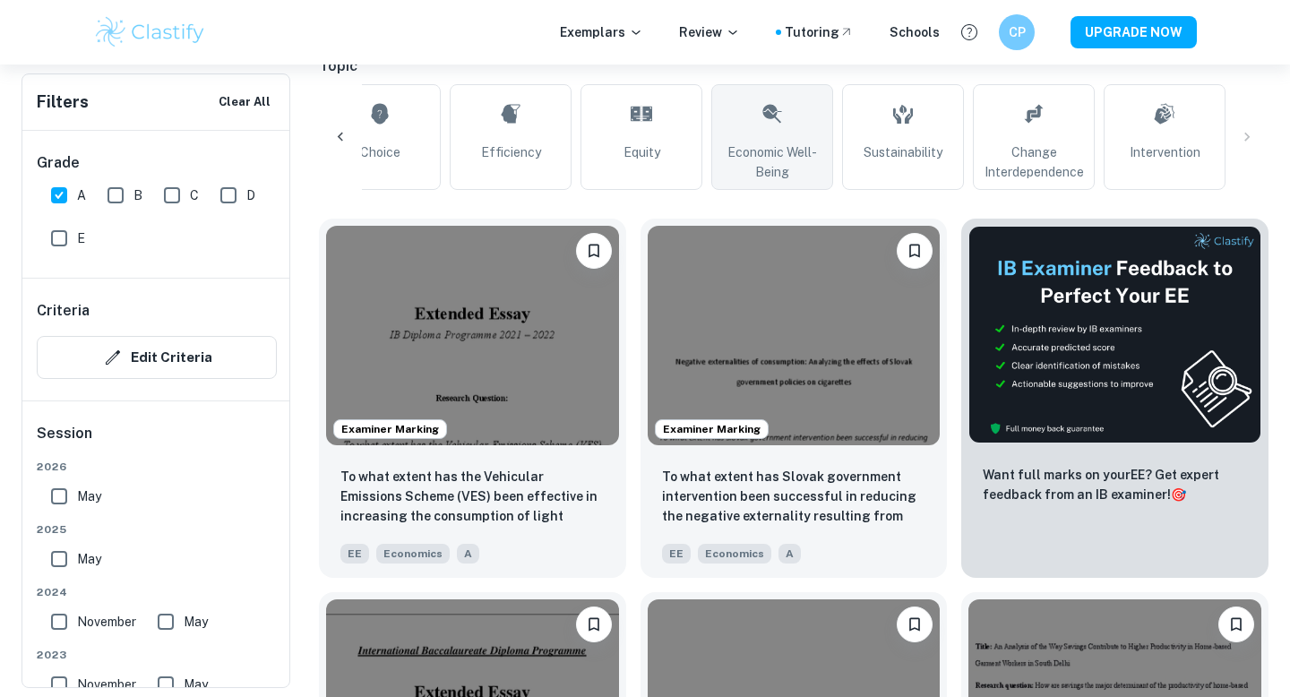
scroll to position [432, 0]
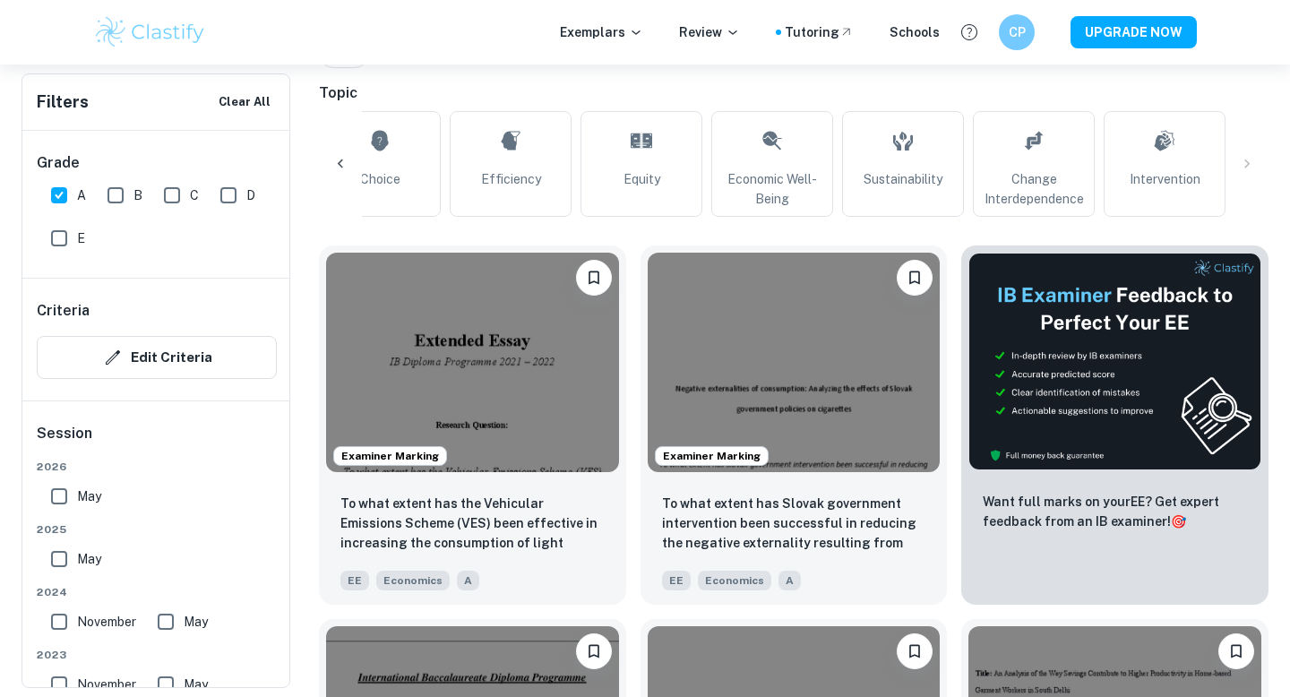
click at [54, 190] on input "A" at bounding box center [59, 195] width 36 height 36
checkbox input "false"
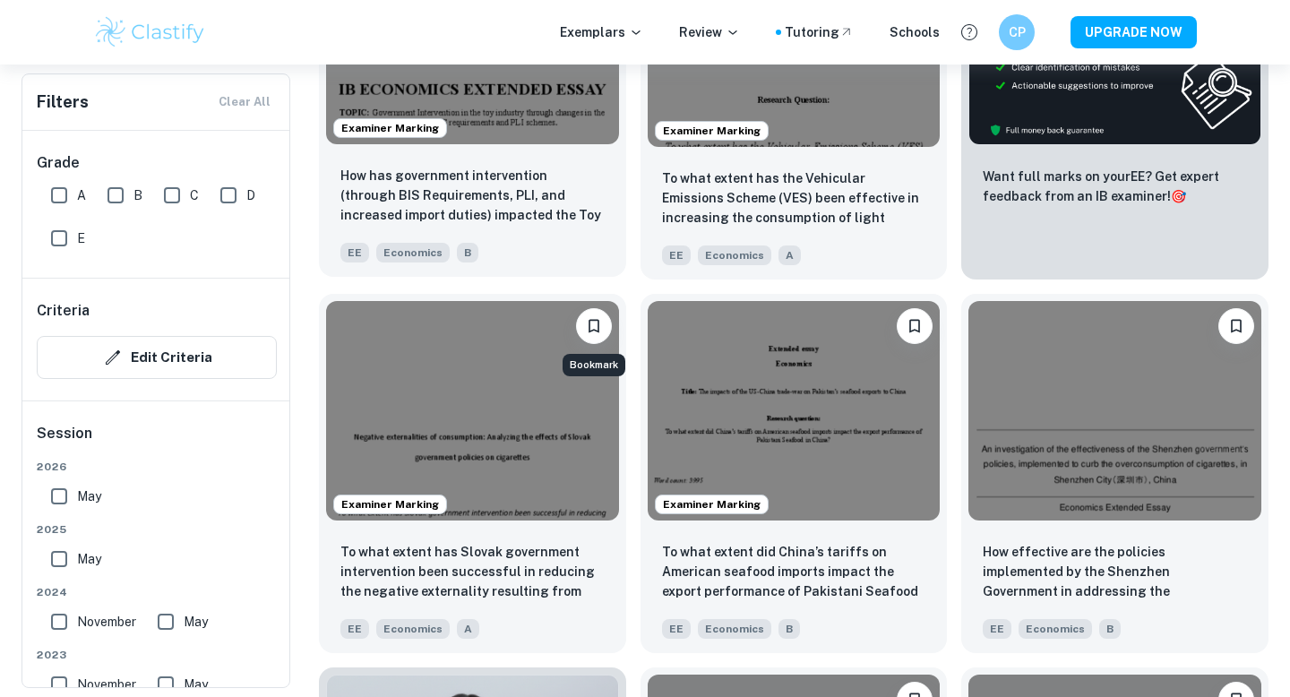
scroll to position [713, 0]
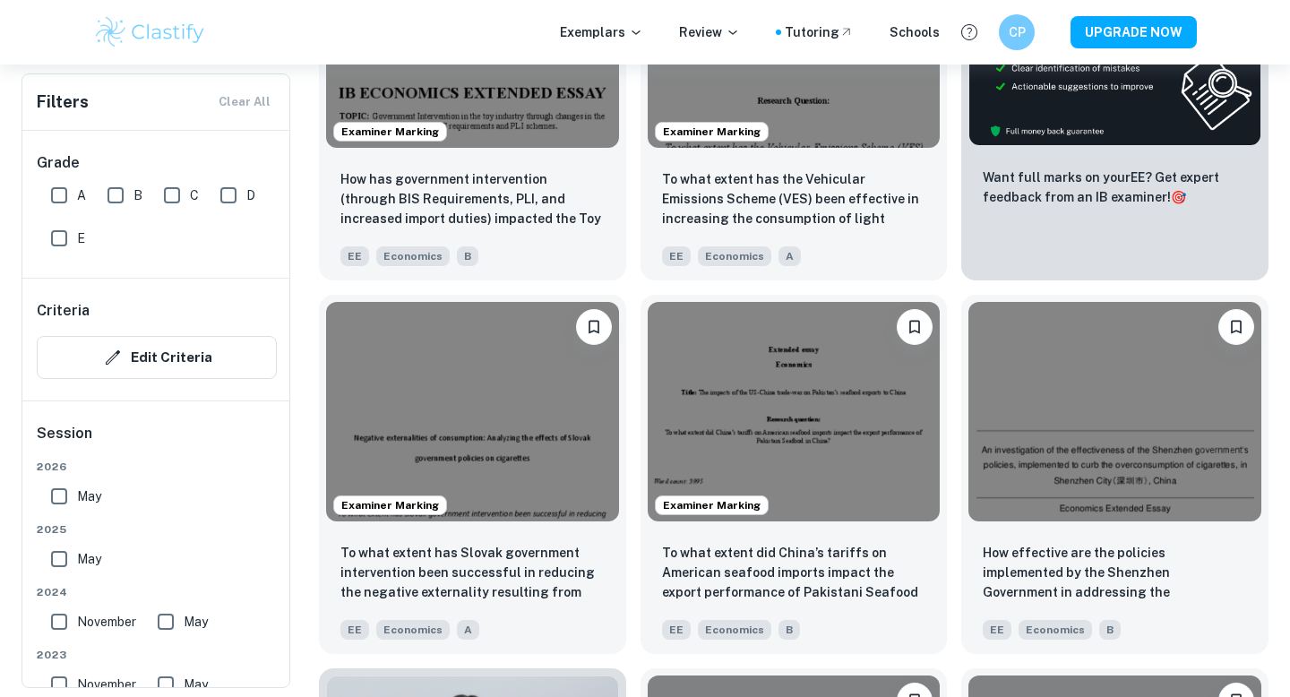
click at [112, 194] on input "B" at bounding box center [116, 195] width 36 height 36
checkbox input "true"
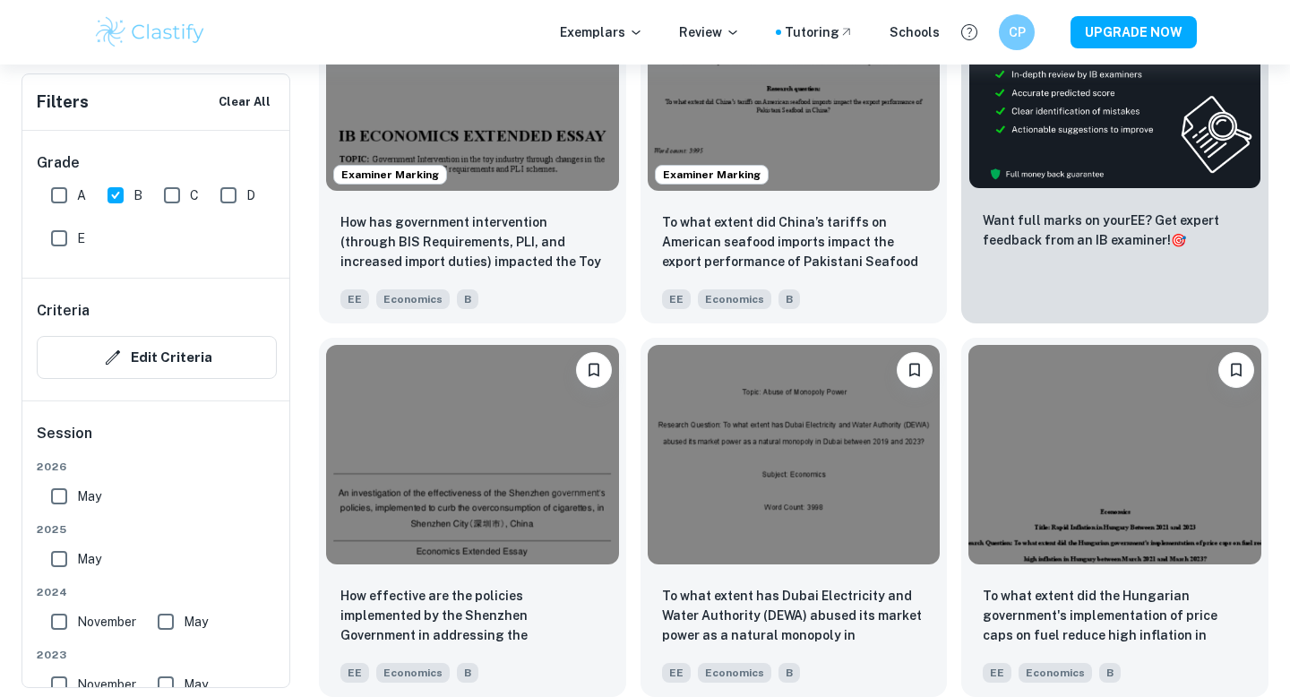
click at [66, 194] on input "A" at bounding box center [59, 195] width 36 height 36
checkbox input "true"
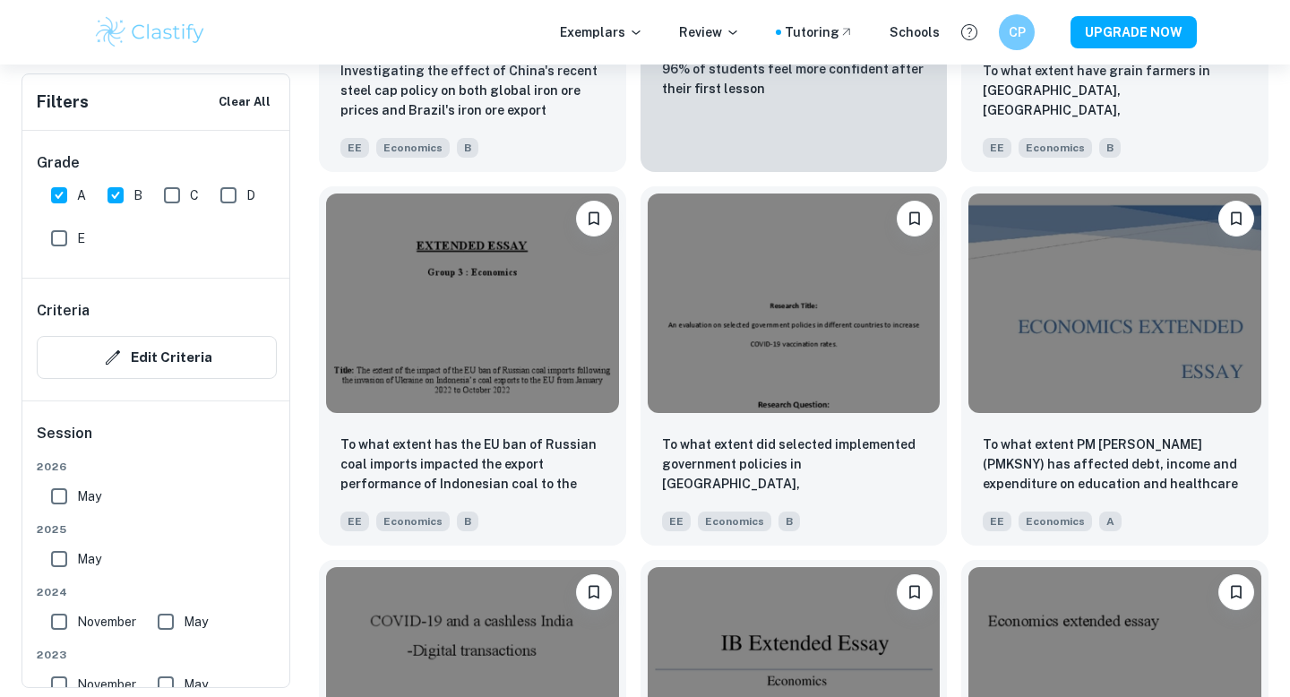
scroll to position [3476, 0]
